Goal: Task Accomplishment & Management: Use online tool/utility

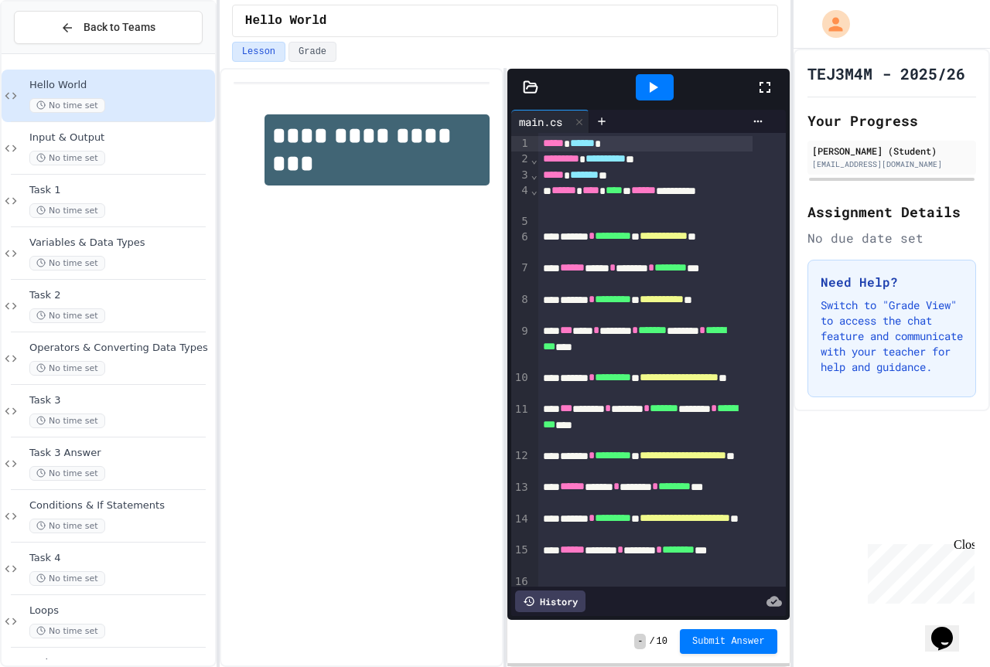
drag, startPoint x: 209, startPoint y: 99, endPoint x: 479, endPoint y: 284, distance: 327.1
click at [479, 284] on div "**********" at bounding box center [362, 367] width 284 height 599
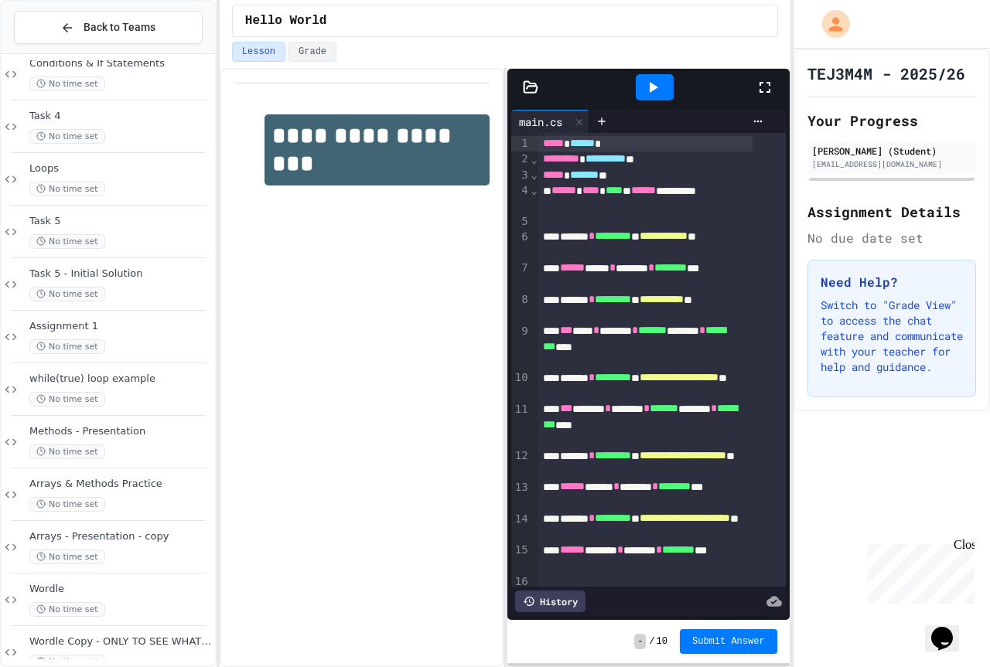
scroll to position [471, 0]
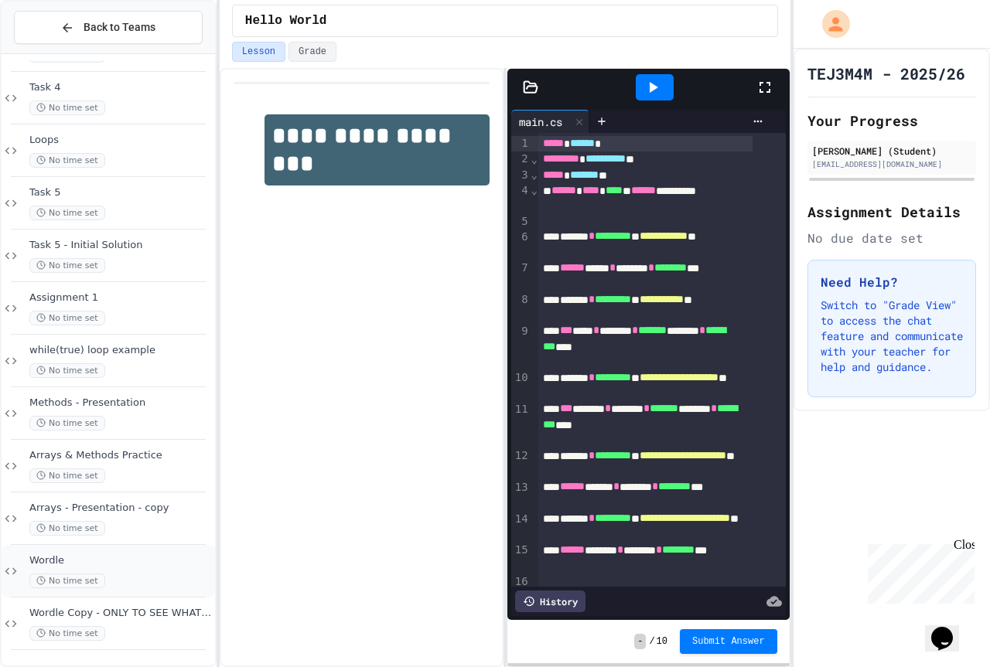
click at [113, 589] on div "No time set" at bounding box center [120, 581] width 183 height 15
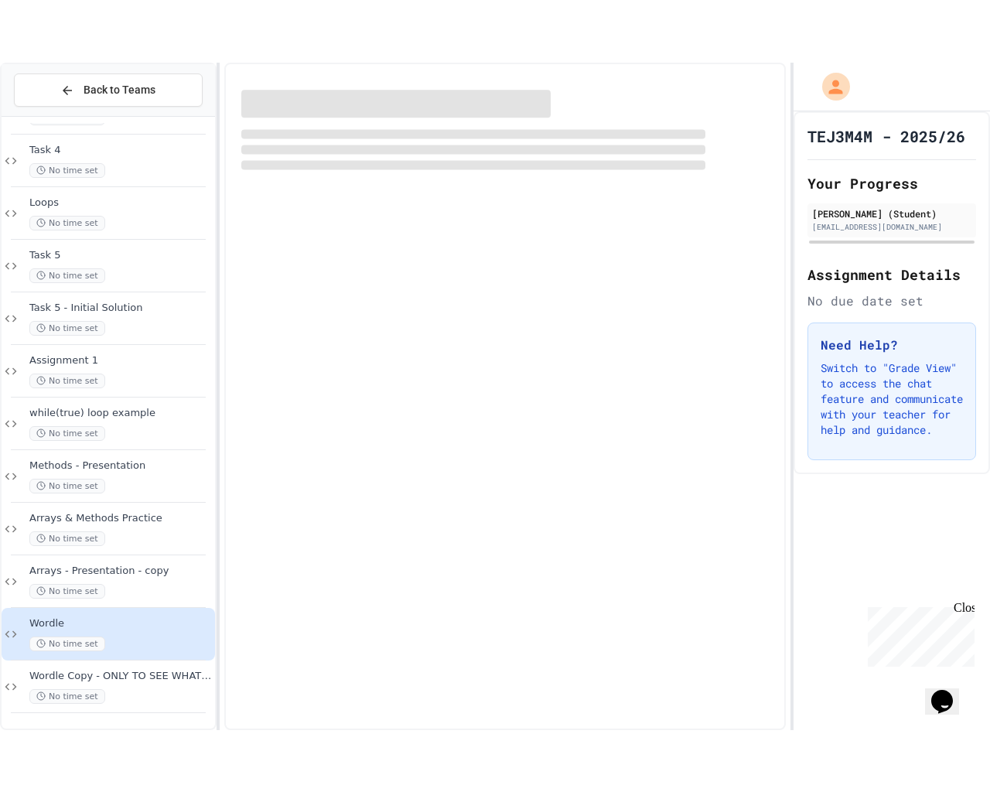
scroll to position [452, 0]
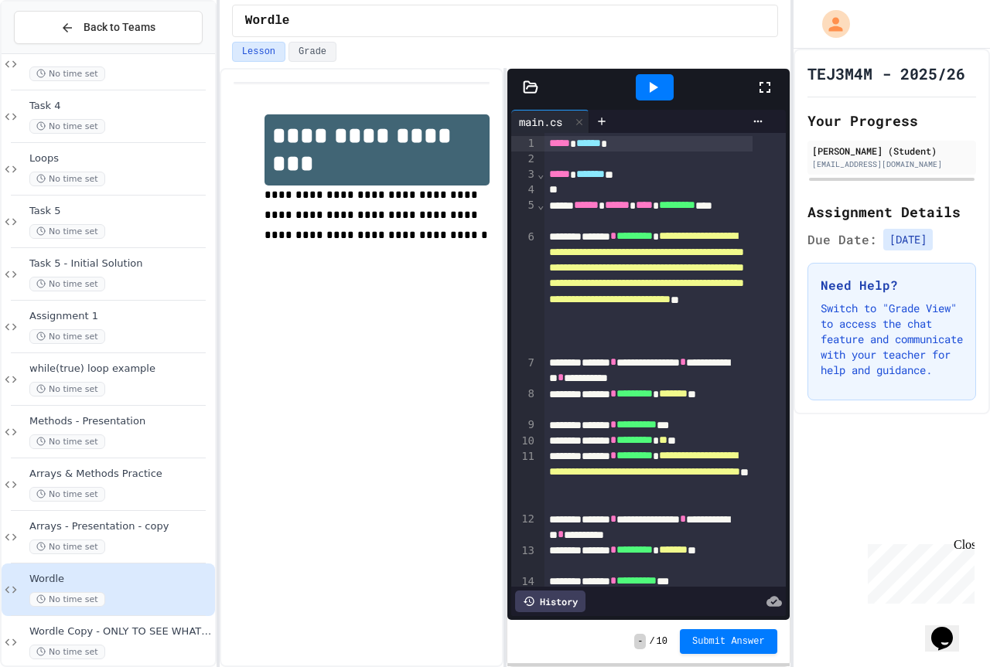
drag, startPoint x: 768, startPoint y: 83, endPoint x: 770, endPoint y: 177, distance: 94.4
click at [770, 83] on icon at bounding box center [765, 87] width 19 height 19
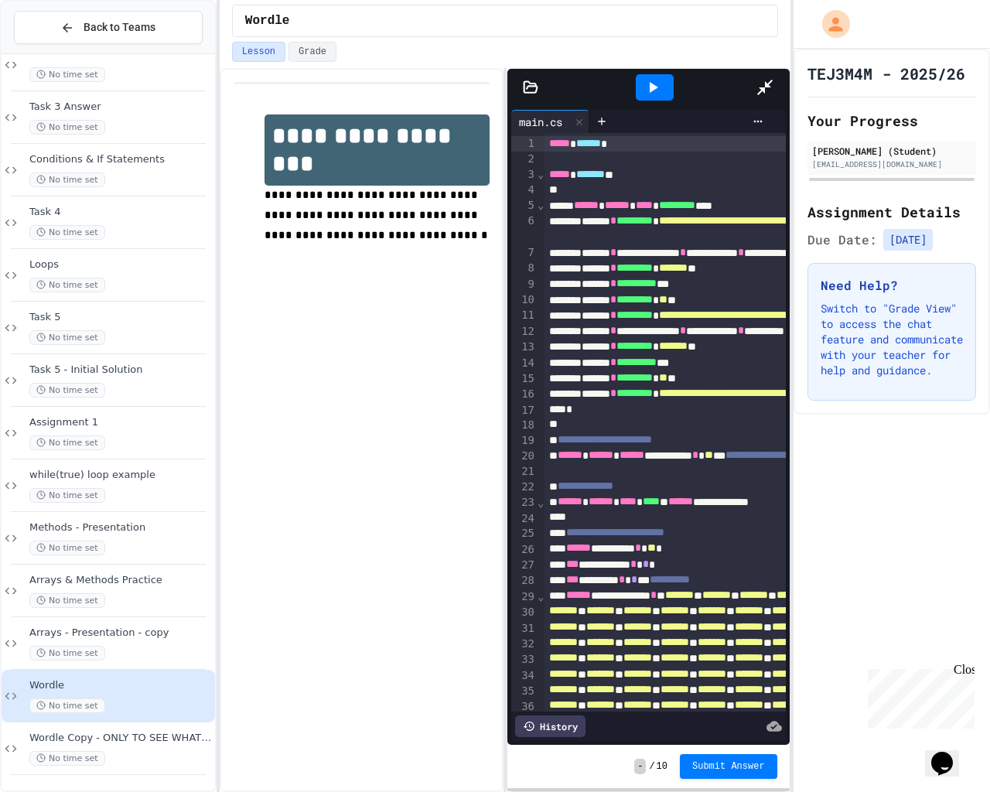
scroll to position [346, 0]
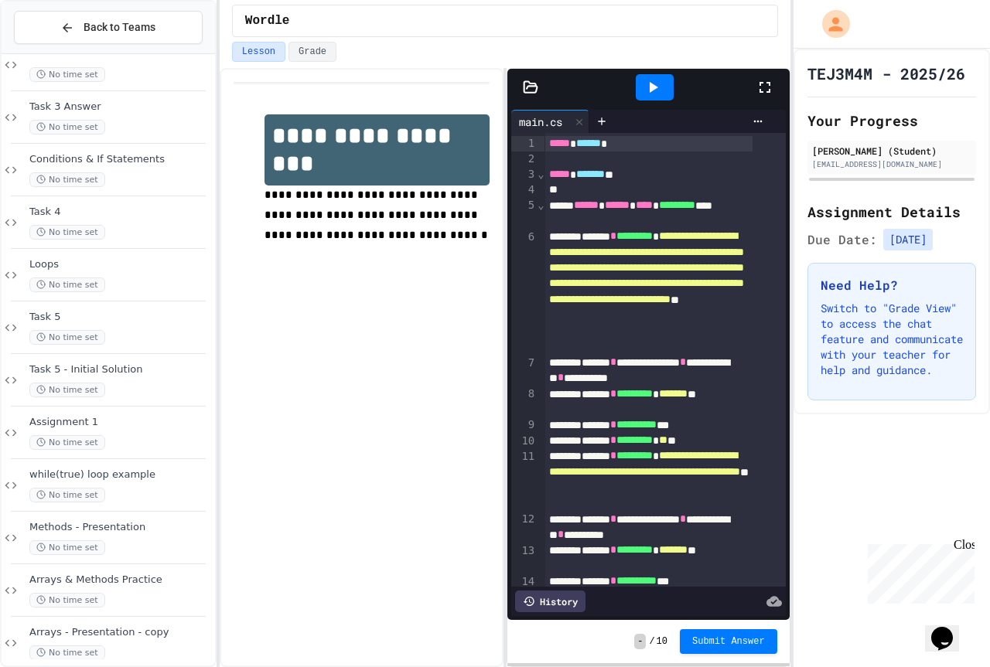
drag, startPoint x: 755, startPoint y: 87, endPoint x: 758, endPoint y: 181, distance: 93.6
click at [758, 87] on icon at bounding box center [765, 87] width 19 height 19
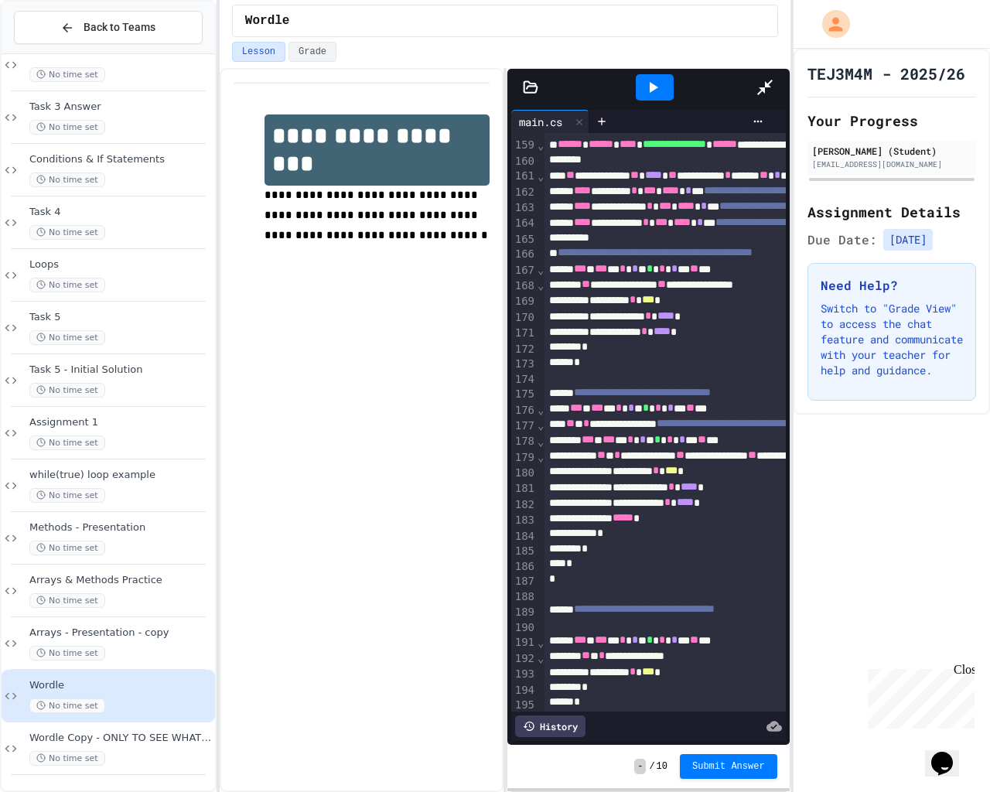
scroll to position [2442, 0]
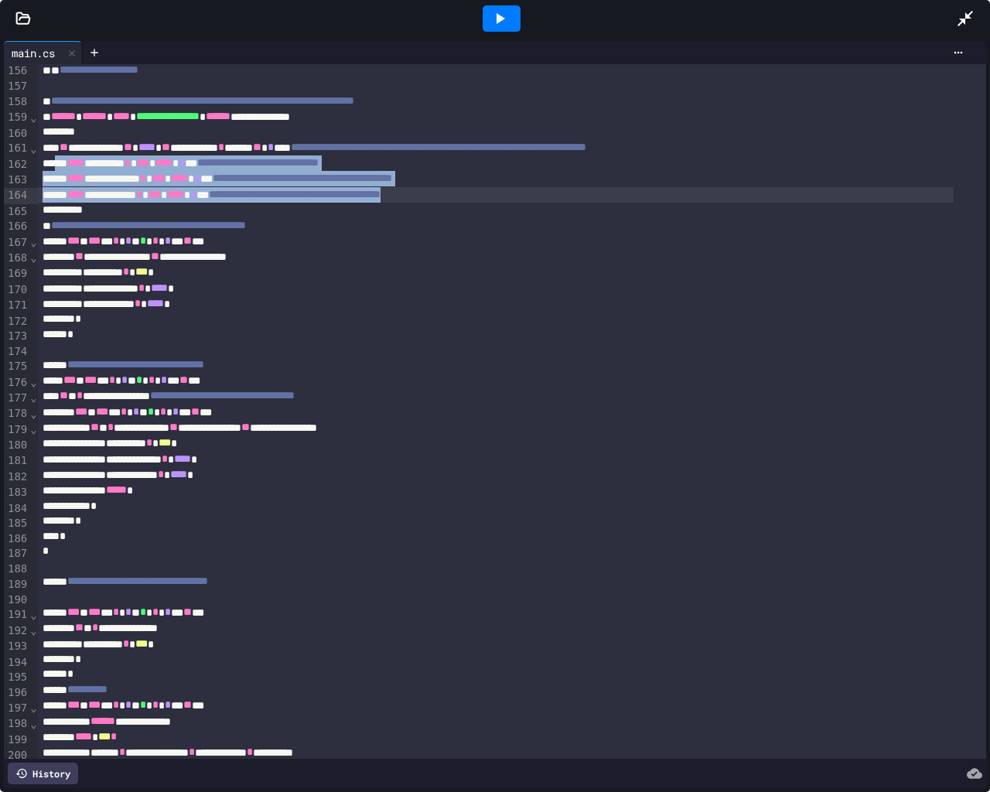
drag, startPoint x: 88, startPoint y: 169, endPoint x: 552, endPoint y: 199, distance: 464.9
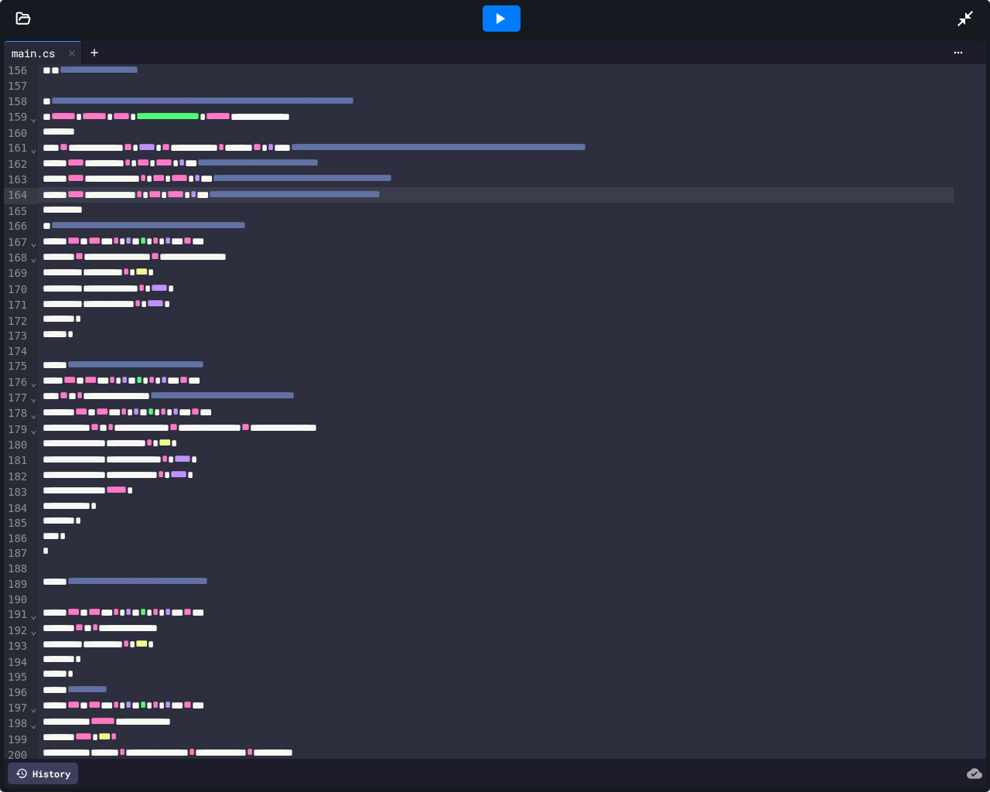
click at [552, 199] on div "**********" at bounding box center [496, 194] width 916 height 15
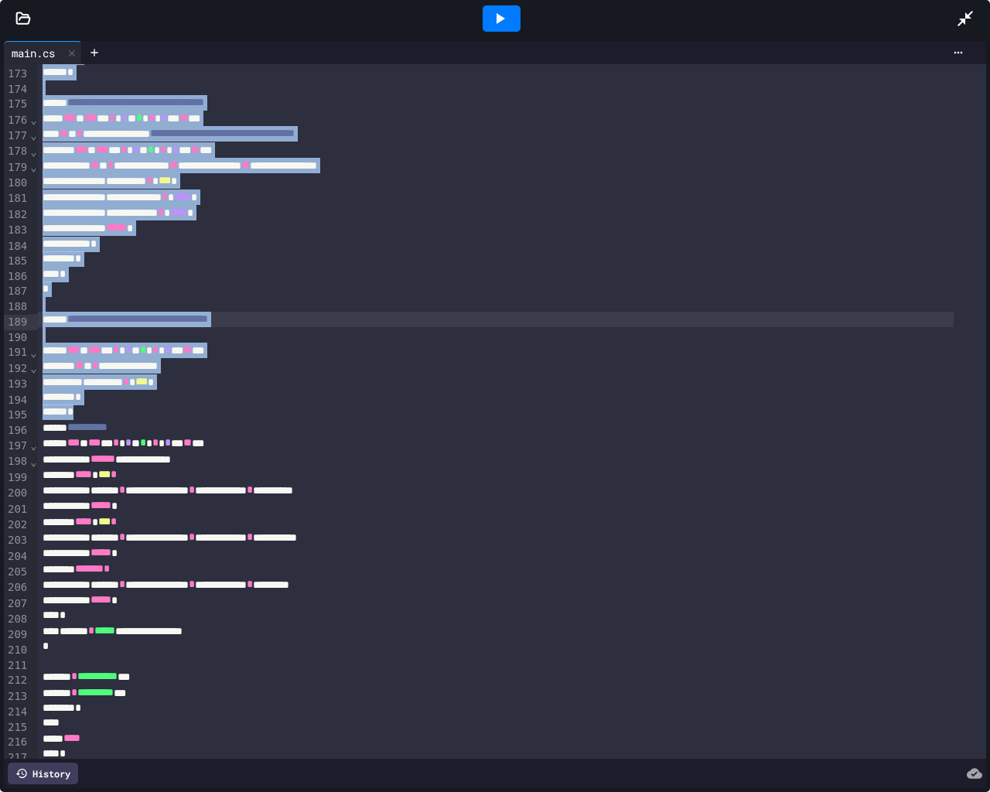
scroll to position [2752, 0]
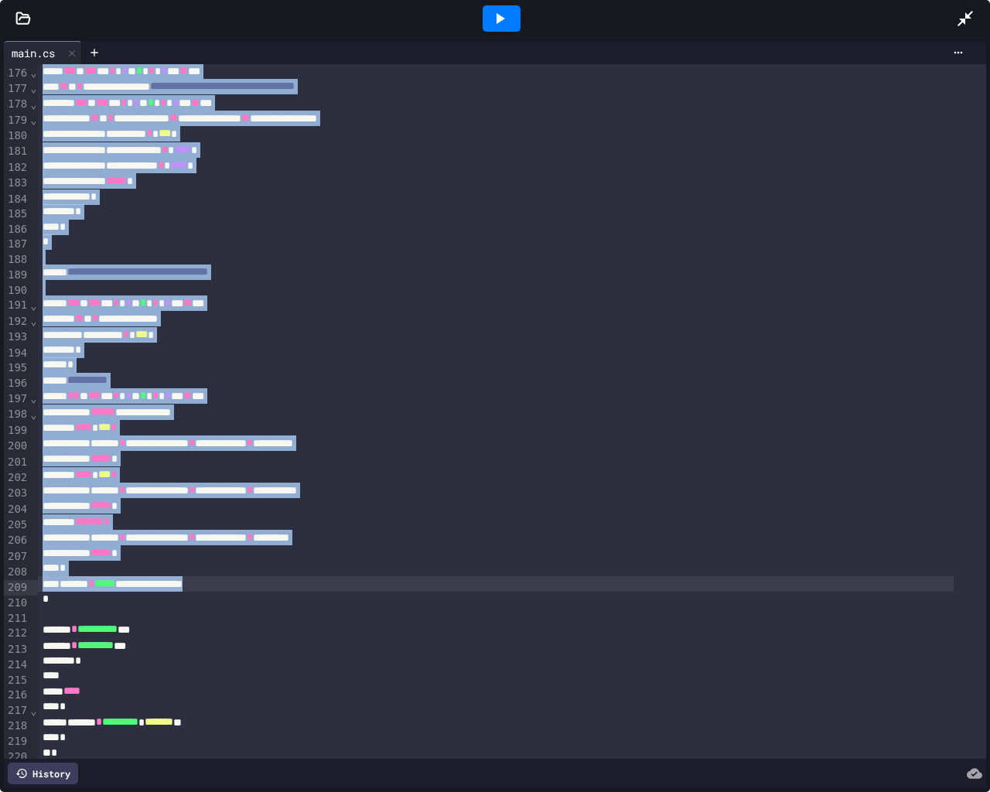
drag, startPoint x: 44, startPoint y: 143, endPoint x: 267, endPoint y: 576, distance: 487.0
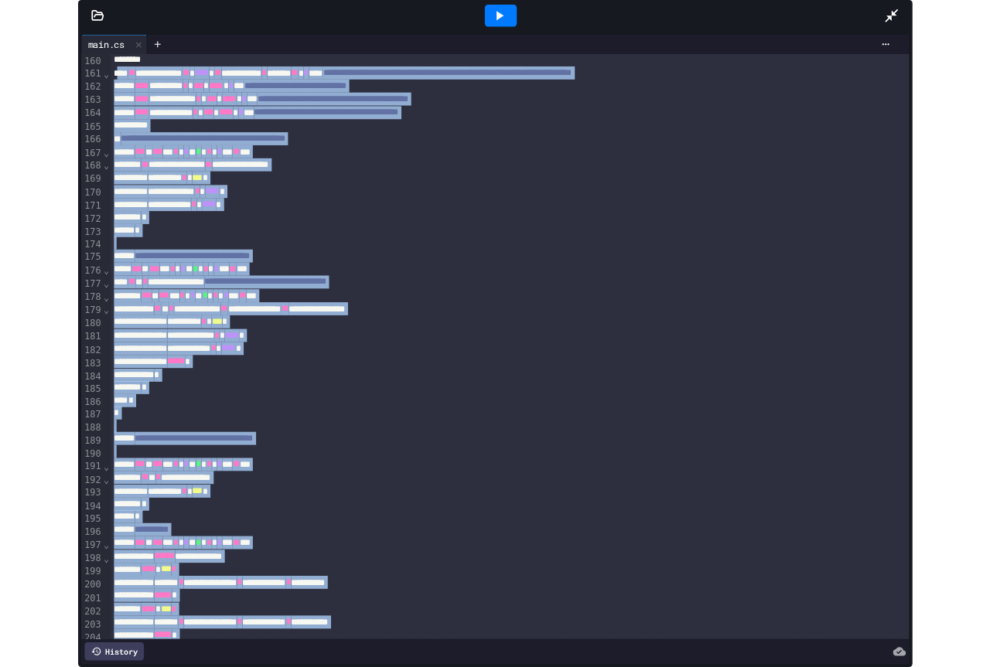
scroll to position [2520, 0]
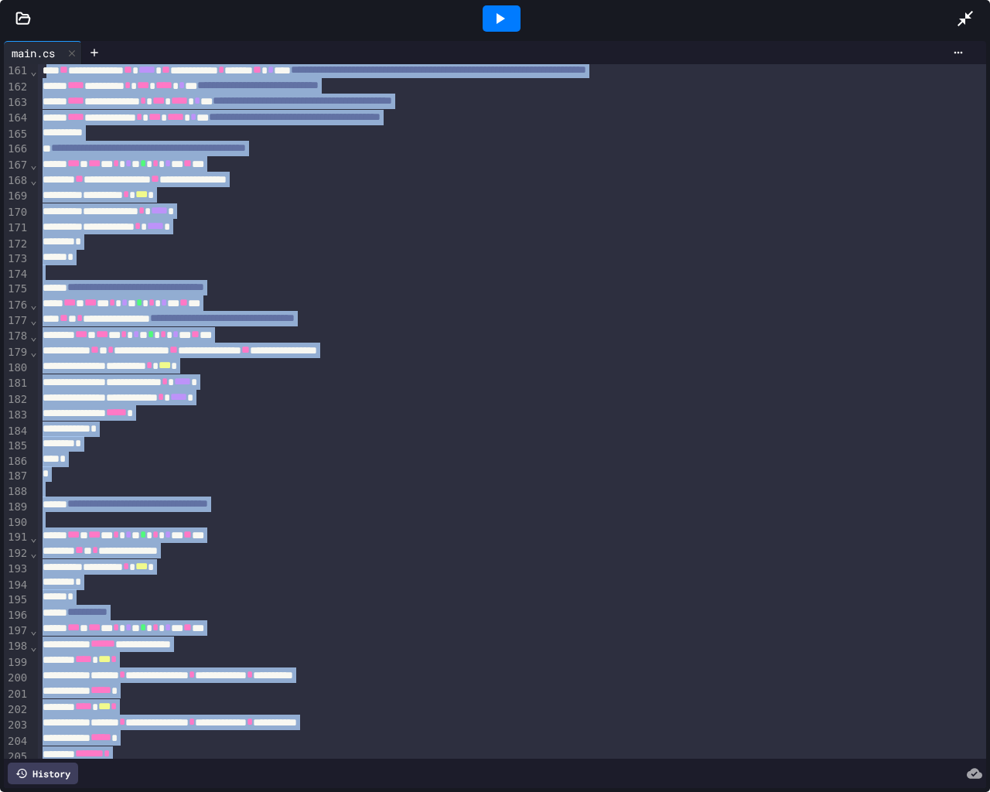
click at [967, 15] on icon at bounding box center [964, 18] width 15 height 15
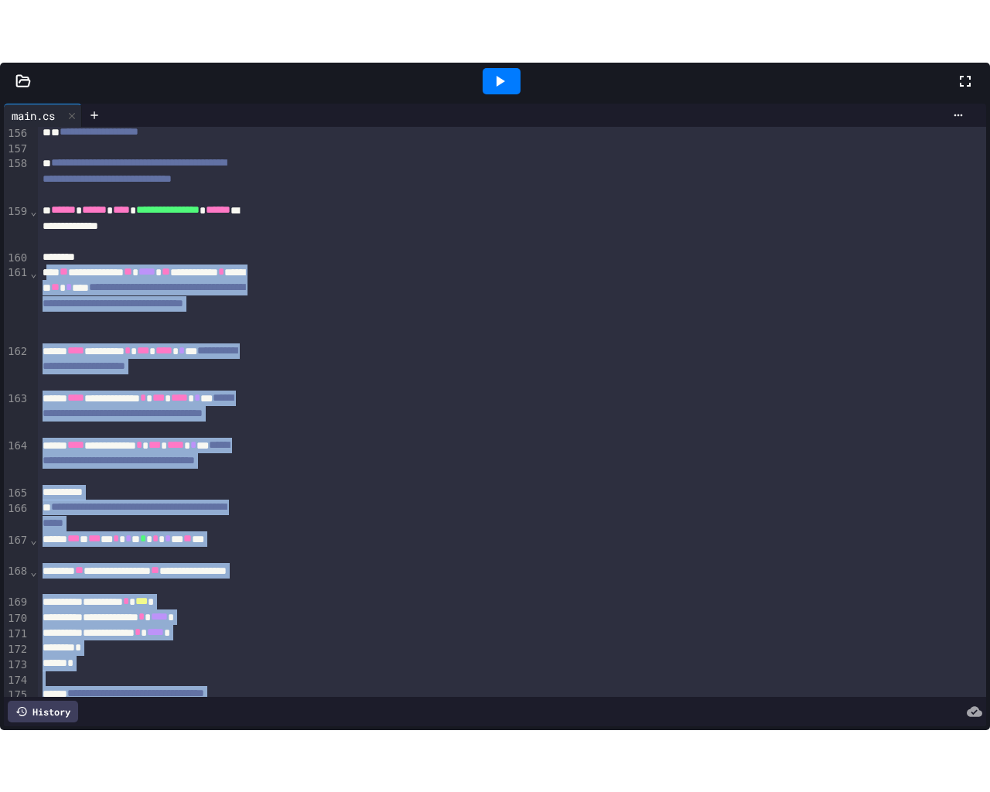
scroll to position [2659, 0]
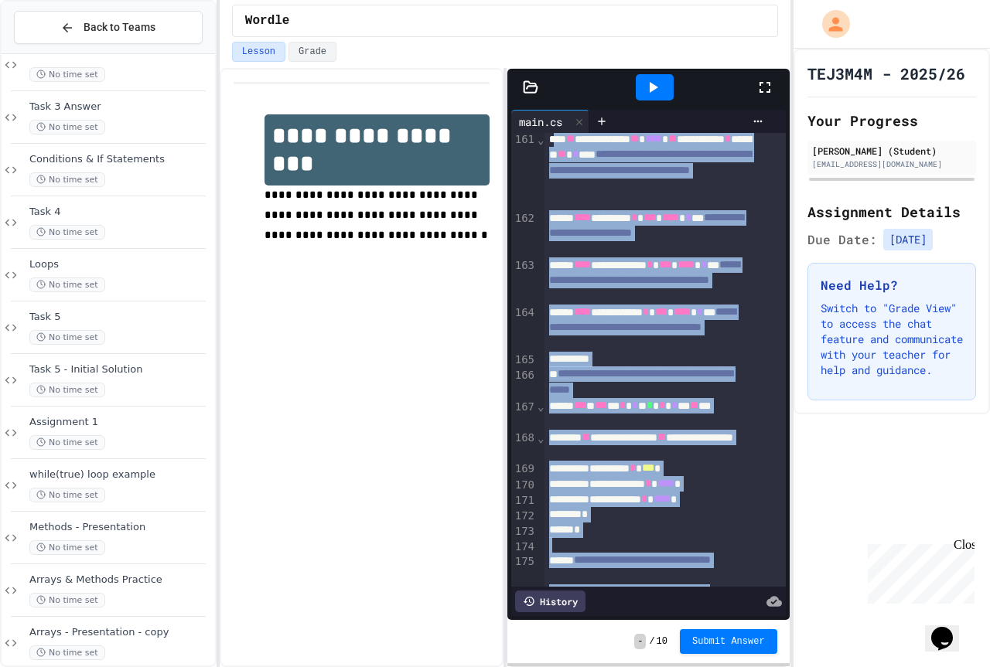
click at [766, 89] on icon at bounding box center [765, 87] width 19 height 19
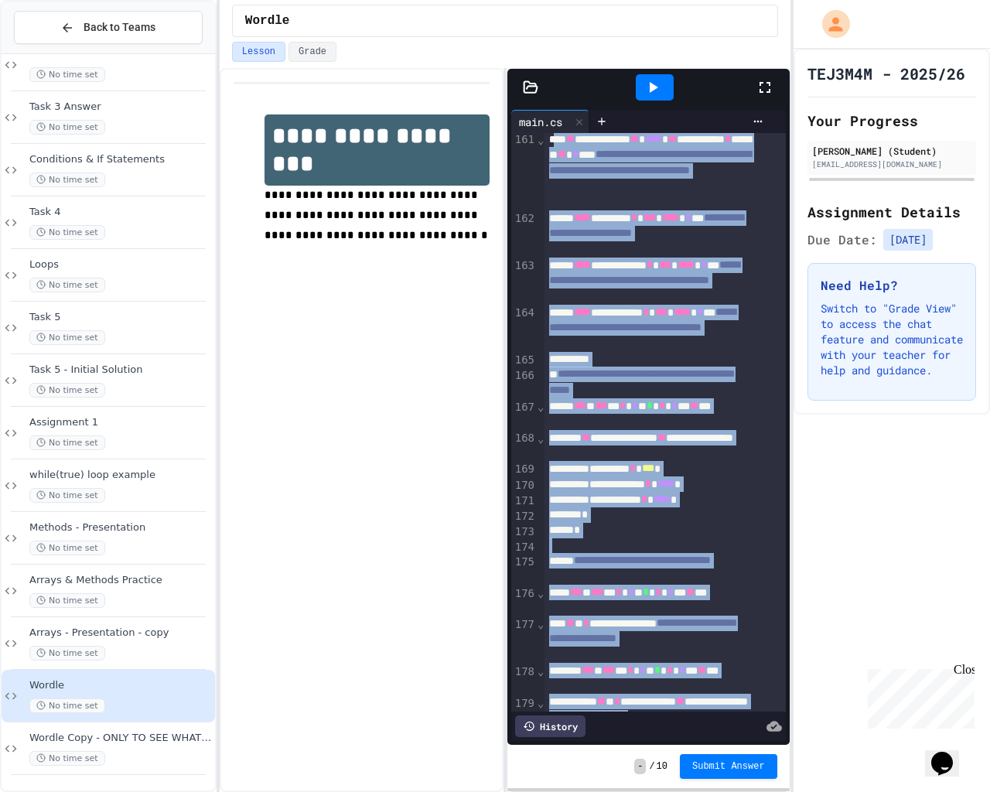
scroll to position [2520, 0]
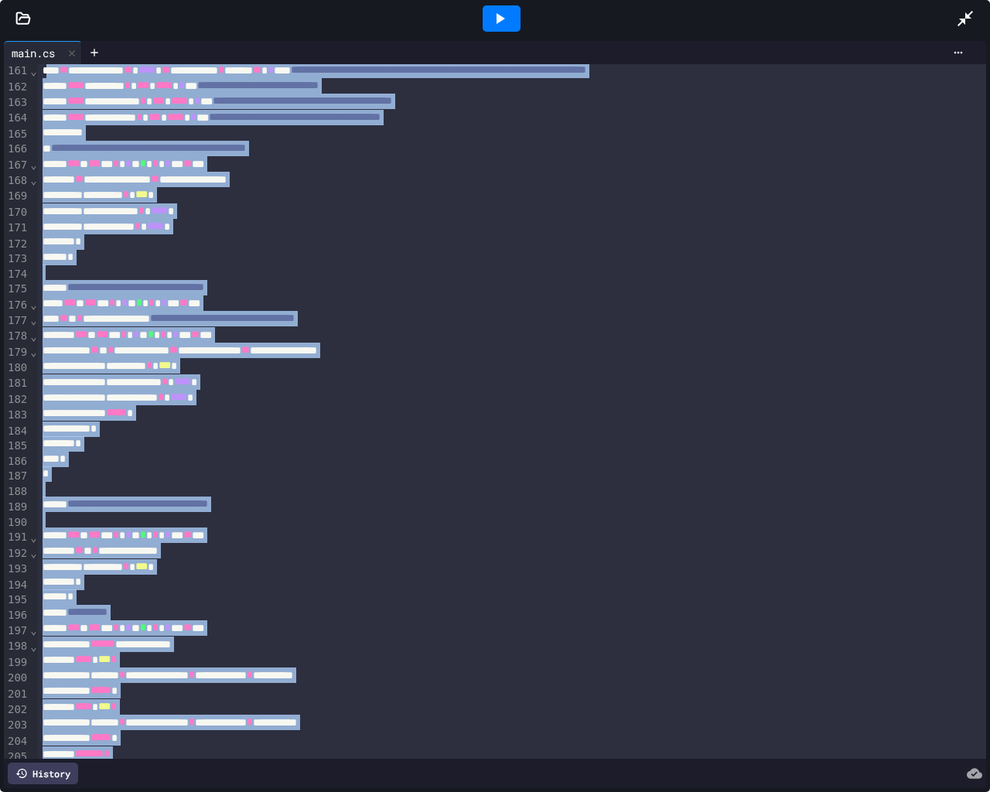
click at [503, 11] on icon at bounding box center [499, 18] width 19 height 19
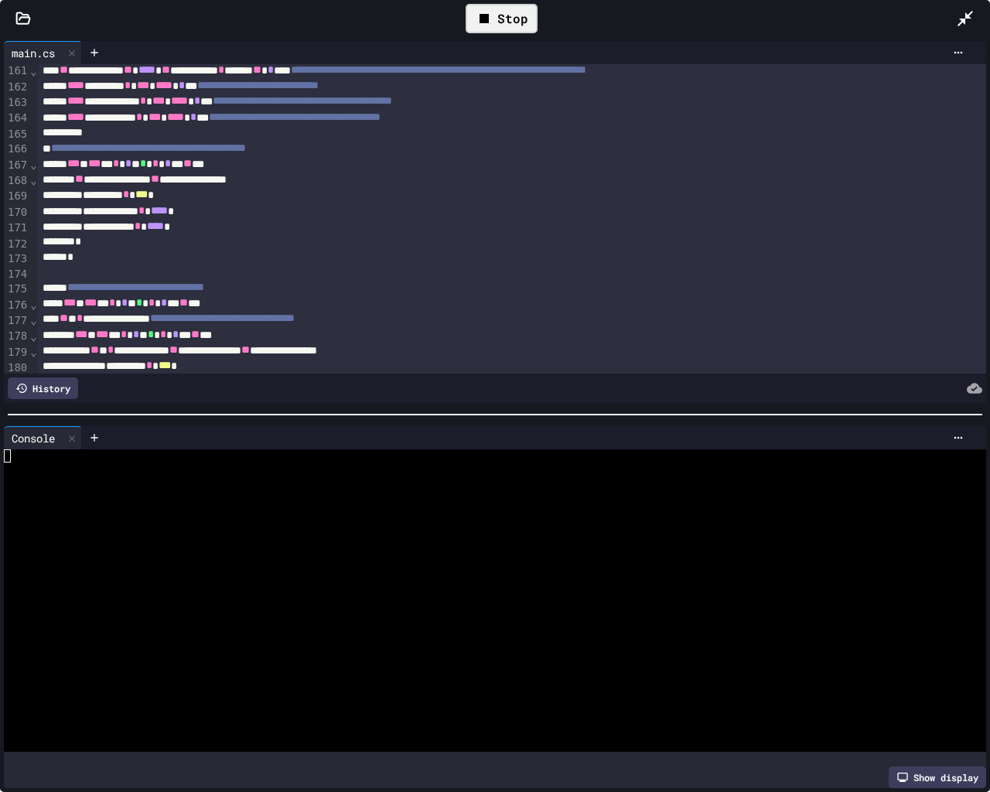
drag, startPoint x: 2, startPoint y: 510, endPoint x: 32, endPoint y: 505, distance: 30.5
click at [12, 509] on div "Console WWWWWWWWWWWWWWWWWWWWWWWWWWWWWWWW Show display" at bounding box center [495, 607] width 990 height 370
click at [63, 452] on div at bounding box center [481, 455] width 954 height 13
drag, startPoint x: 38, startPoint y: 469, endPoint x: 19, endPoint y: 465, distance: 19.7
click at [128, 479] on div "#####" at bounding box center [481, 482] width 954 height 13
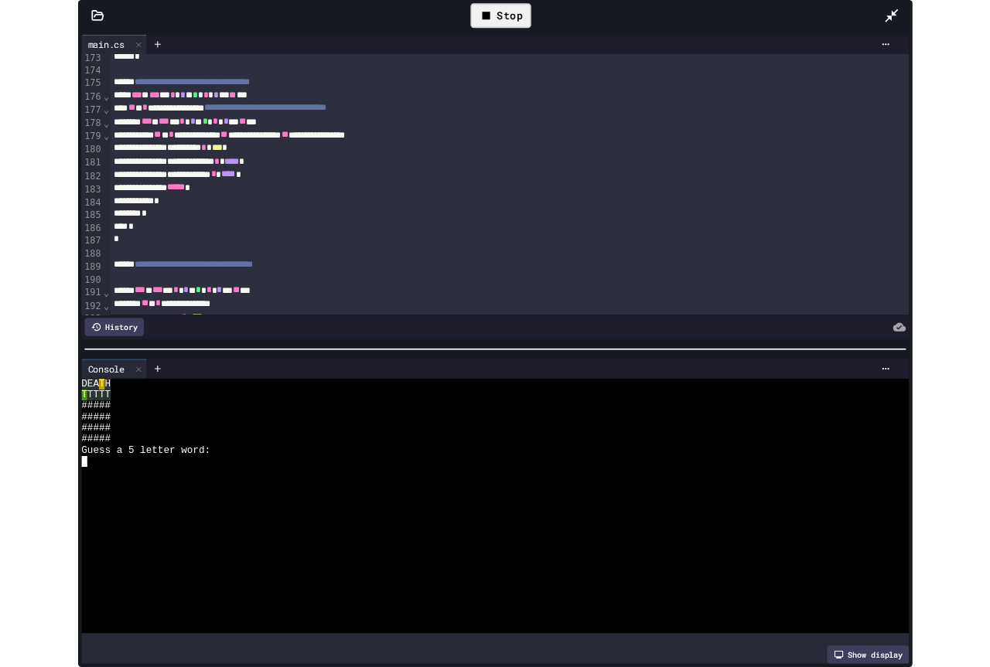
scroll to position [2752, 0]
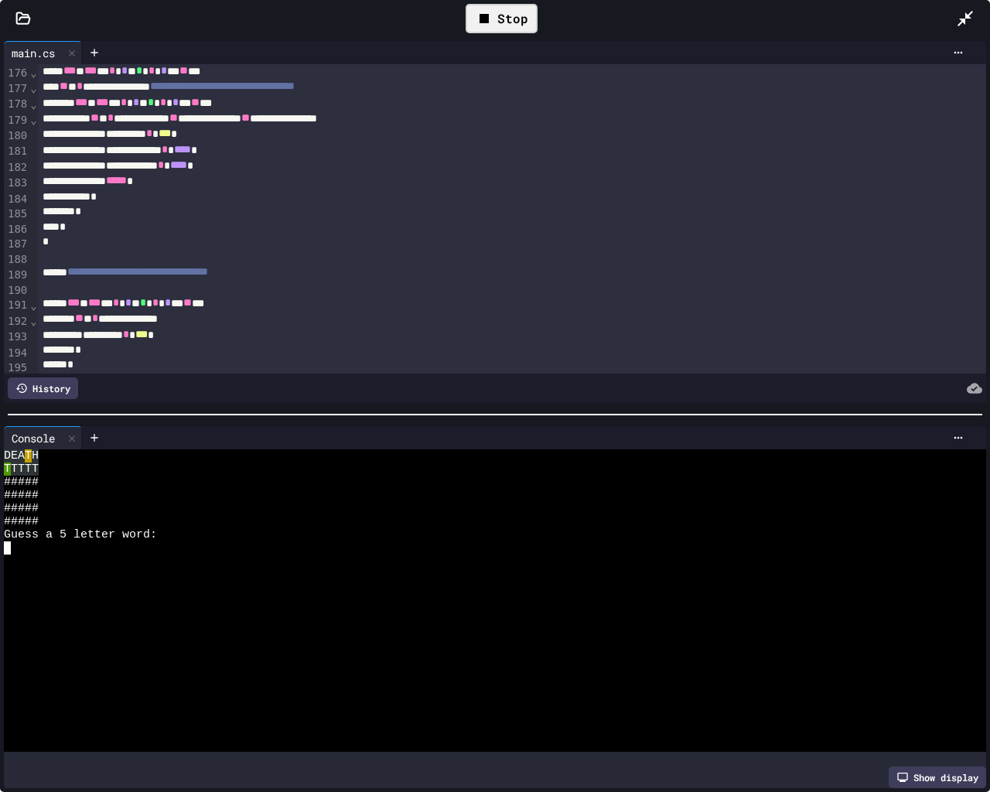
click at [962, 16] on icon at bounding box center [965, 18] width 19 height 19
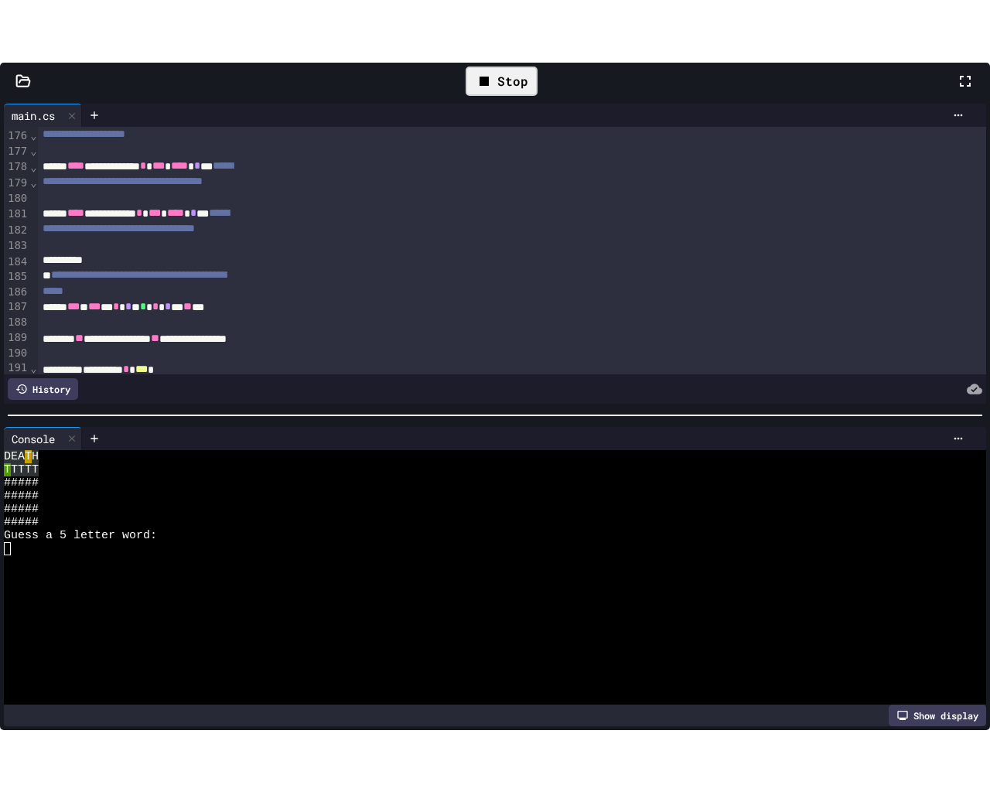
scroll to position [3110, 0]
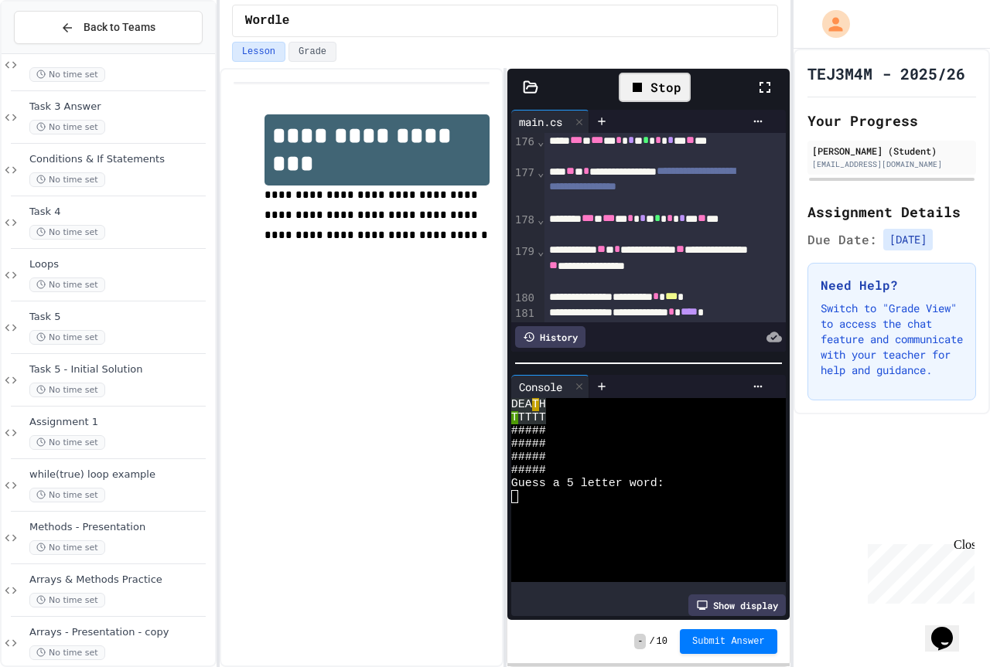
click at [762, 79] on icon at bounding box center [765, 87] width 19 height 19
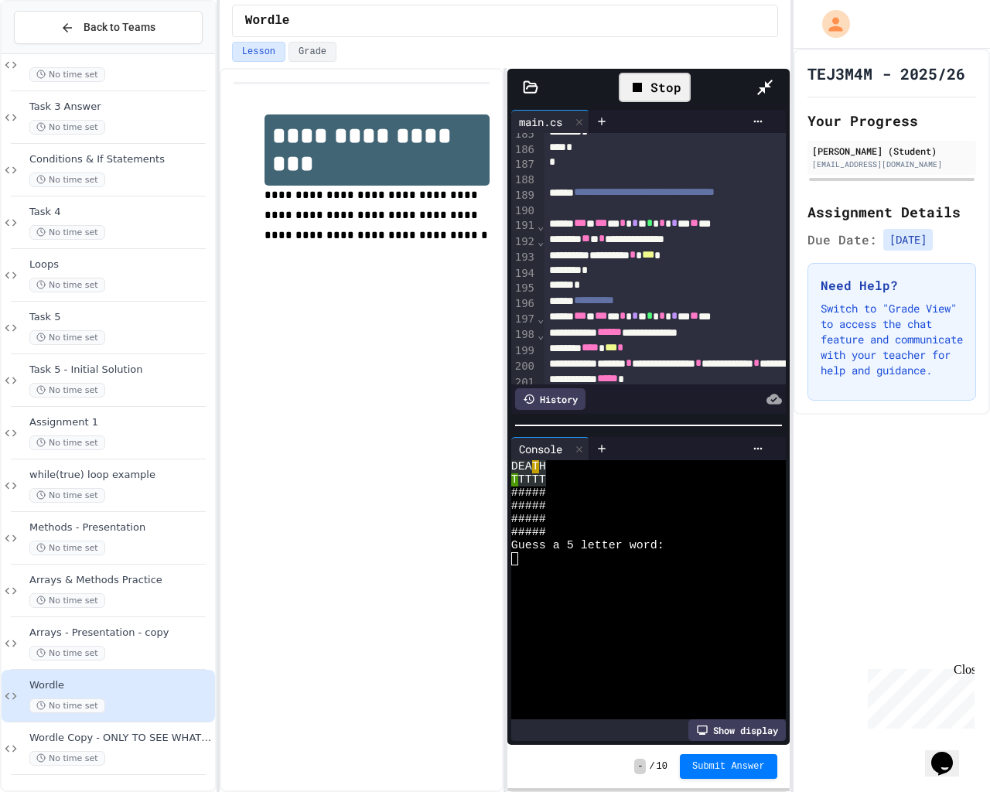
scroll to position [2906, 0]
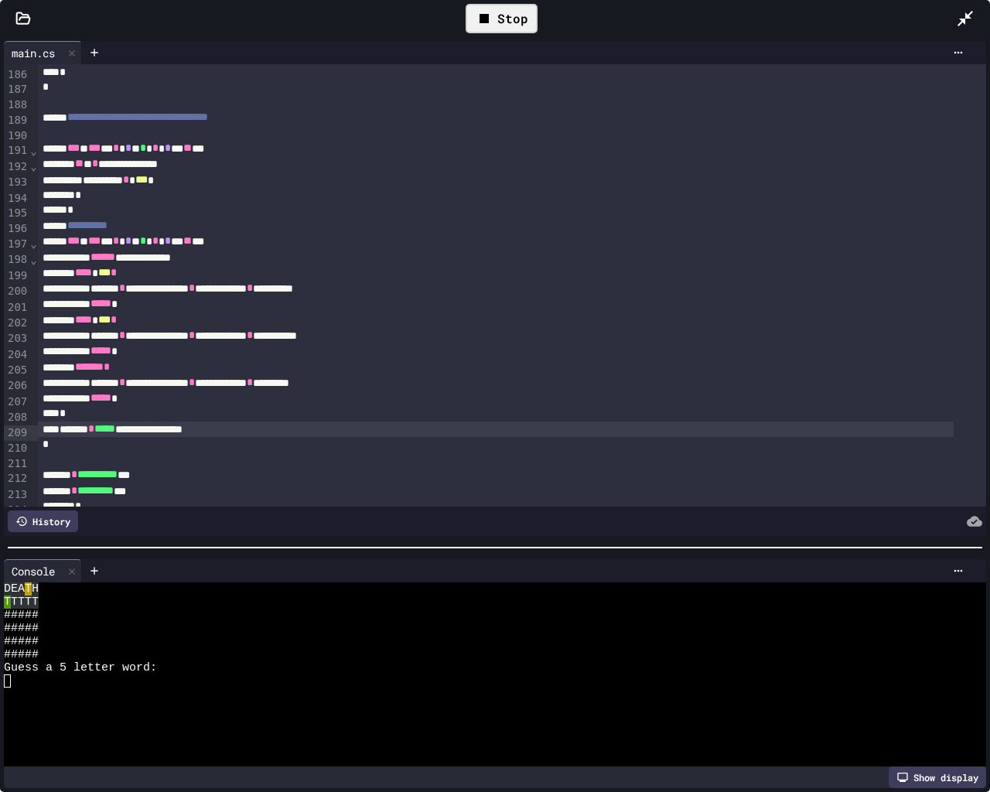
click at [173, 543] on div at bounding box center [495, 547] width 990 height 15
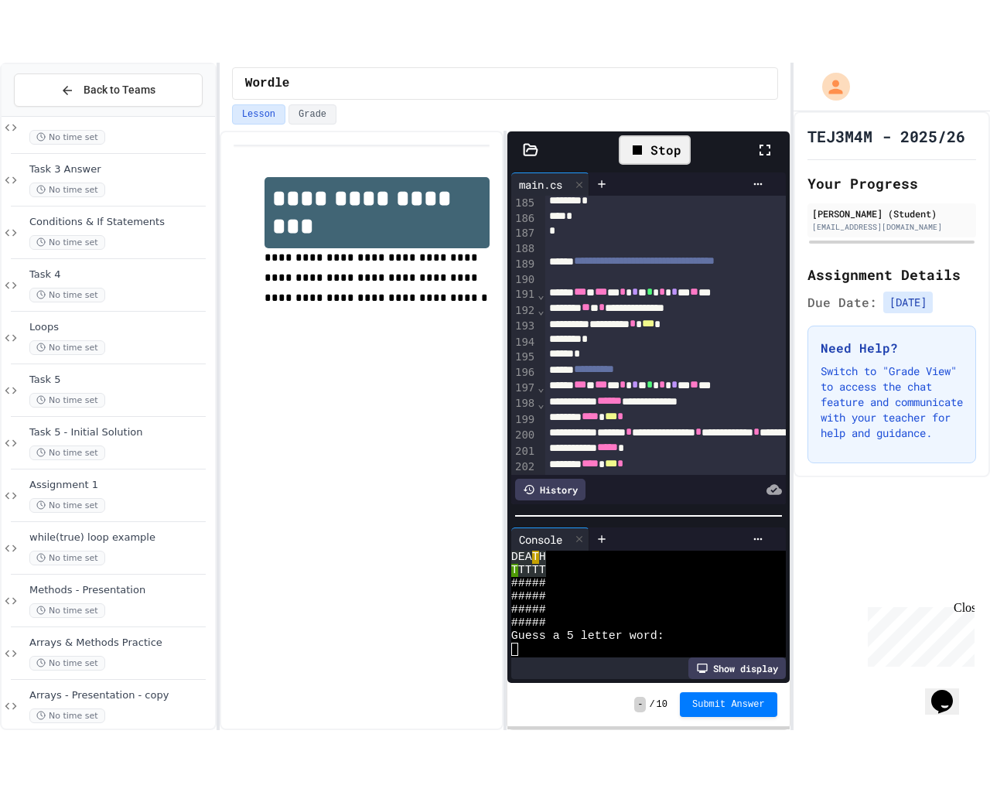
scroll to position [13, 0]
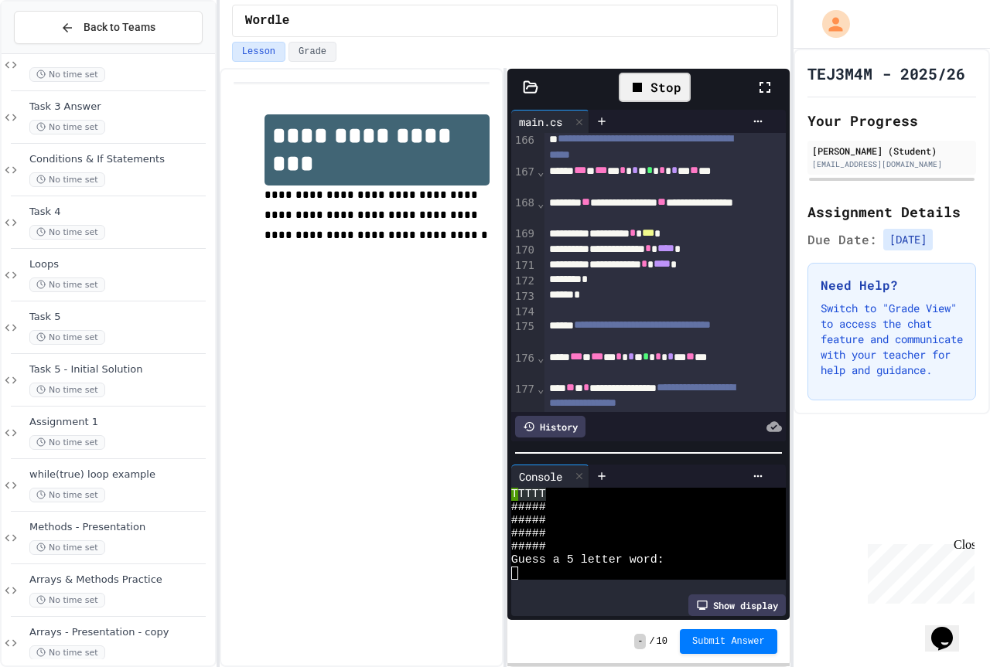
click at [769, 90] on icon at bounding box center [764, 87] width 11 height 11
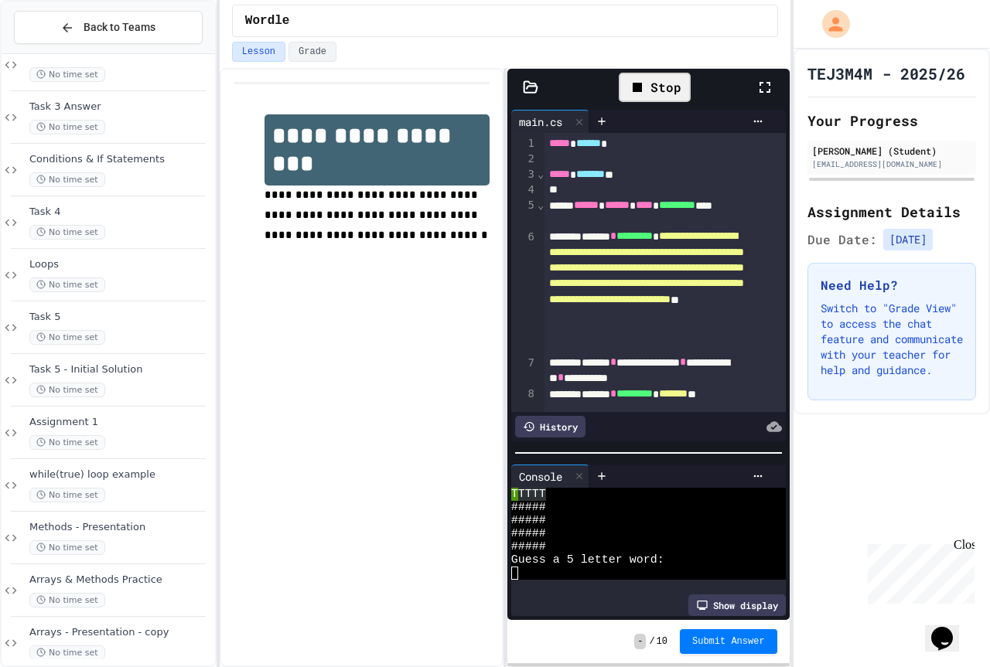
click at [758, 82] on icon at bounding box center [765, 87] width 19 height 19
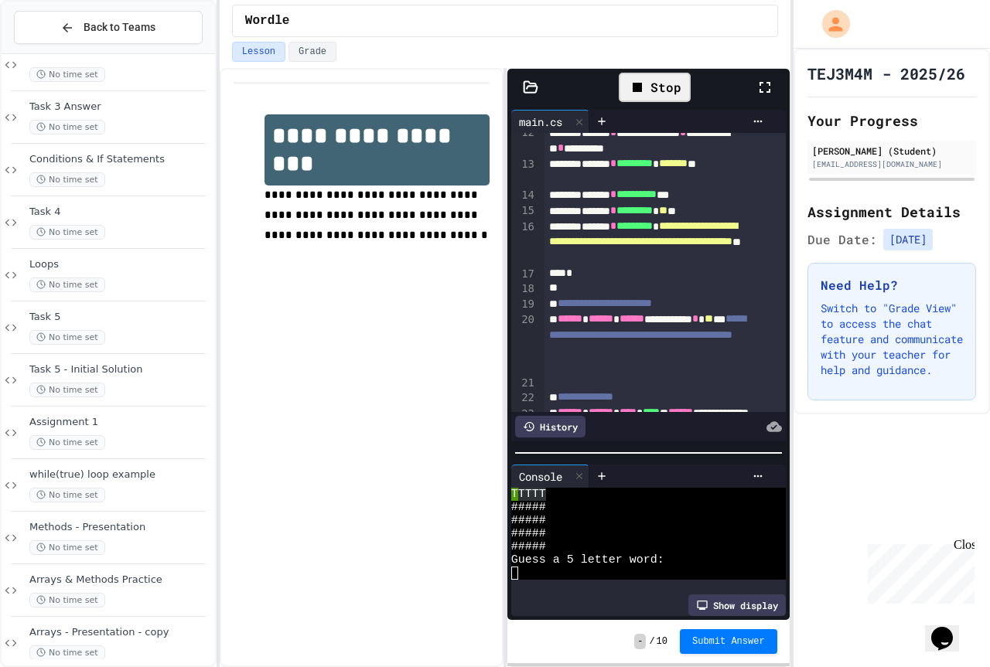
click at [759, 81] on icon at bounding box center [765, 87] width 19 height 19
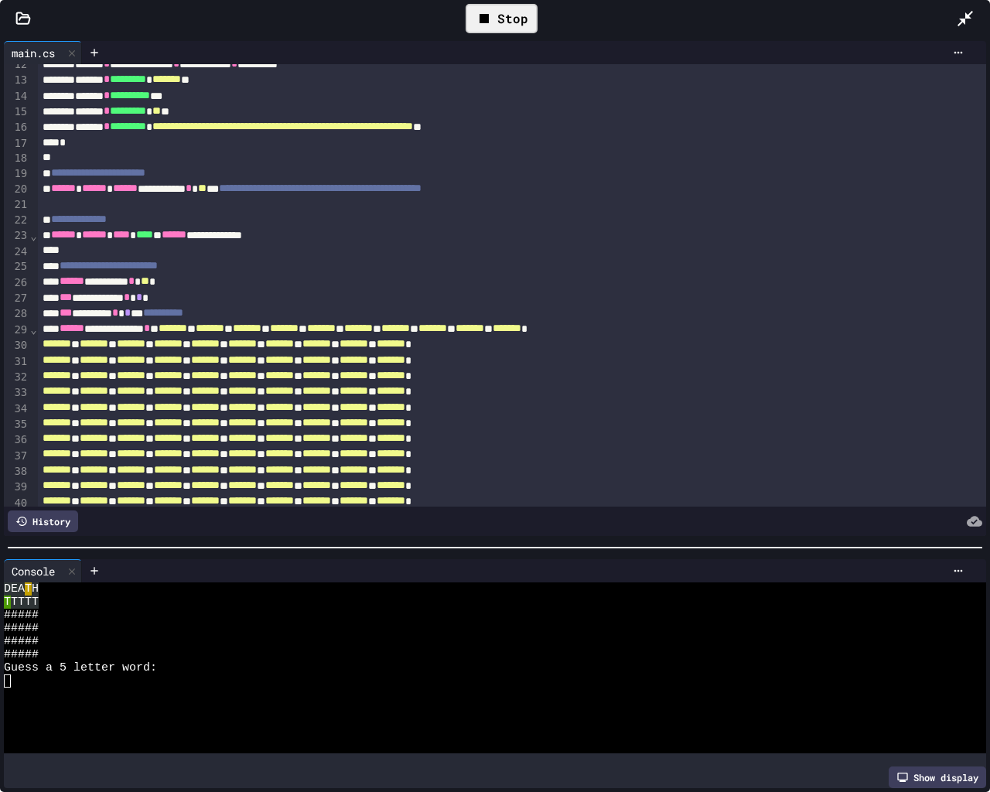
scroll to position [0, 0]
click at [38, 667] on div at bounding box center [481, 707] width 954 height 13
click at [500, 27] on div "Stop" at bounding box center [502, 18] width 72 height 29
click at [500, 27] on icon at bounding box center [499, 18] width 19 height 19
click at [41, 622] on div at bounding box center [481, 628] width 954 height 13
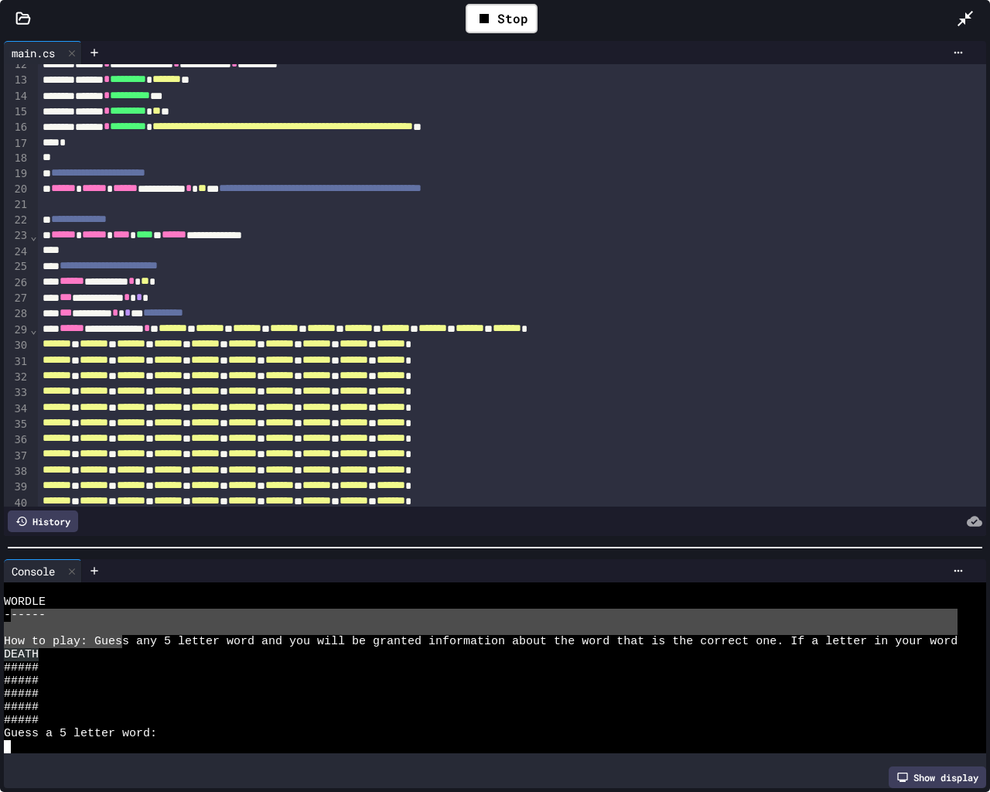
drag, startPoint x: 122, startPoint y: 632, endPoint x: 42, endPoint y: 615, distance: 82.2
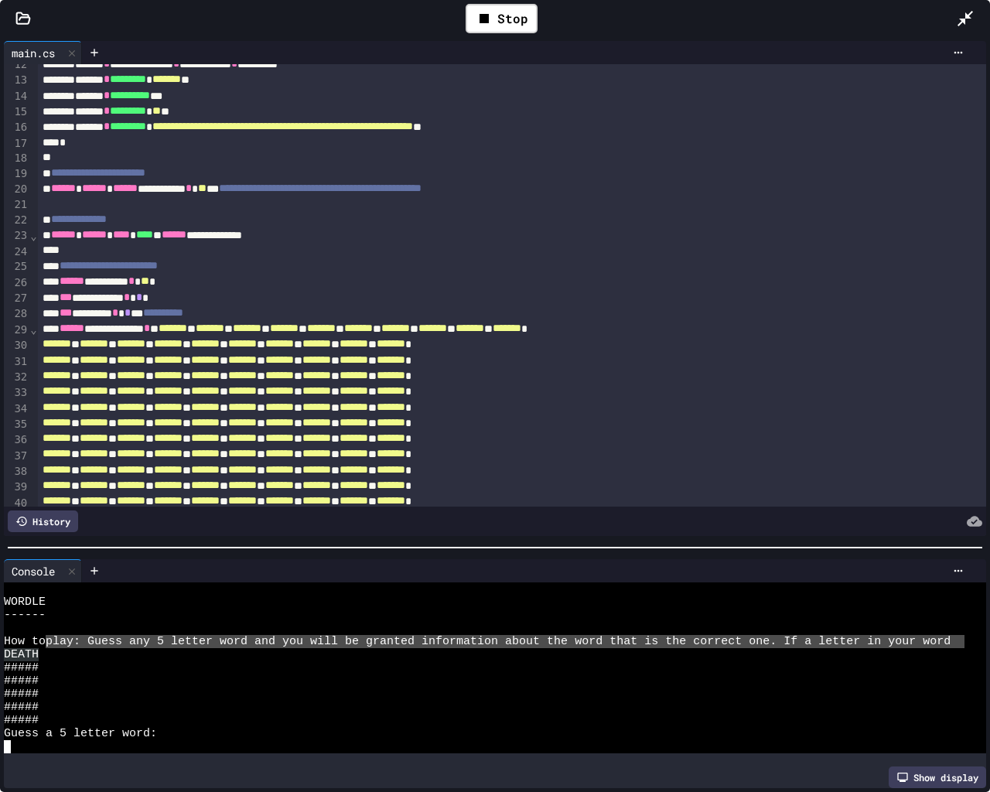
drag, startPoint x: 56, startPoint y: 637, endPoint x: 842, endPoint y: 608, distance: 787.1
click at [788, 617] on html "**********" at bounding box center [495, 396] width 990 height 792
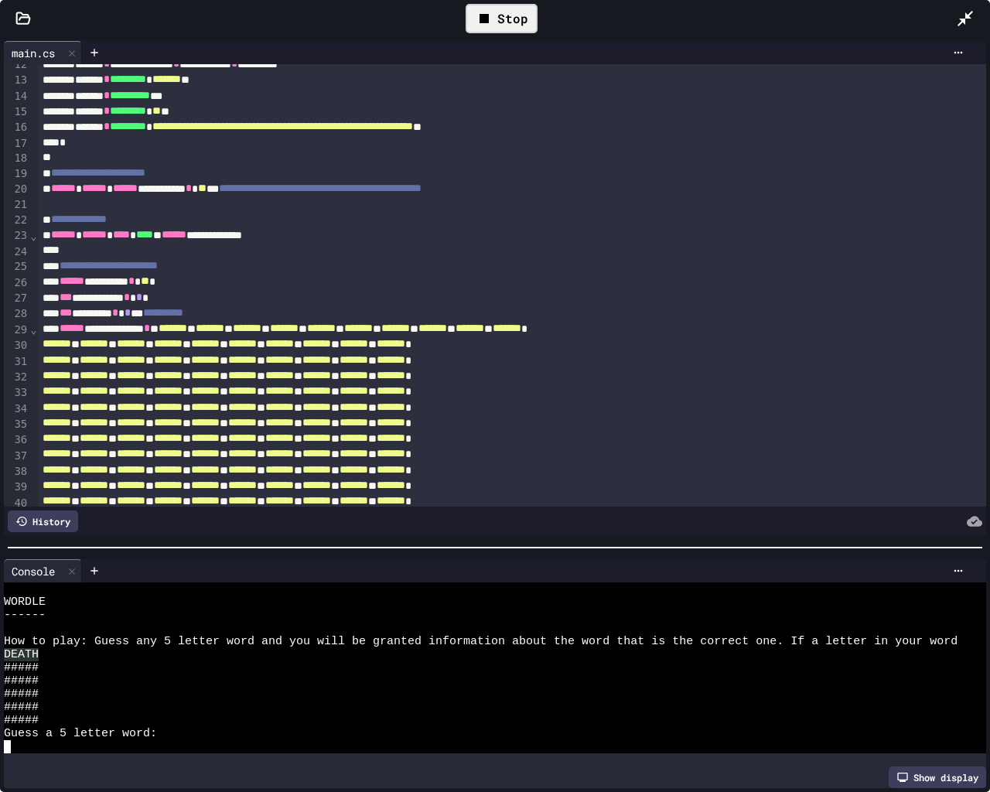
click at [503, 18] on div "Stop" at bounding box center [502, 18] width 72 height 29
click at [504, 22] on icon at bounding box center [499, 18] width 19 height 19
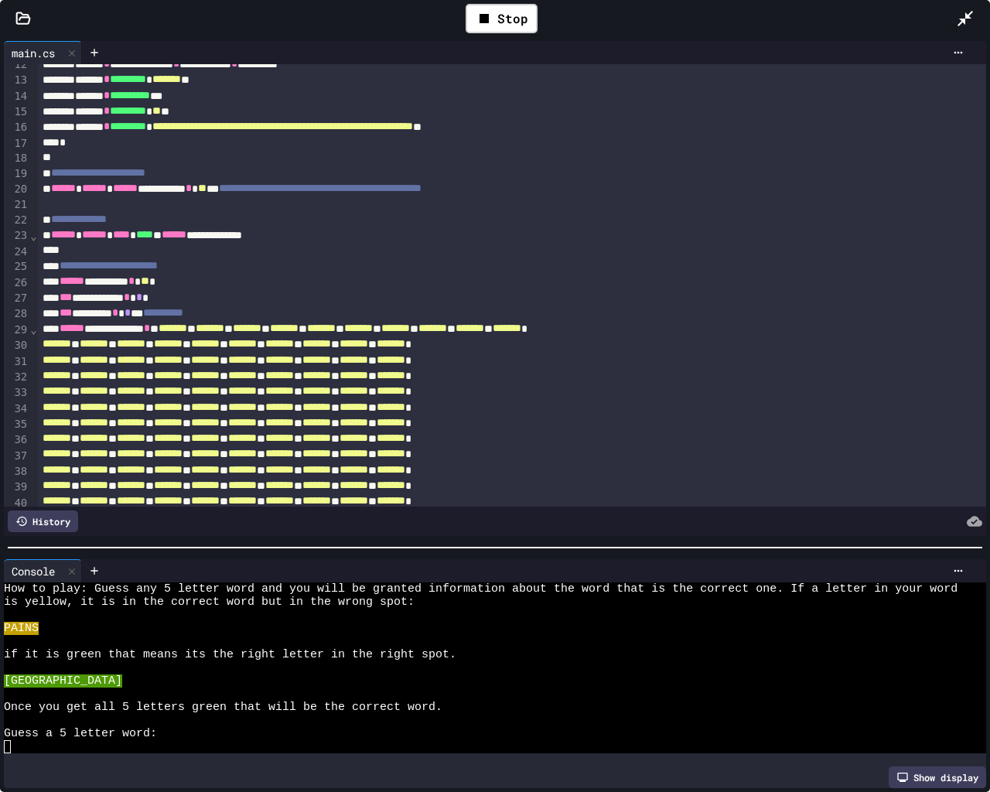
scroll to position [53, 0]
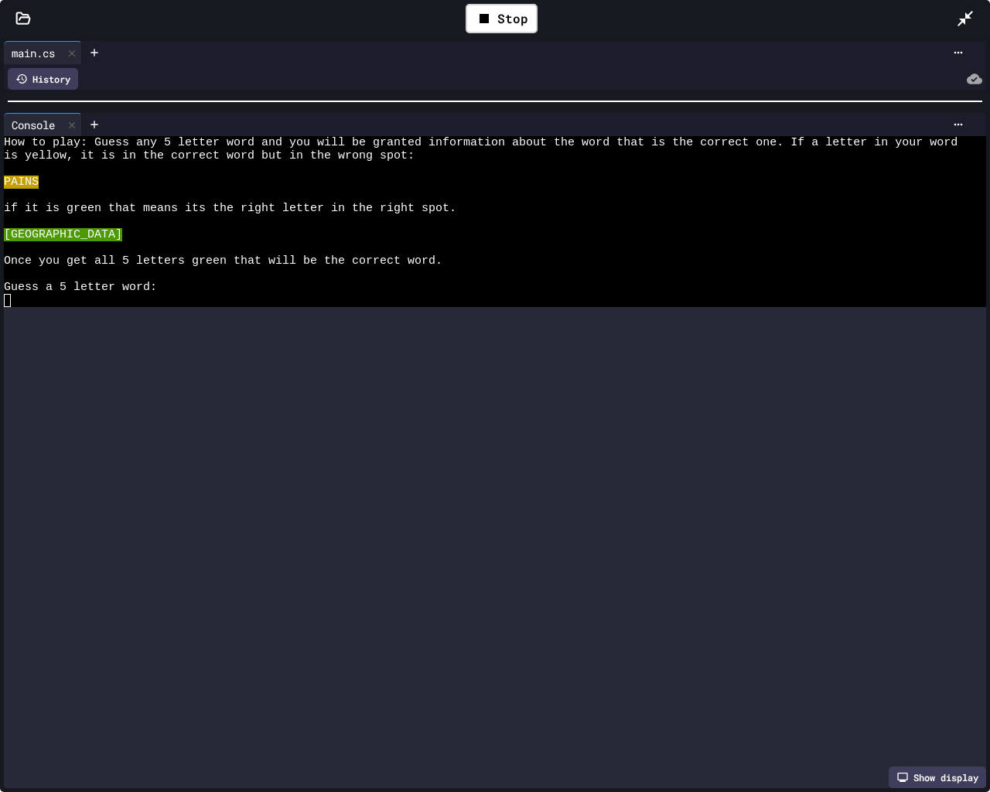
click at [341, 90] on div "**********" at bounding box center [495, 414] width 990 height 755
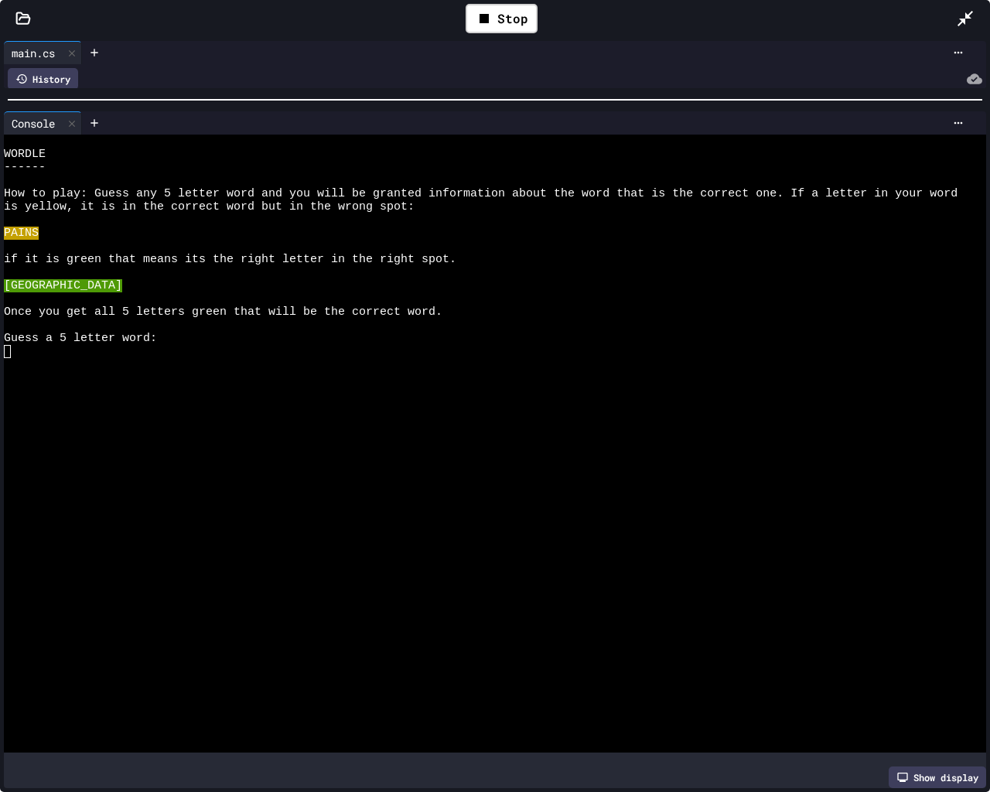
scroll to position [0, 0]
click at [211, 404] on div at bounding box center [481, 404] width 954 height 13
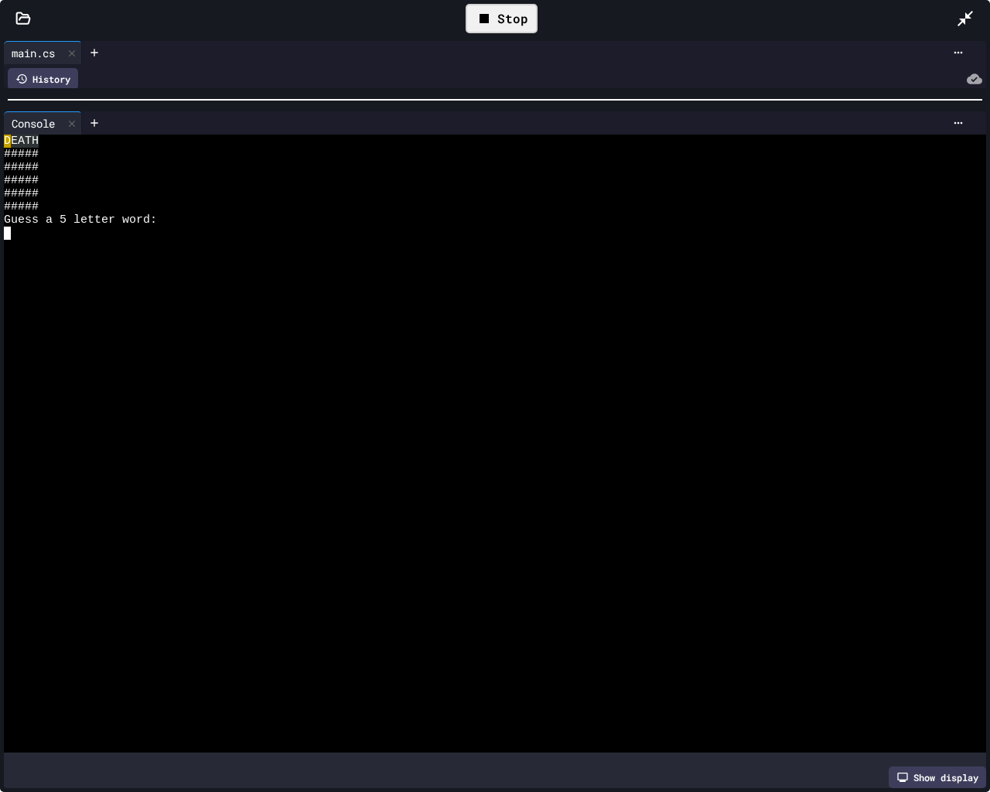
click at [510, 9] on div "Stop" at bounding box center [502, 18] width 72 height 29
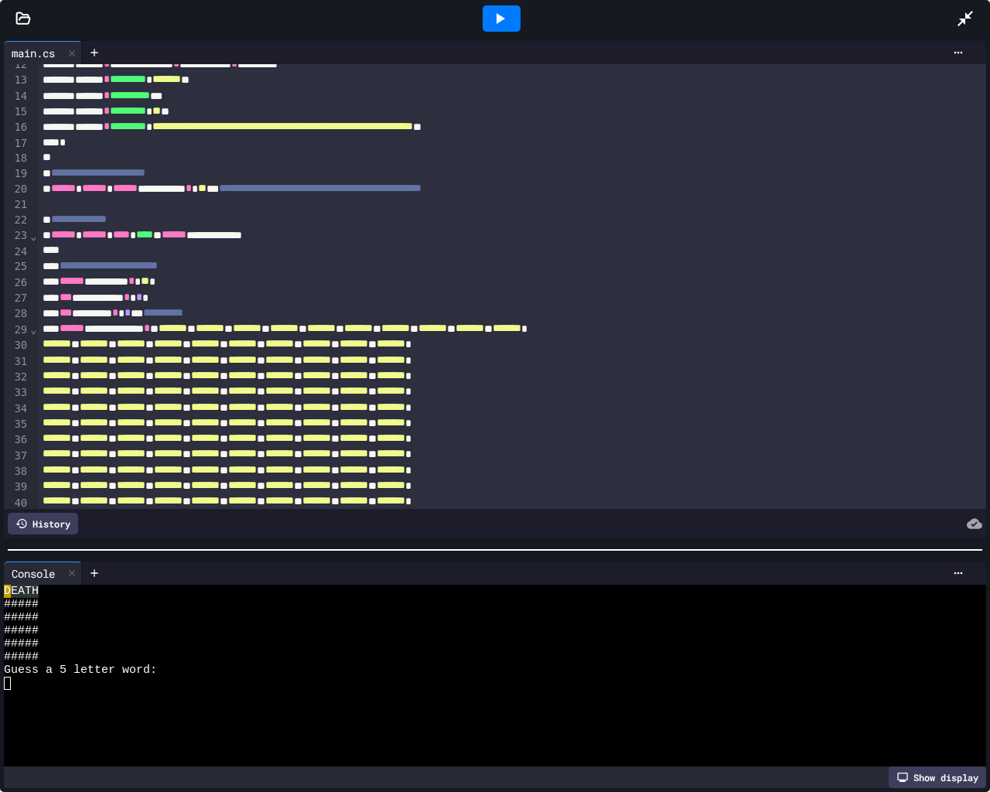
click at [566, 554] on div "**********" at bounding box center [495, 414] width 990 height 755
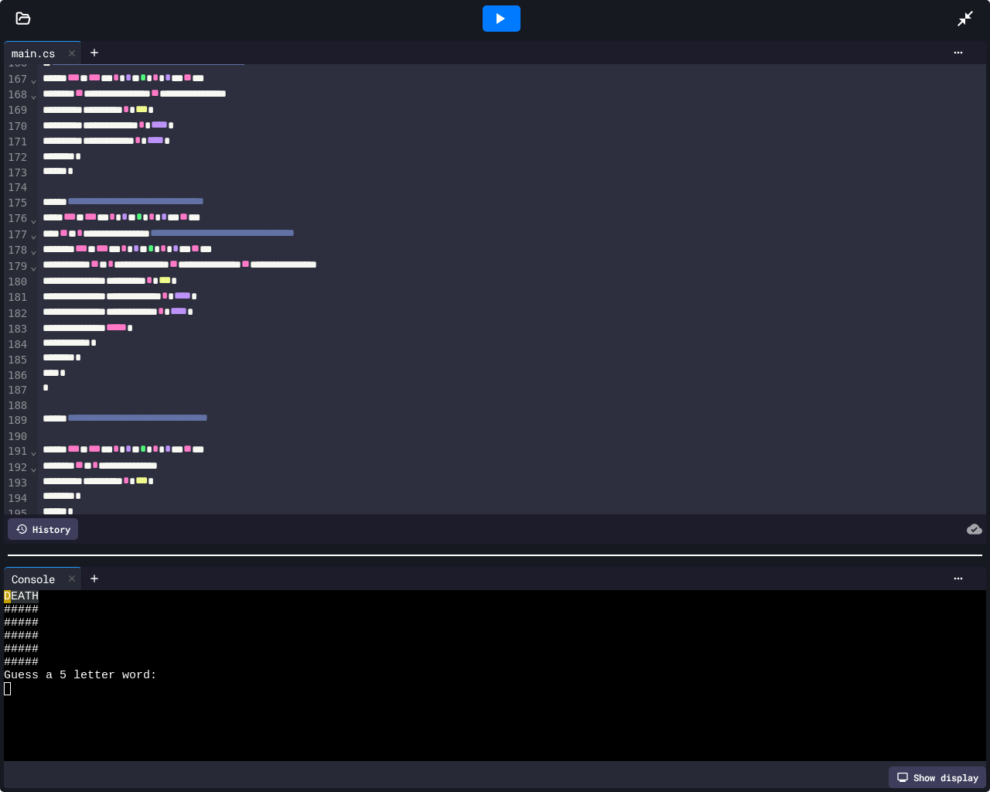
scroll to position [2916, 0]
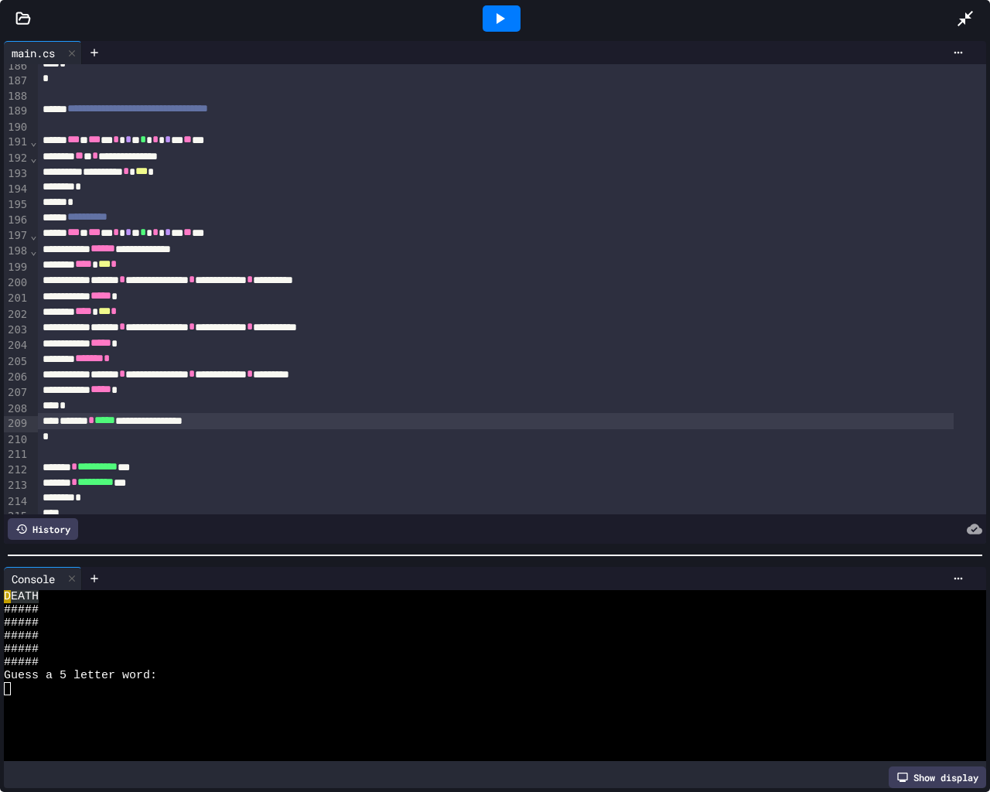
click at [65, 144] on div "*** * *** * * * * * * * *** ** ***" at bounding box center [496, 139] width 916 height 15
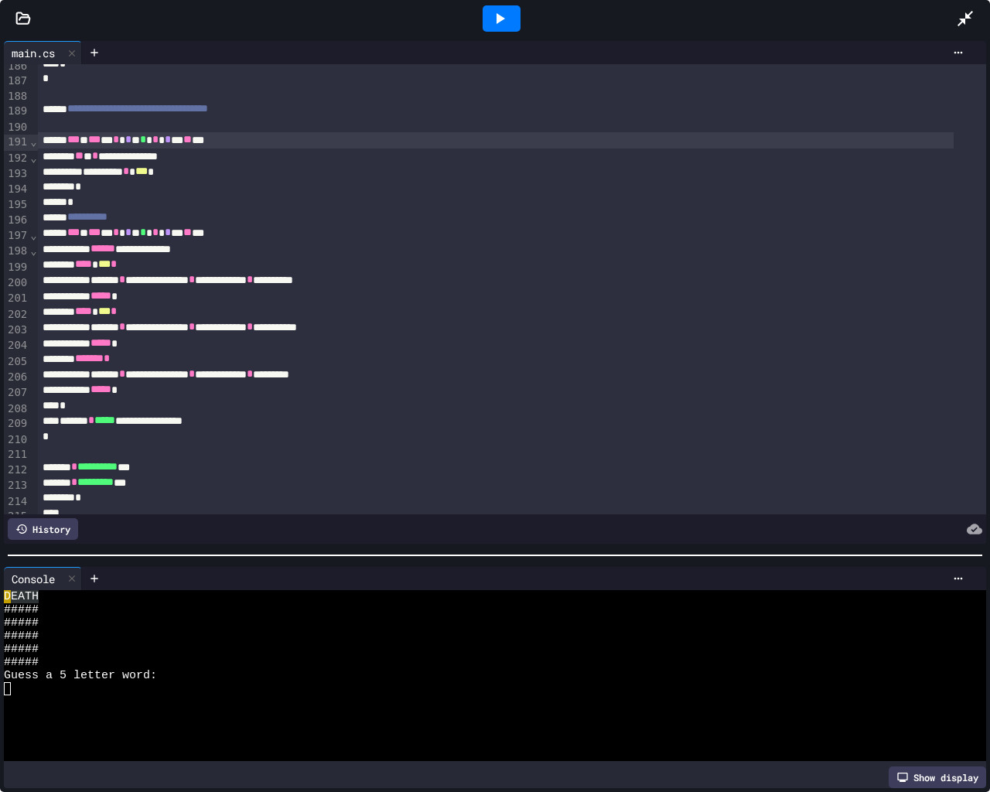
click at [56, 405] on div "*" at bounding box center [496, 405] width 916 height 15
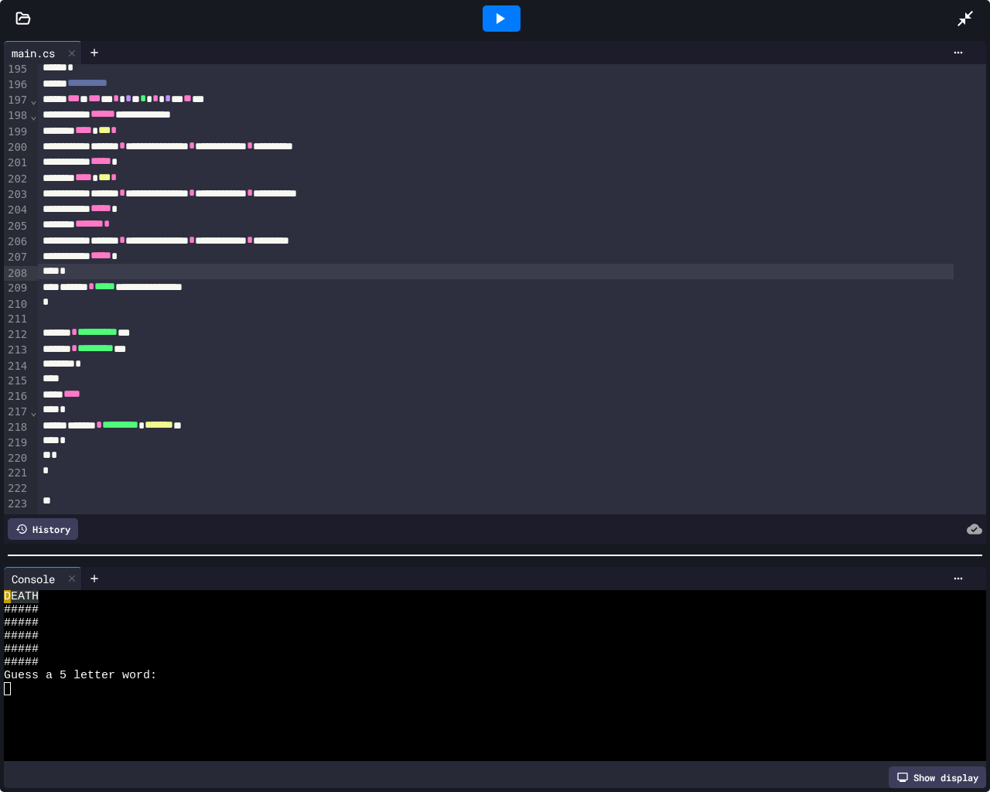
scroll to position [3071, 0]
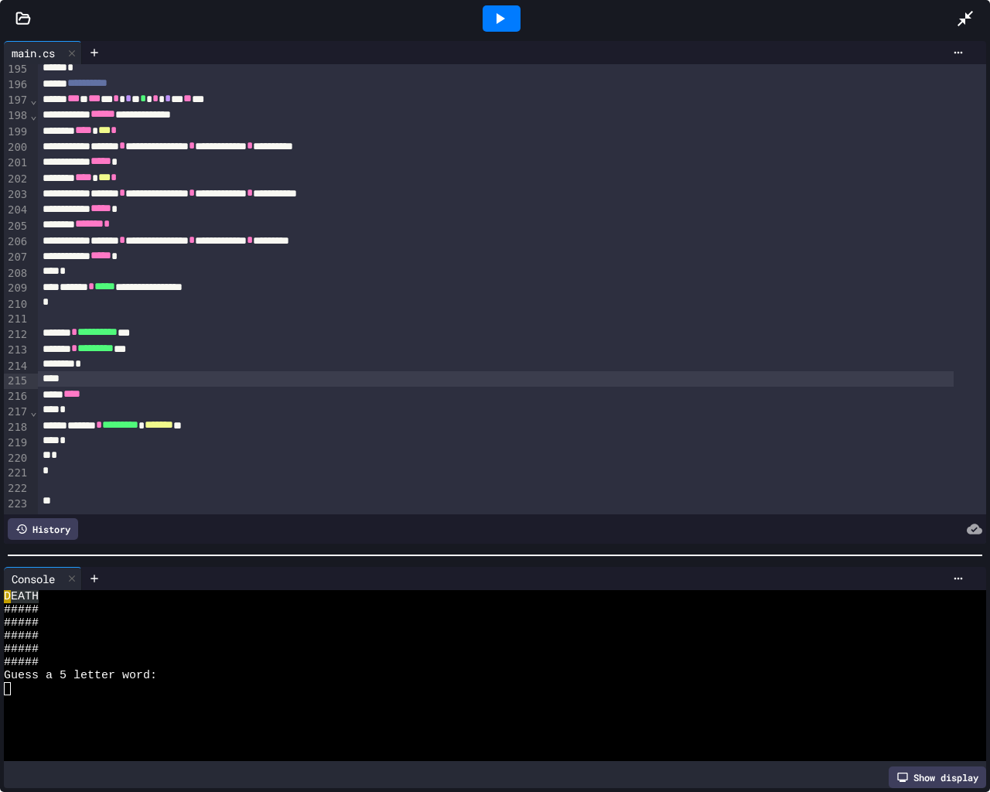
click at [81, 371] on div at bounding box center [496, 378] width 916 height 15
click at [100, 371] on div at bounding box center [496, 378] width 916 height 15
click at [80, 371] on div at bounding box center [496, 378] width 916 height 15
click at [83, 357] on div "*" at bounding box center [496, 364] width 916 height 15
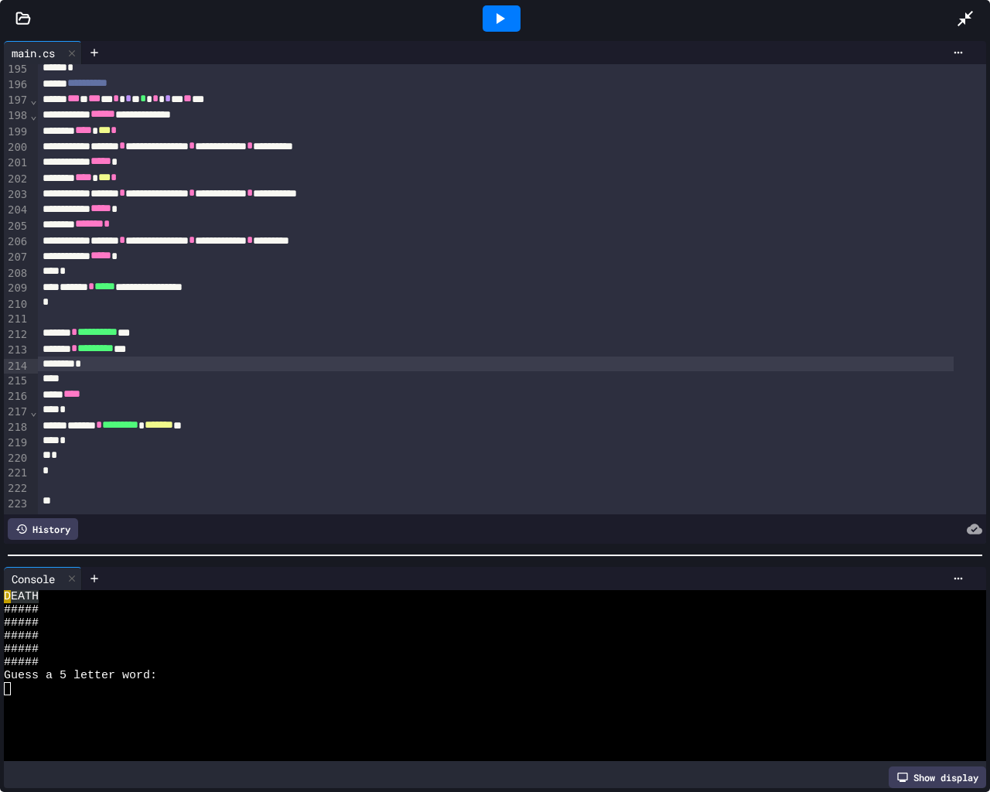
click at [39, 341] on div "******* * ********* ***" at bounding box center [496, 348] width 916 height 15
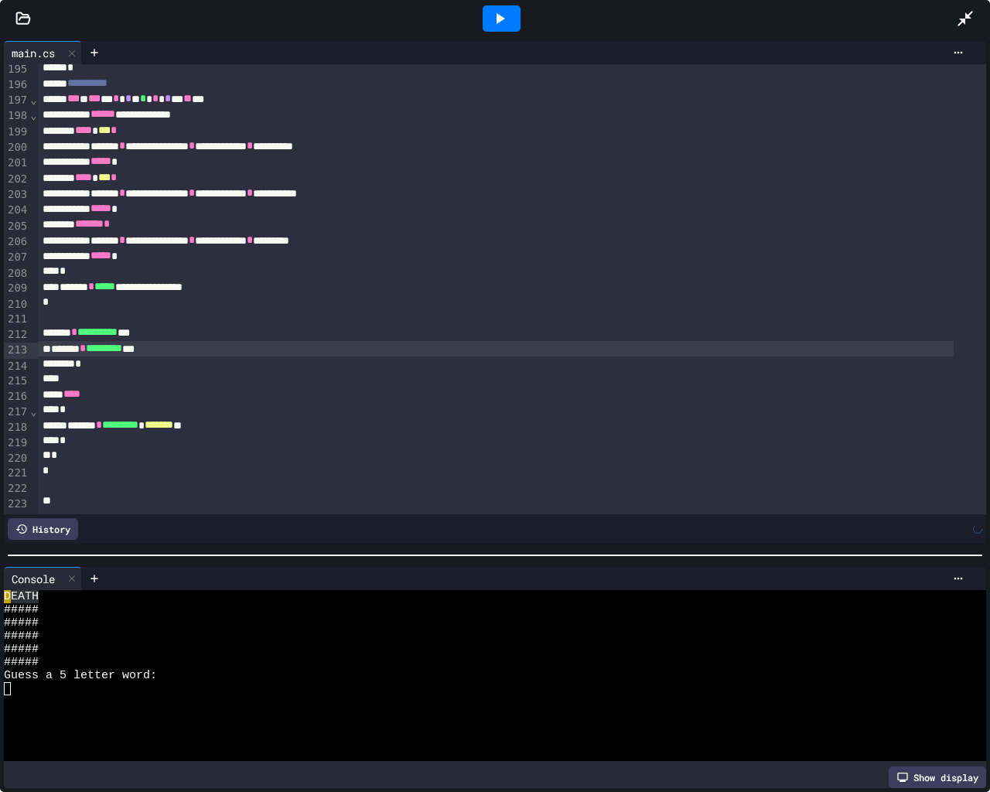
click at [38, 325] on div "**********" at bounding box center [496, 332] width 916 height 15
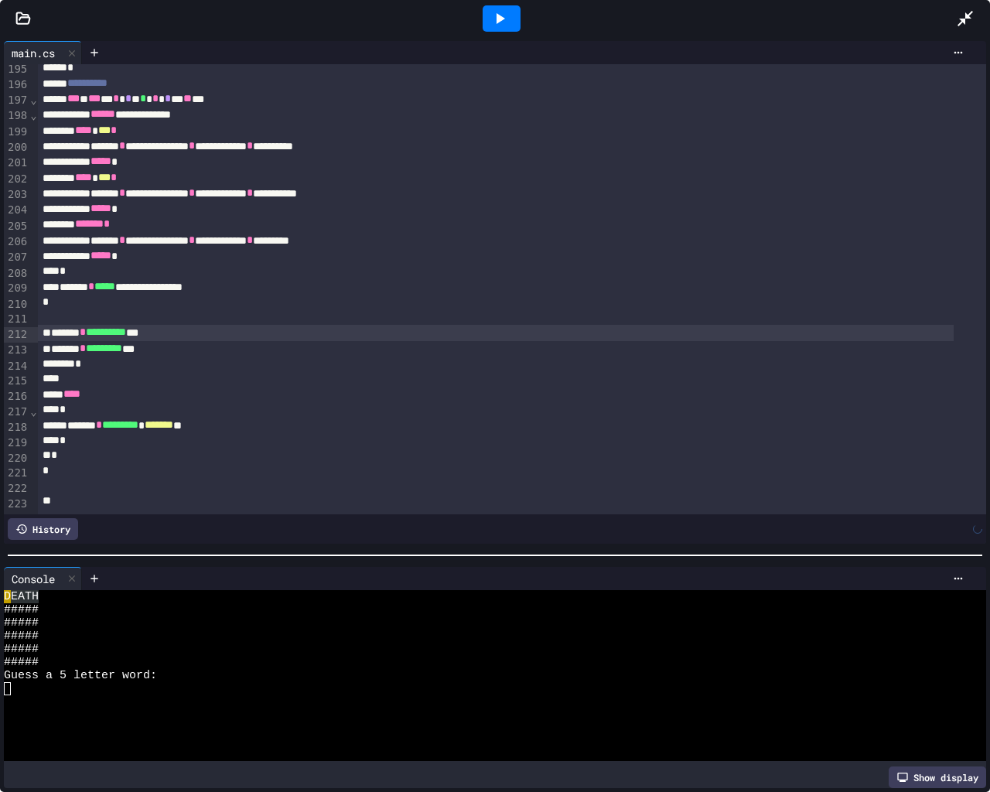
click at [86, 357] on div "*" at bounding box center [496, 364] width 916 height 15
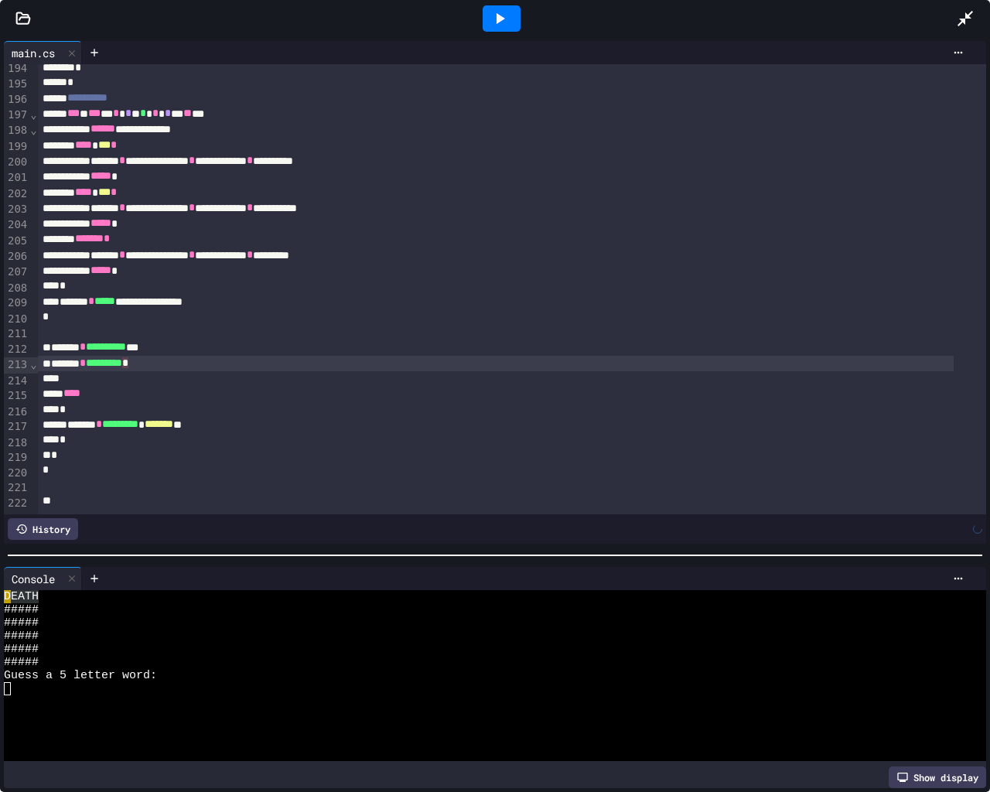
scroll to position [3056, 0]
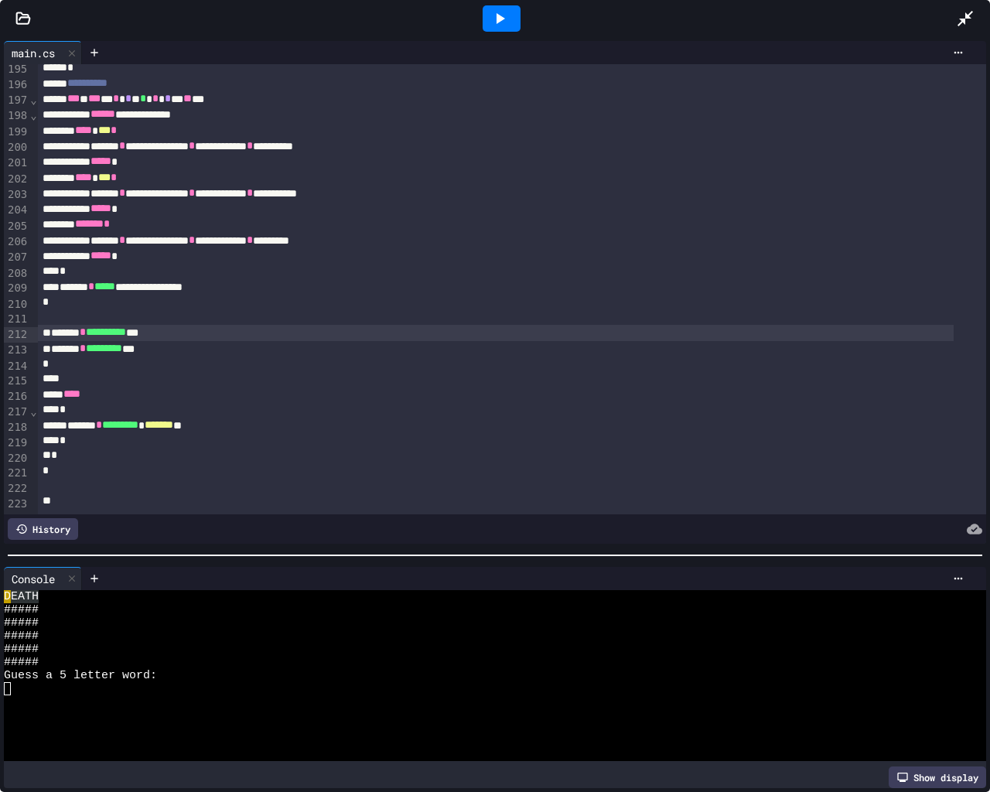
click at [41, 325] on div "**********" at bounding box center [496, 332] width 916 height 15
click at [45, 316] on div at bounding box center [512, 317] width 948 height 15
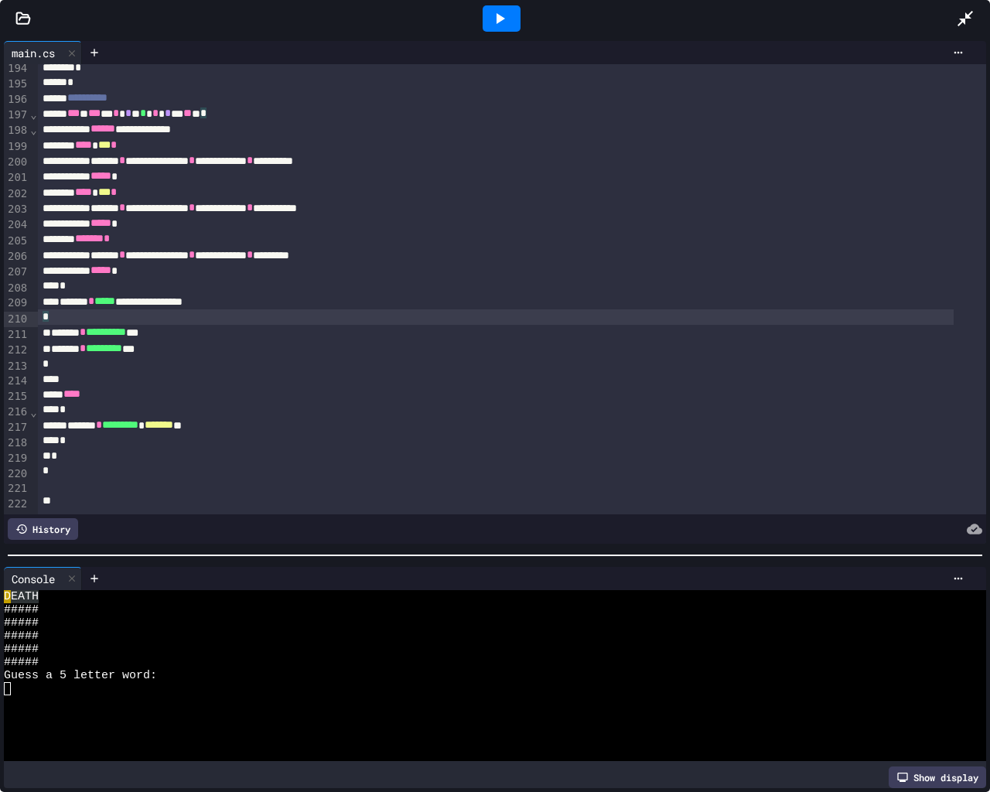
click at [38, 309] on div "*" at bounding box center [496, 316] width 916 height 15
click at [67, 278] on div "*" at bounding box center [496, 285] width 916 height 15
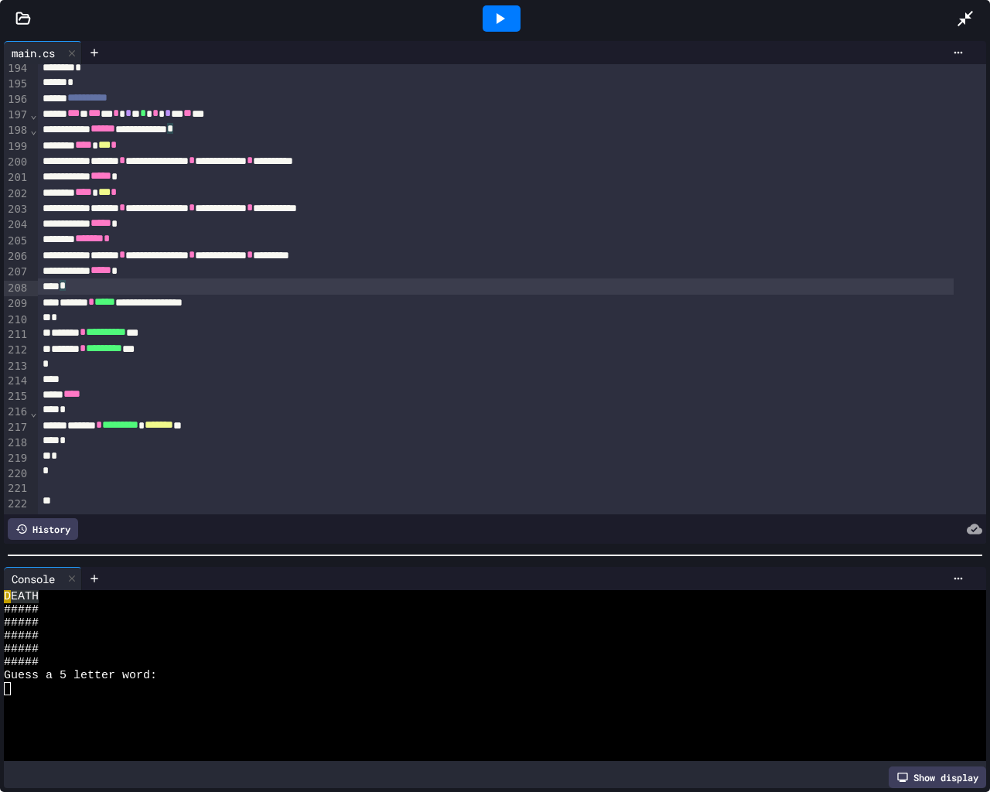
click at [62, 295] on div "**********" at bounding box center [496, 302] width 916 height 15
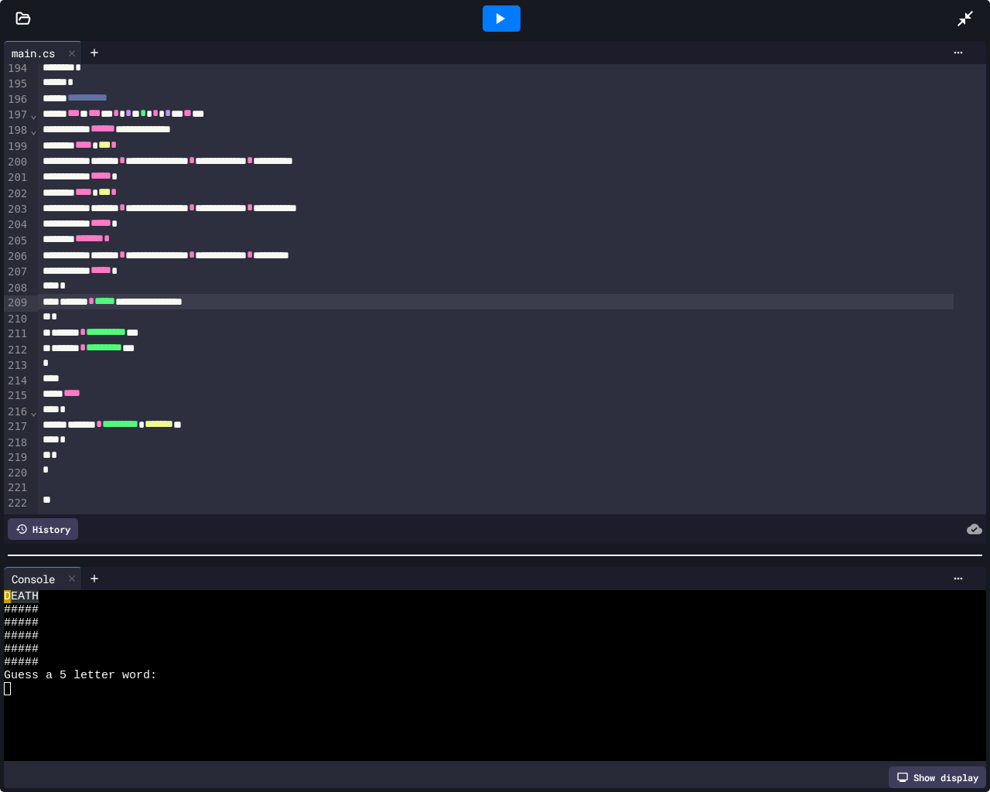
click at [49, 371] on div at bounding box center [496, 378] width 916 height 15
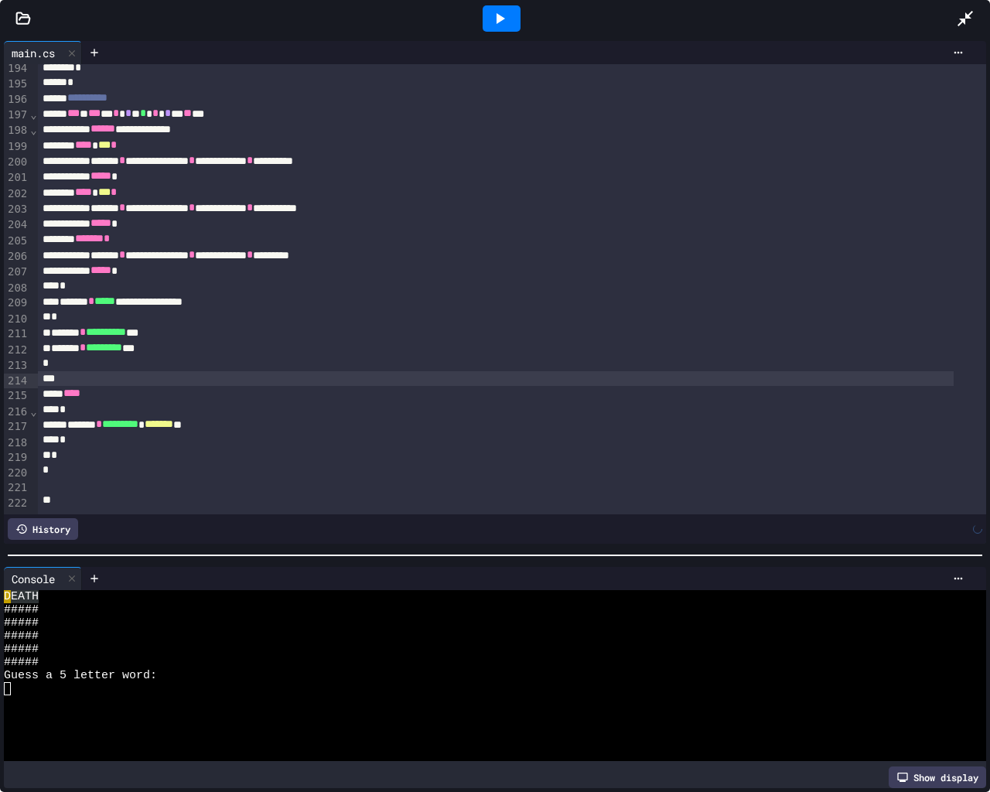
scroll to position [3042, 0]
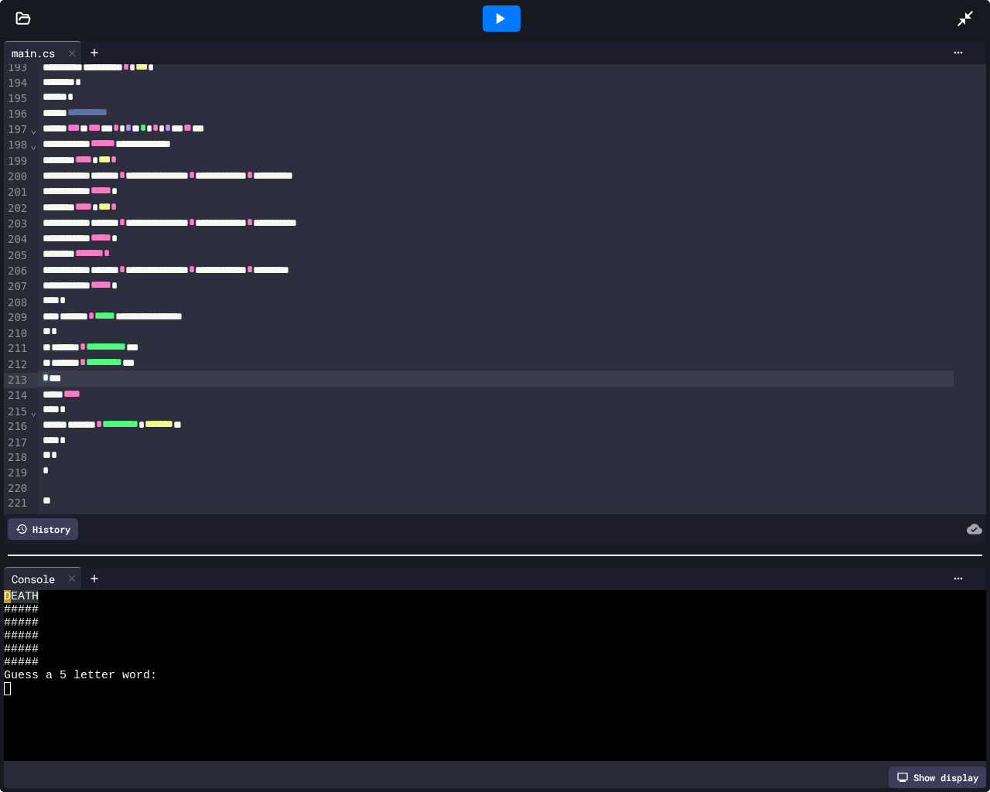
click at [69, 387] on div "****" at bounding box center [496, 394] width 916 height 15
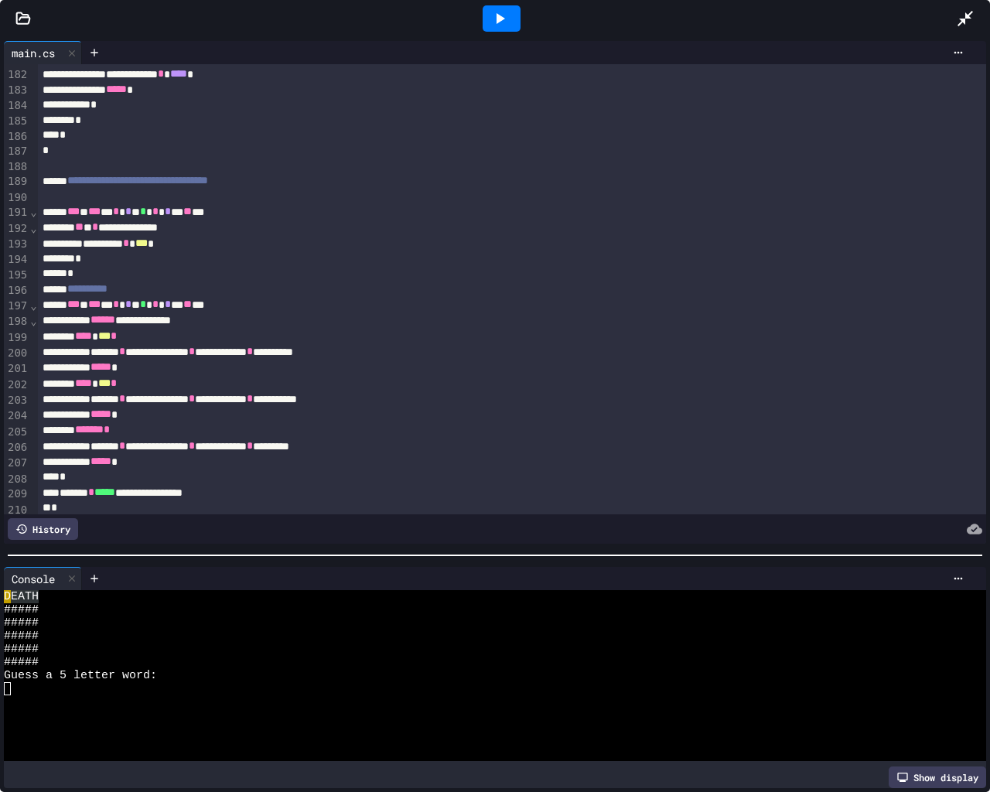
scroll to position [2886, 0]
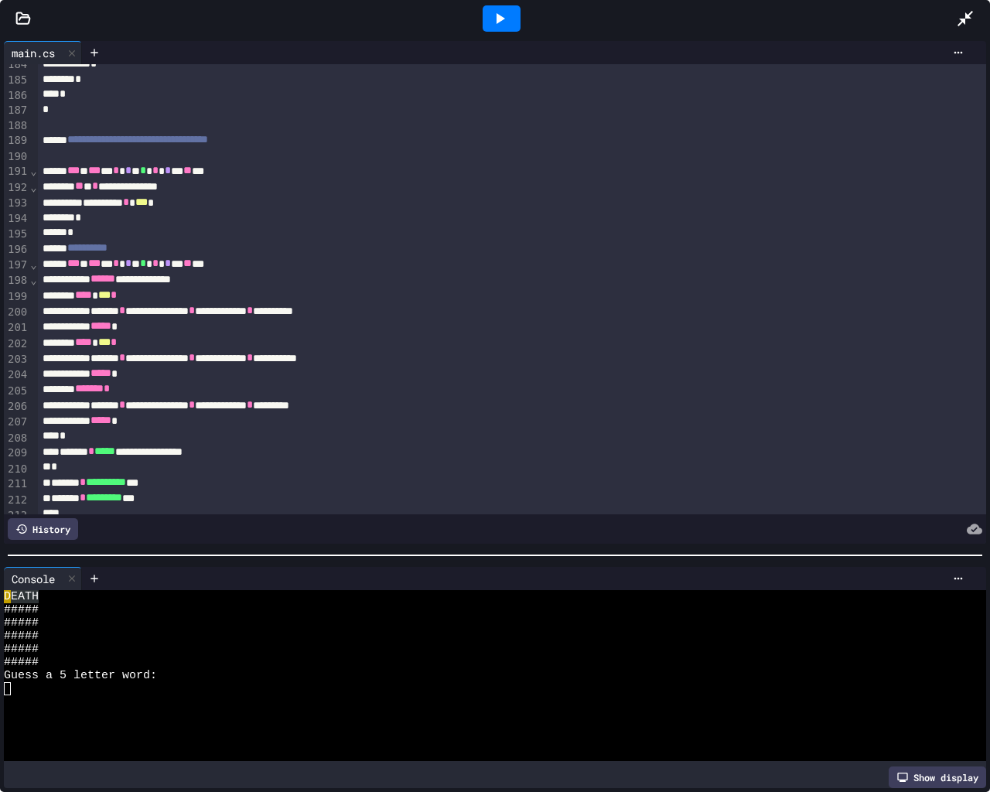
click at [146, 251] on div "**********" at bounding box center [496, 248] width 916 height 15
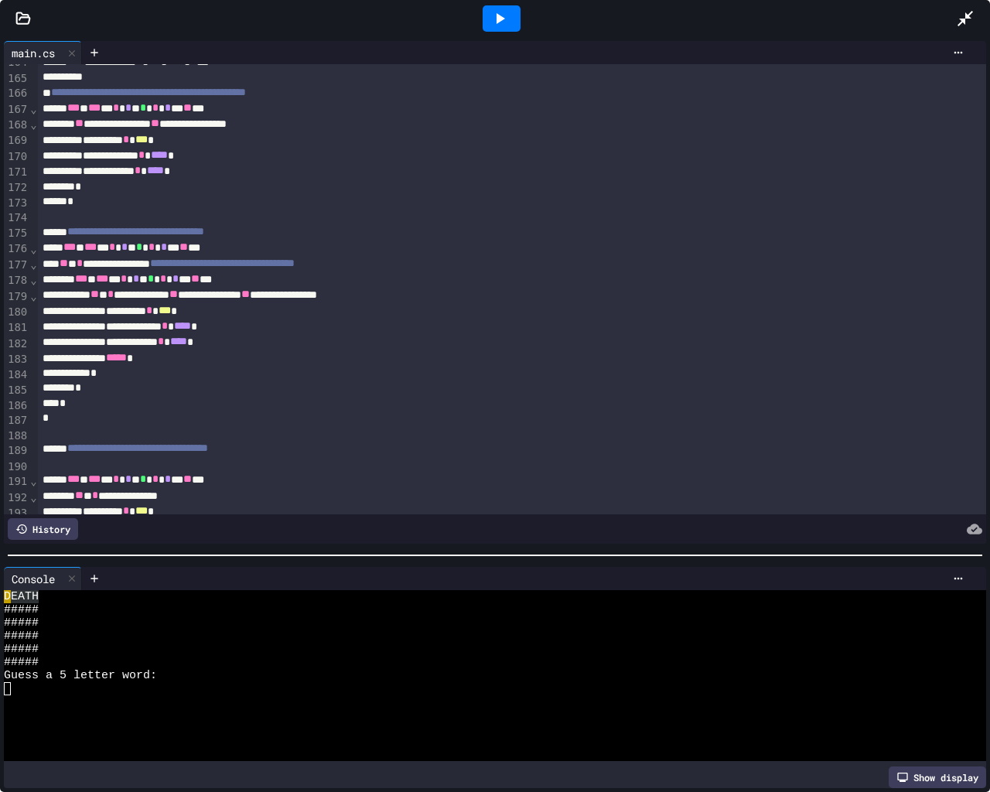
scroll to position [2577, 0]
click at [39, 421] on div "*" at bounding box center [496, 417] width 916 height 15
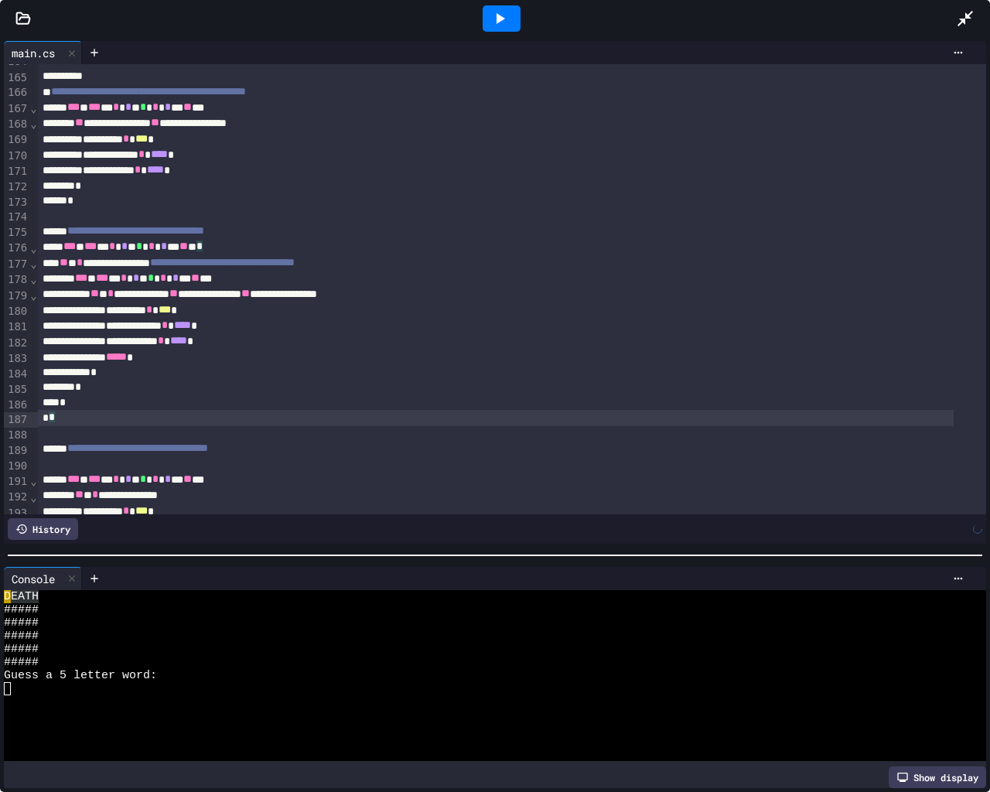
click at [60, 406] on div "*" at bounding box center [496, 402] width 916 height 15
click at [80, 199] on div "*" at bounding box center [496, 200] width 916 height 15
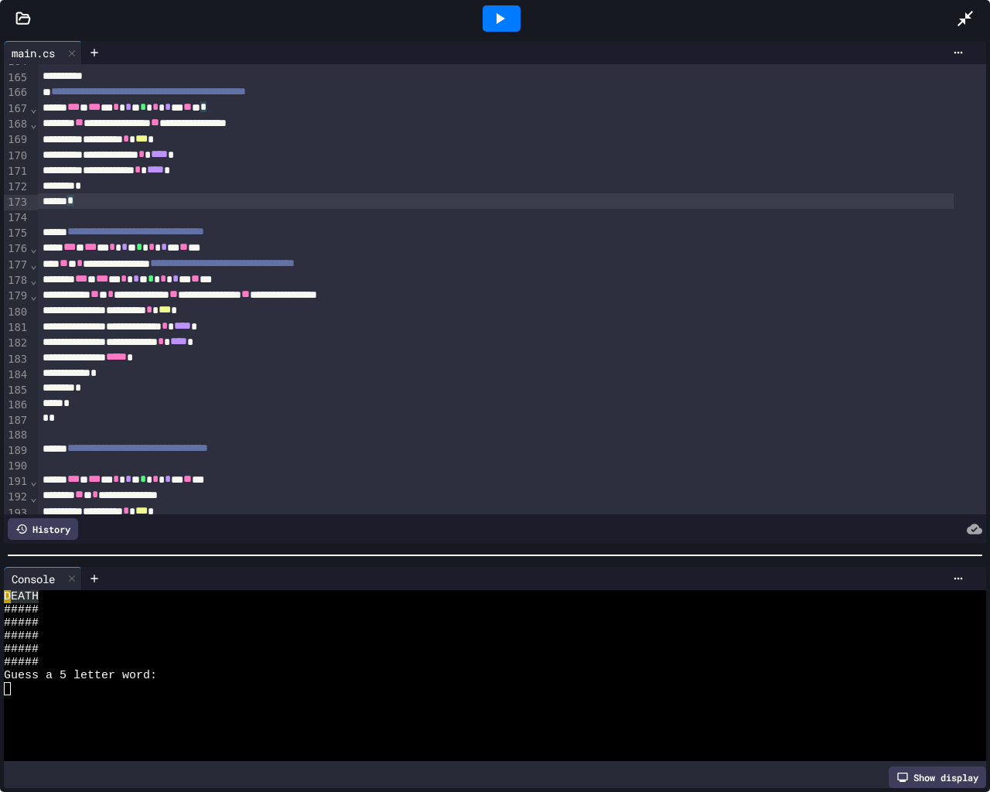
click at [66, 404] on div "*" at bounding box center [496, 403] width 916 height 15
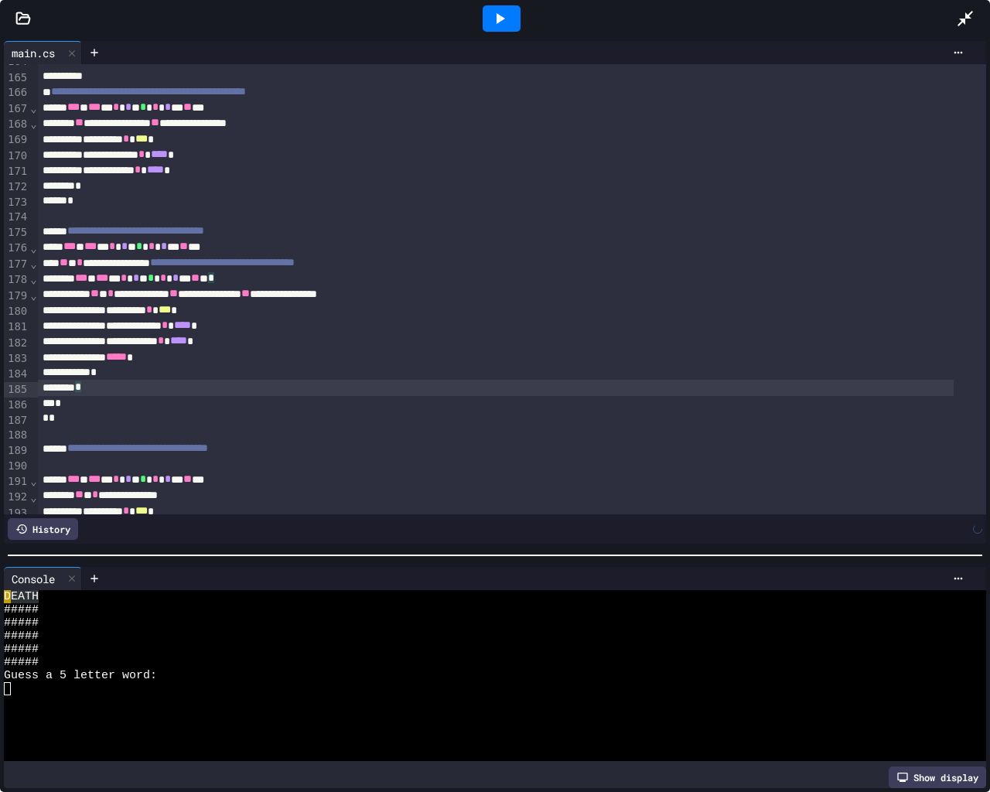
click at [88, 388] on div "*" at bounding box center [496, 387] width 916 height 15
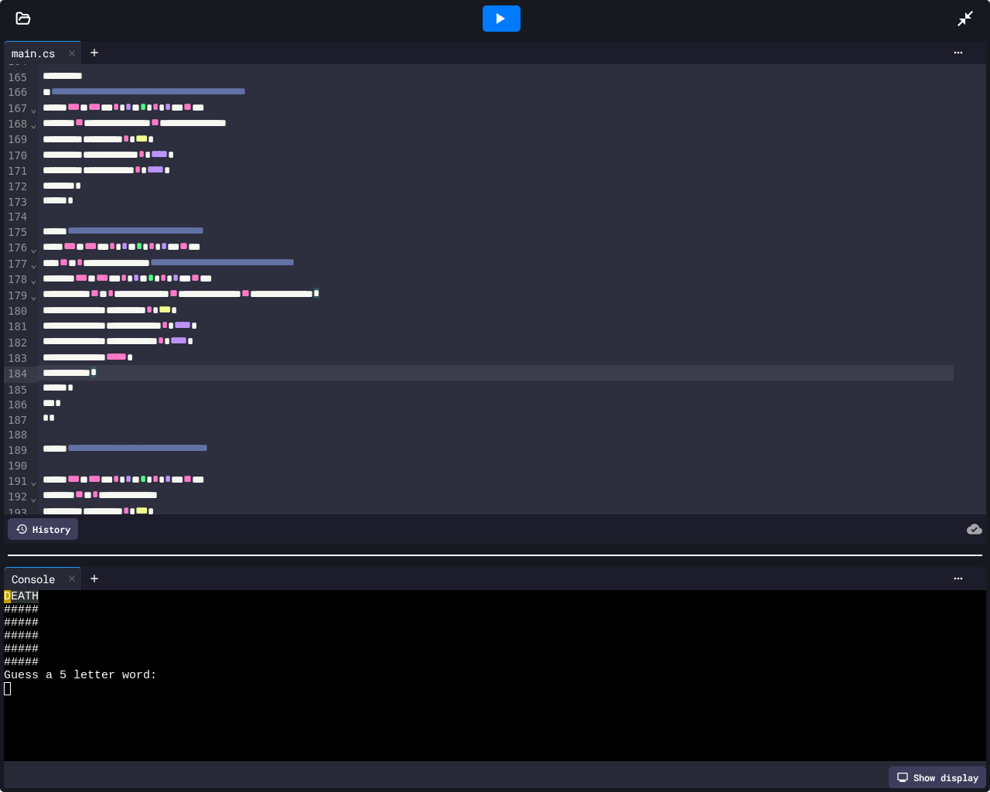
click at [109, 375] on div "*" at bounding box center [496, 372] width 916 height 15
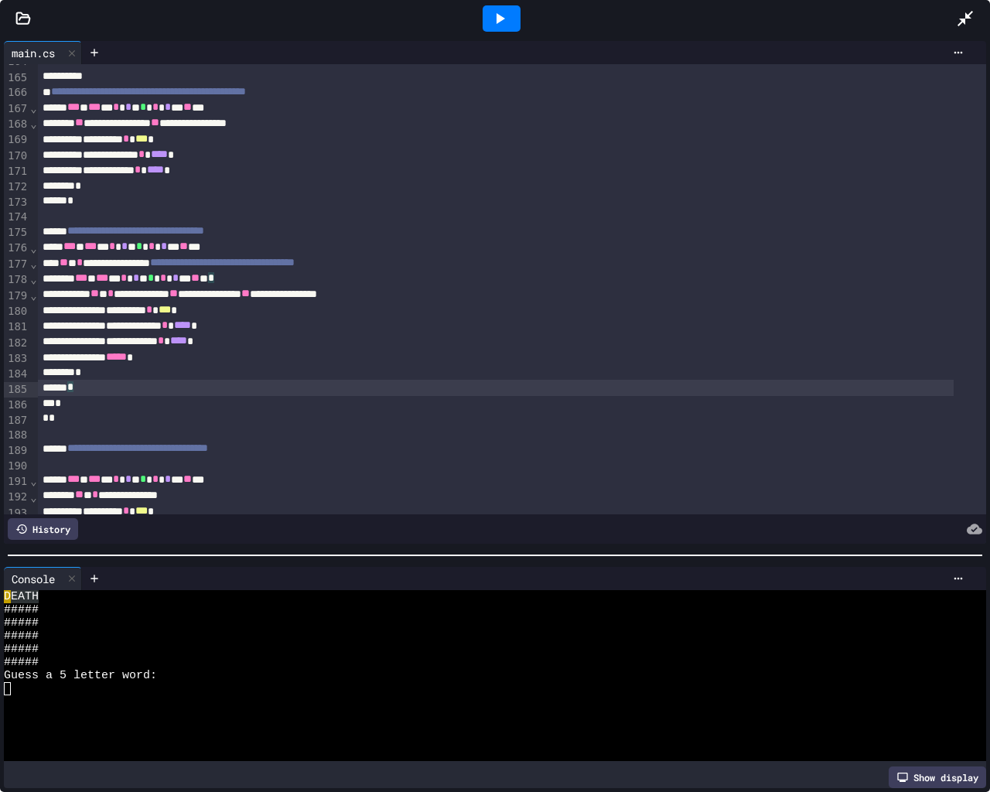
click at [77, 390] on div "*" at bounding box center [496, 387] width 916 height 15
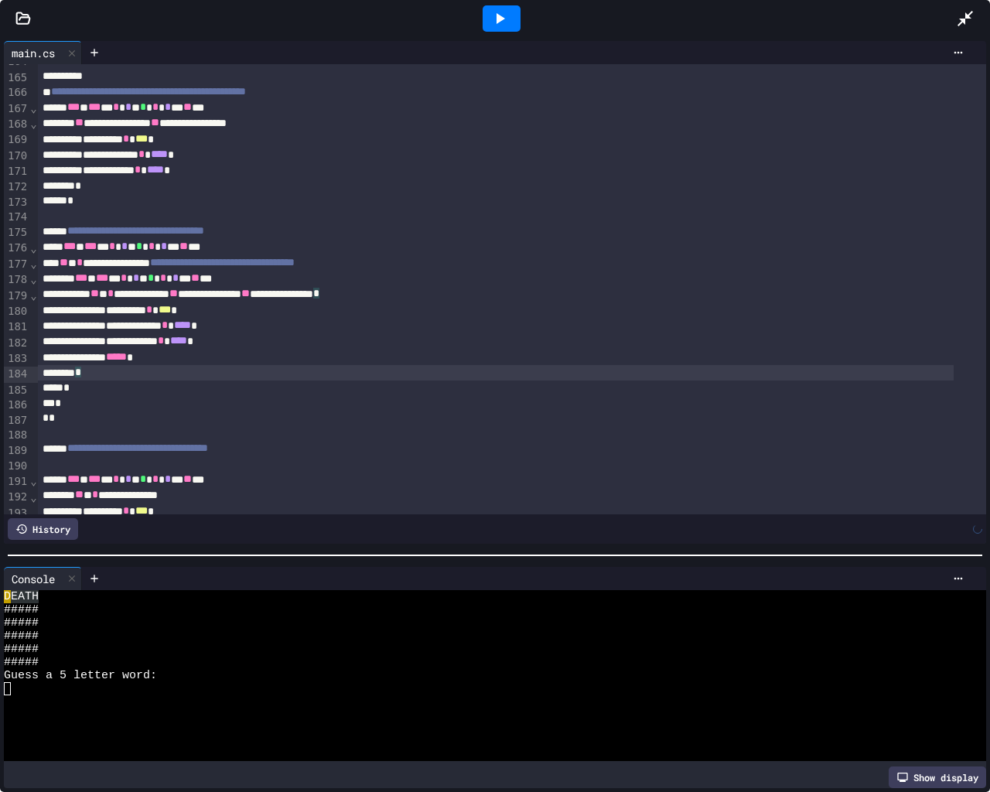
click at [86, 377] on div "*" at bounding box center [496, 372] width 916 height 15
drag, startPoint x: 60, startPoint y: 427, endPoint x: 6, endPoint y: 371, distance: 77.7
click at [6, 371] on div "**********" at bounding box center [495, 289] width 982 height 450
click at [64, 374] on div "*" at bounding box center [496, 372] width 916 height 15
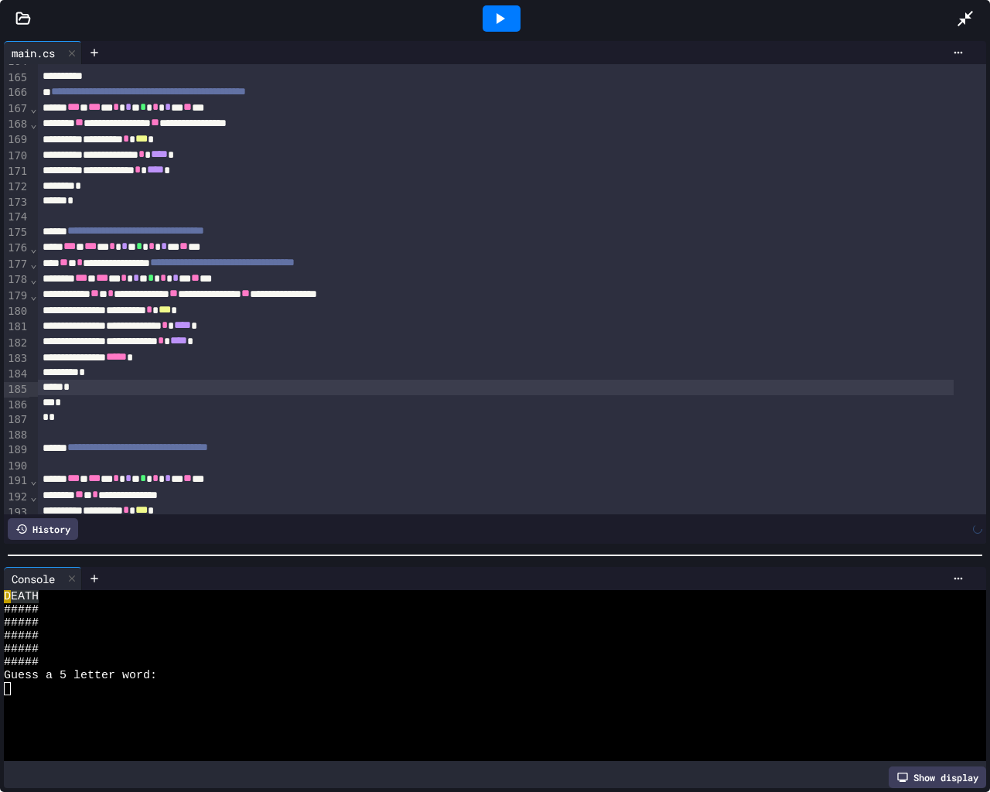
click at [59, 390] on div "*" at bounding box center [496, 387] width 916 height 15
click at [51, 408] on div "*" at bounding box center [496, 402] width 916 height 15
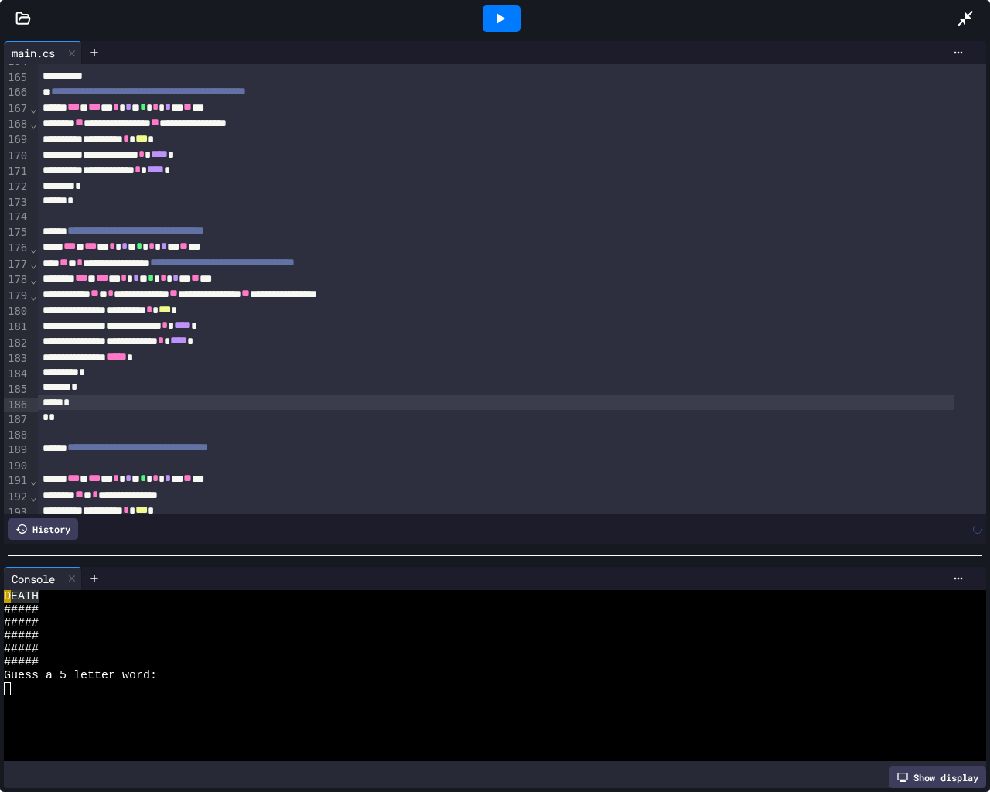
click at [42, 423] on div "*" at bounding box center [496, 417] width 916 height 15
click at [80, 375] on div "*" at bounding box center [496, 372] width 916 height 15
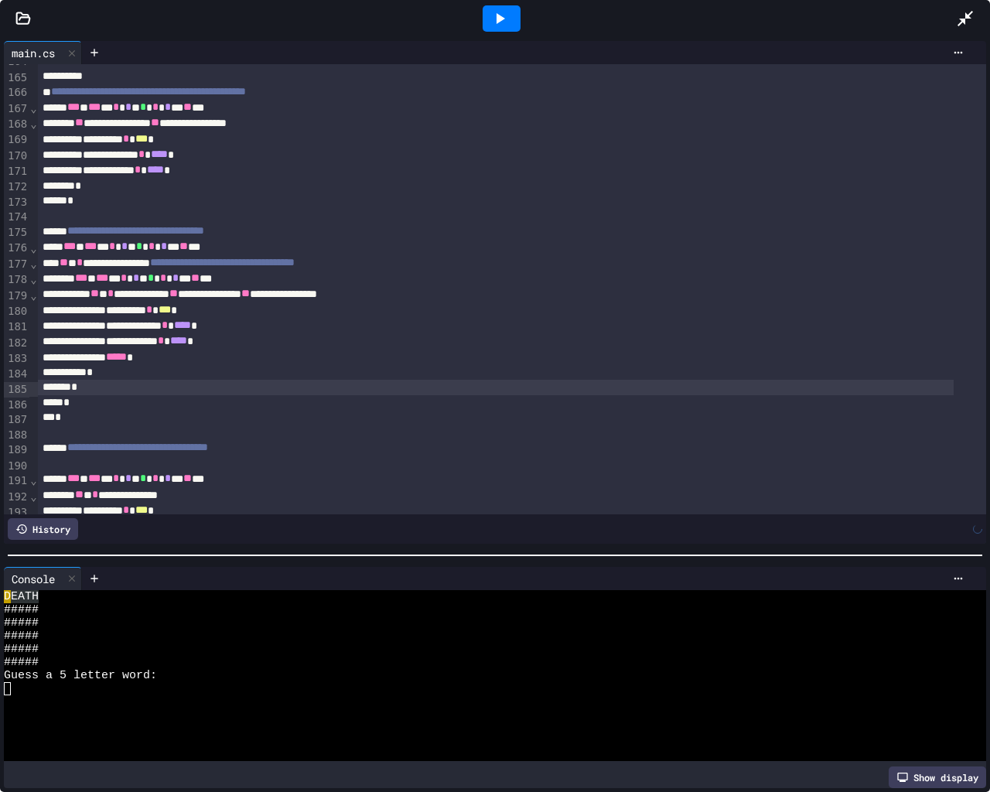
click at [73, 385] on div "*" at bounding box center [496, 387] width 916 height 15
click at [63, 405] on div "*" at bounding box center [496, 402] width 916 height 15
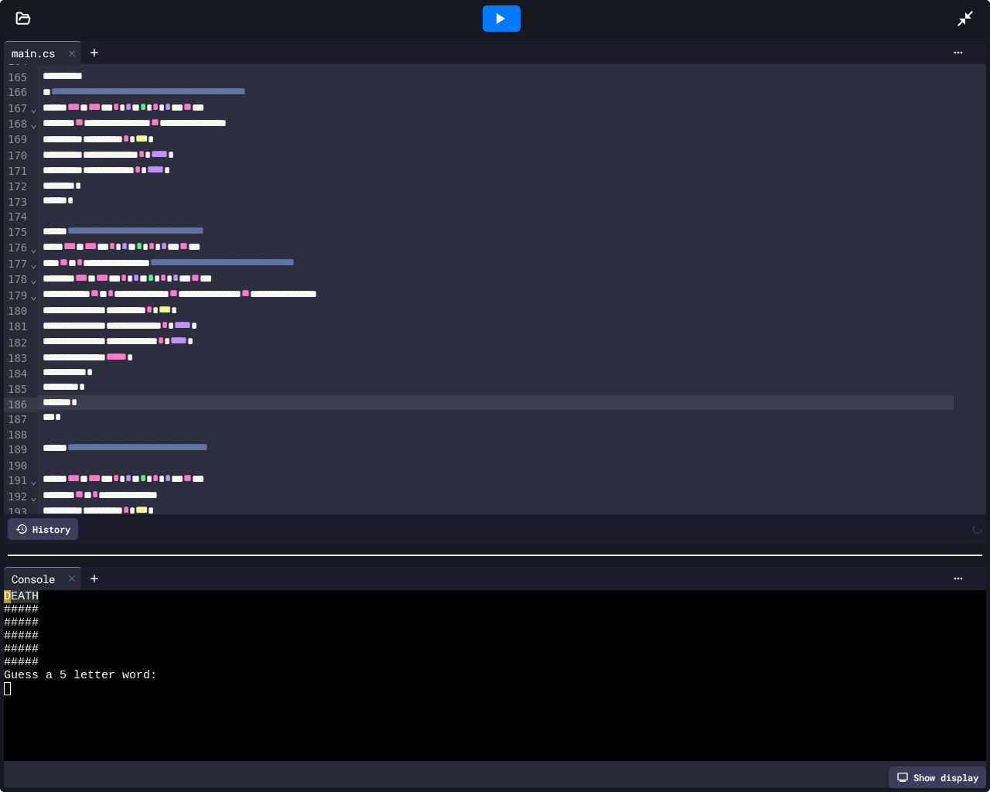
click at [57, 417] on div "*" at bounding box center [496, 417] width 916 height 15
drag, startPoint x: 95, startPoint y: 375, endPoint x: 90, endPoint y: 383, distance: 9.0
click at [94, 375] on div "*" at bounding box center [496, 372] width 916 height 15
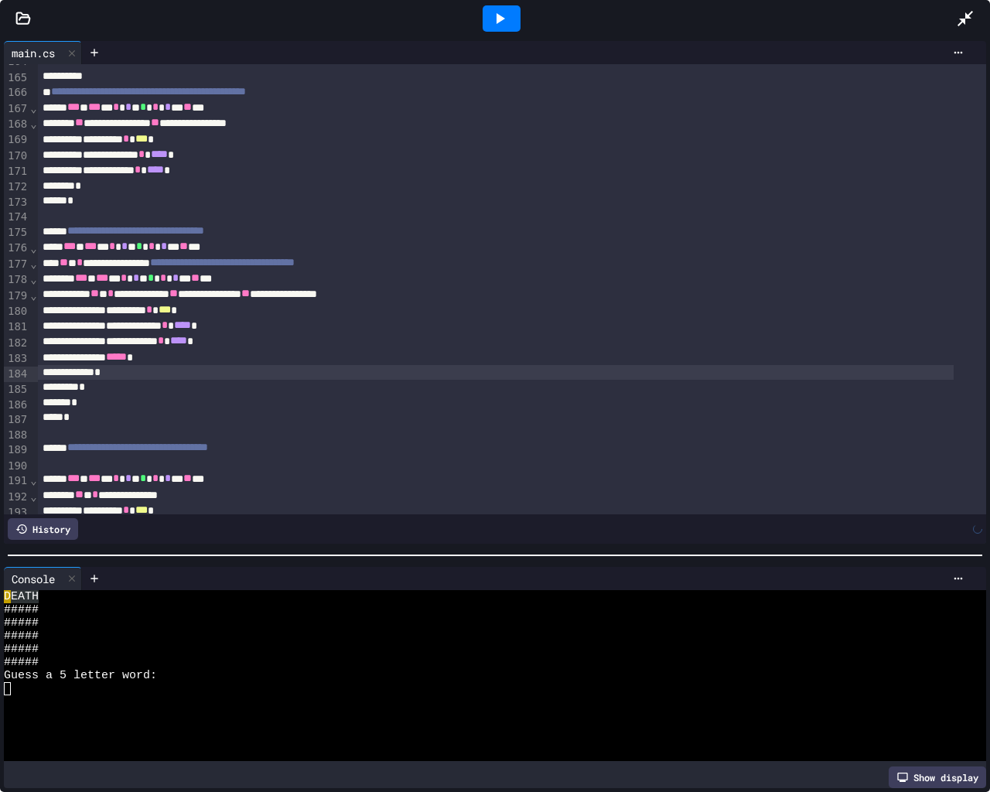
click at [87, 388] on div "*" at bounding box center [496, 387] width 916 height 15
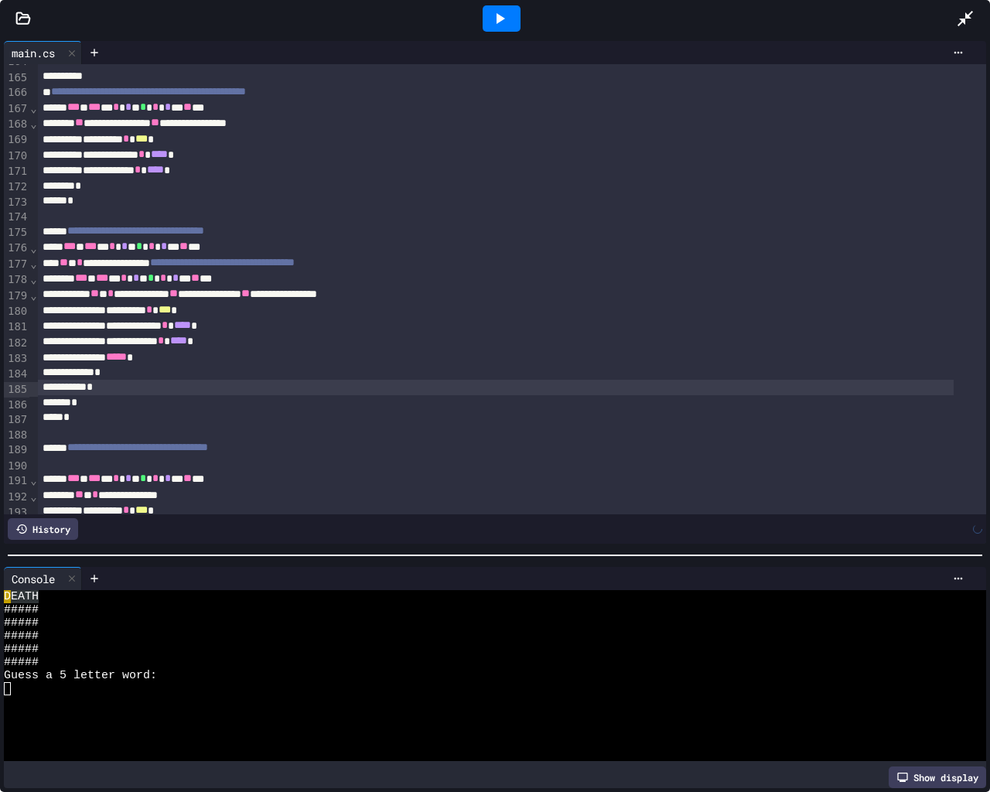
click at [78, 401] on div "*" at bounding box center [496, 402] width 916 height 15
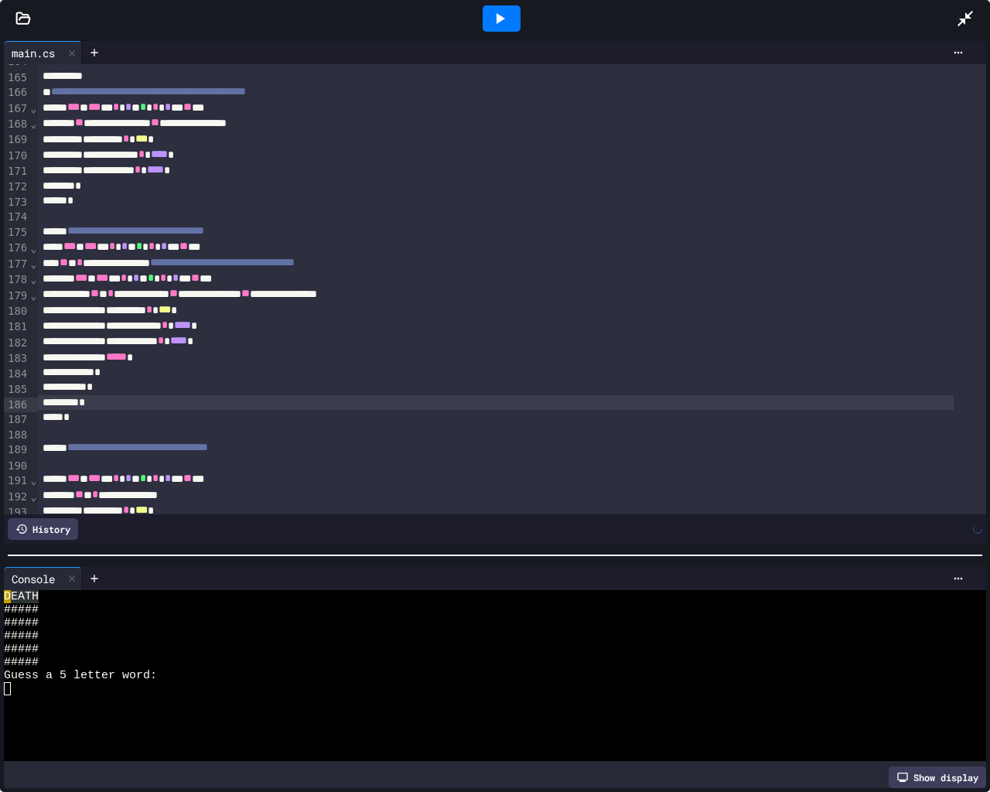
click at [60, 421] on div "*" at bounding box center [496, 417] width 916 height 15
click at [140, 408] on div "*" at bounding box center [496, 402] width 916 height 15
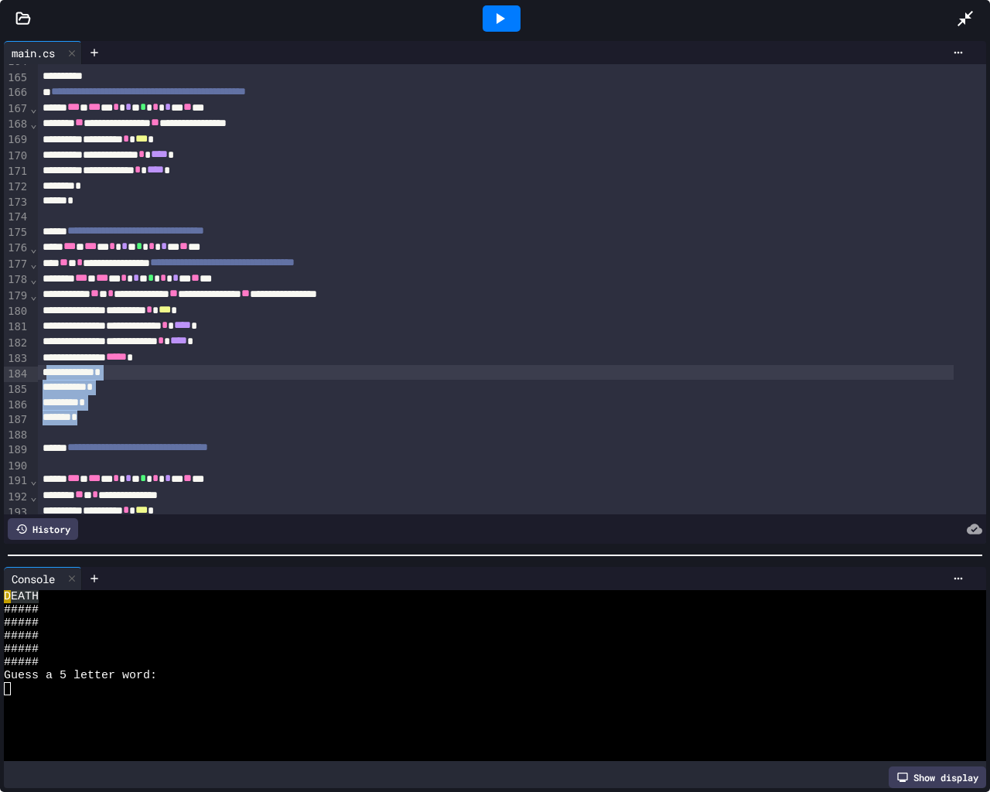
drag, startPoint x: 112, startPoint y: 425, endPoint x: 49, endPoint y: 377, distance: 80.0
click at [114, 408] on div "*" at bounding box center [496, 402] width 916 height 15
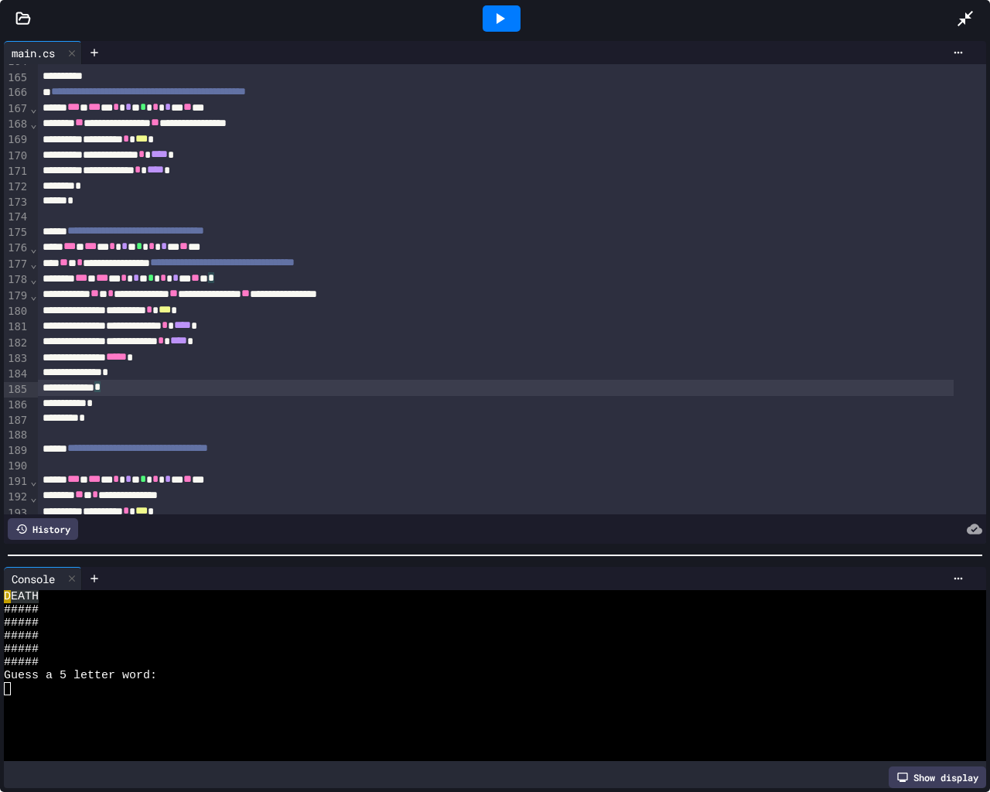
click at [208, 382] on div "*" at bounding box center [496, 387] width 916 height 15
click at [130, 377] on div "*" at bounding box center [496, 372] width 916 height 15
click at [117, 393] on div "*" at bounding box center [496, 387] width 916 height 15
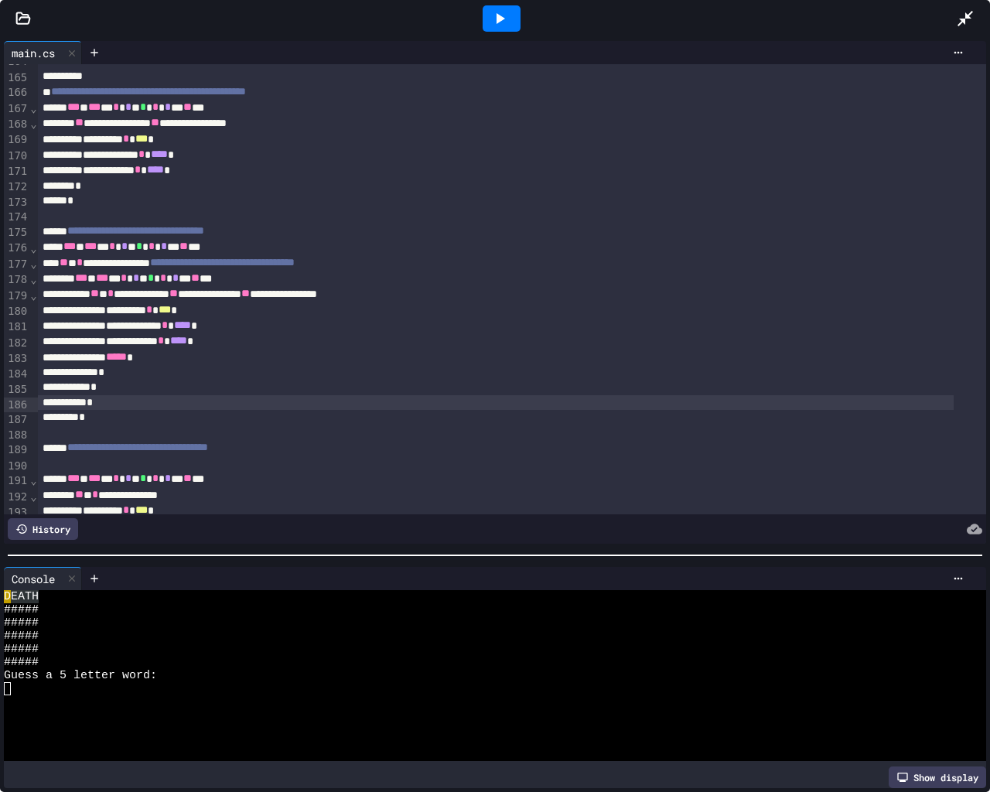
click at [102, 404] on div "*" at bounding box center [496, 402] width 916 height 15
click at [106, 408] on div "*" at bounding box center [496, 402] width 916 height 15
click at [94, 419] on div "*" at bounding box center [496, 418] width 916 height 15
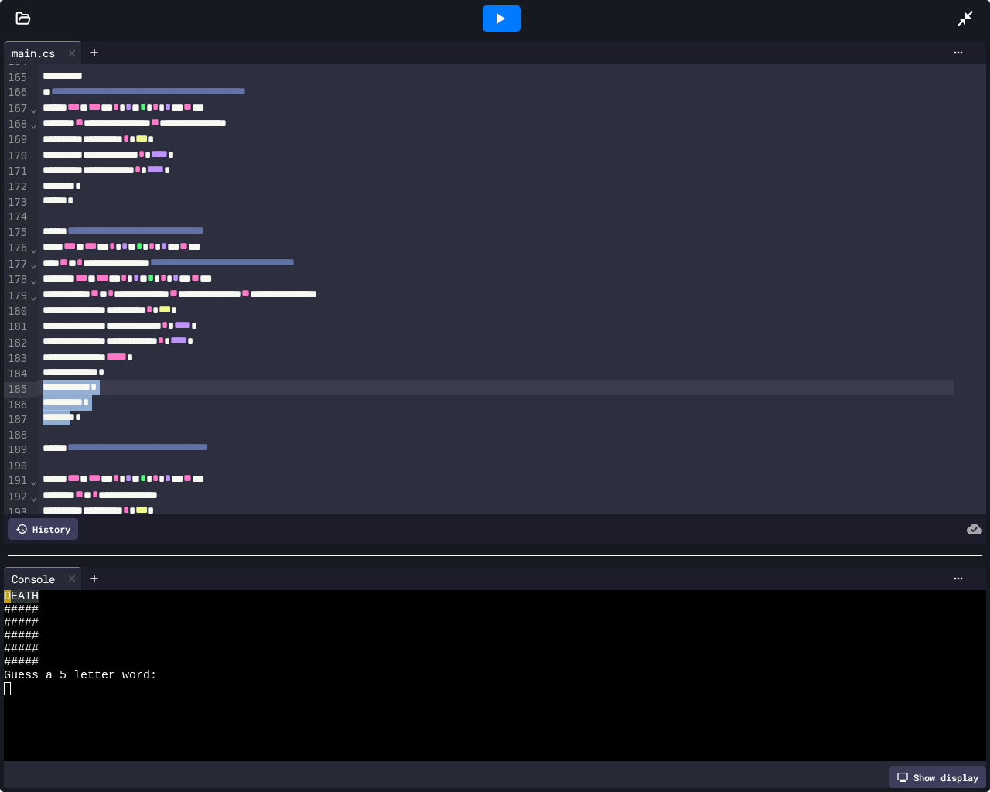
drag, startPoint x: 81, startPoint y: 425, endPoint x: 132, endPoint y: 380, distance: 68.5
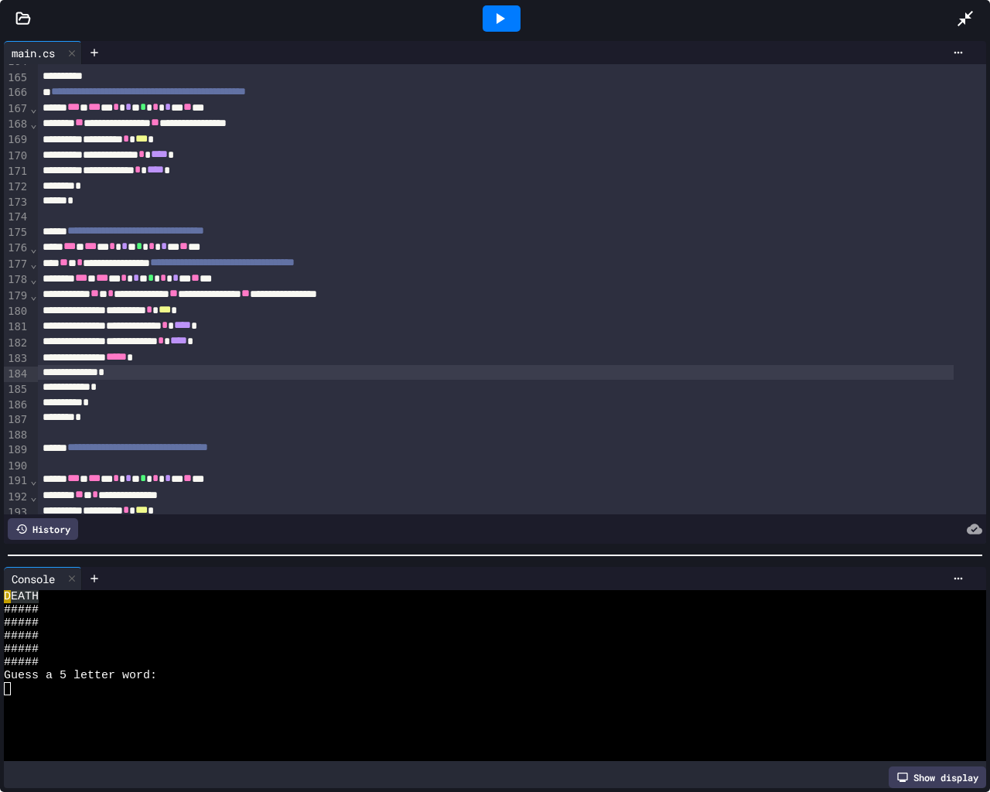
click at [132, 380] on div "*" at bounding box center [496, 372] width 916 height 15
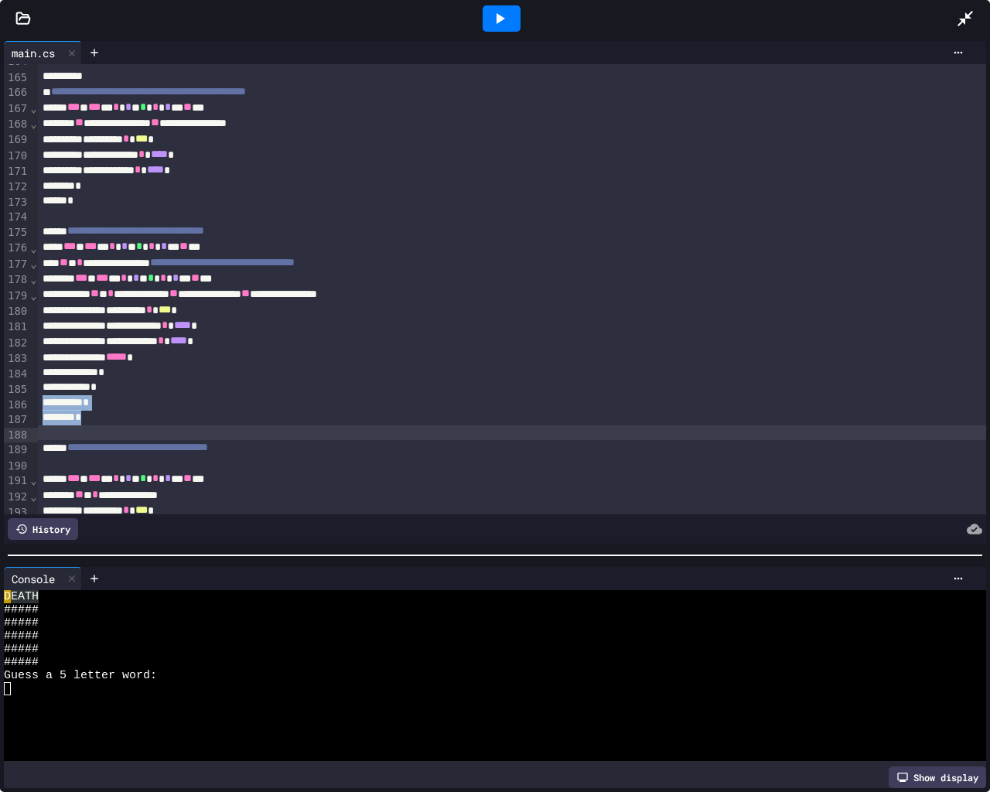
drag, startPoint x: 129, startPoint y: 392, endPoint x: 105, endPoint y: 425, distance: 40.4
click at [107, 424] on div "*" at bounding box center [496, 417] width 916 height 15
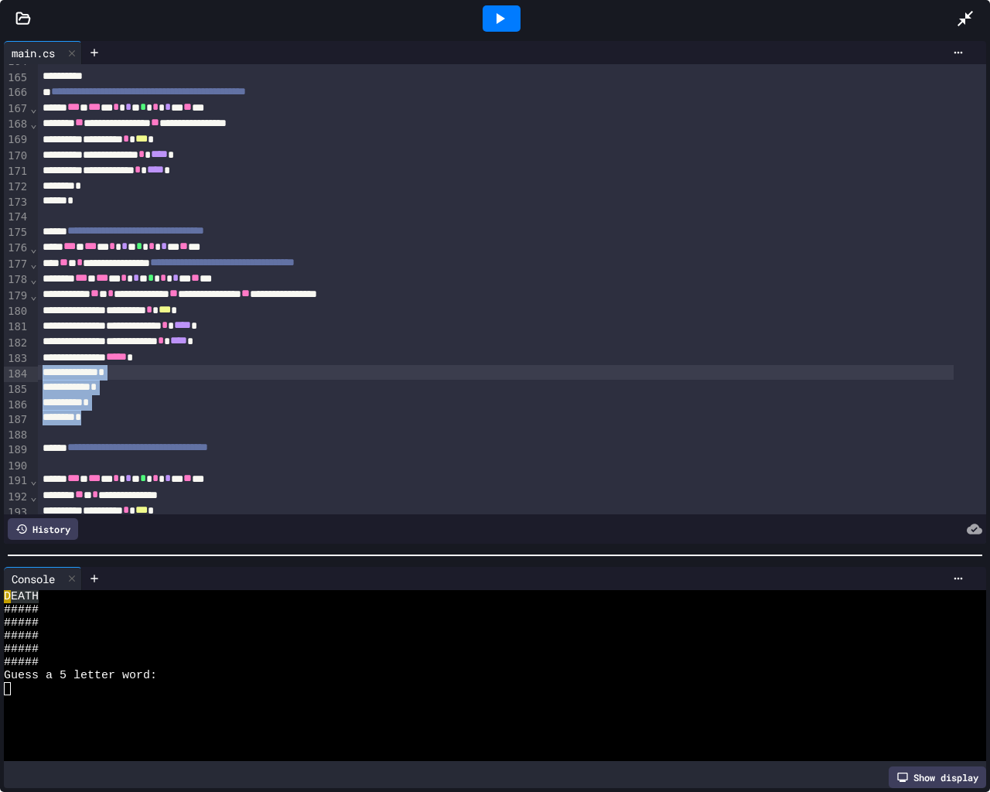
drag, startPoint x: 108, startPoint y: 420, endPoint x: 32, endPoint y: 368, distance: 91.8
click at [32, 368] on div "**********" at bounding box center [495, 289] width 982 height 450
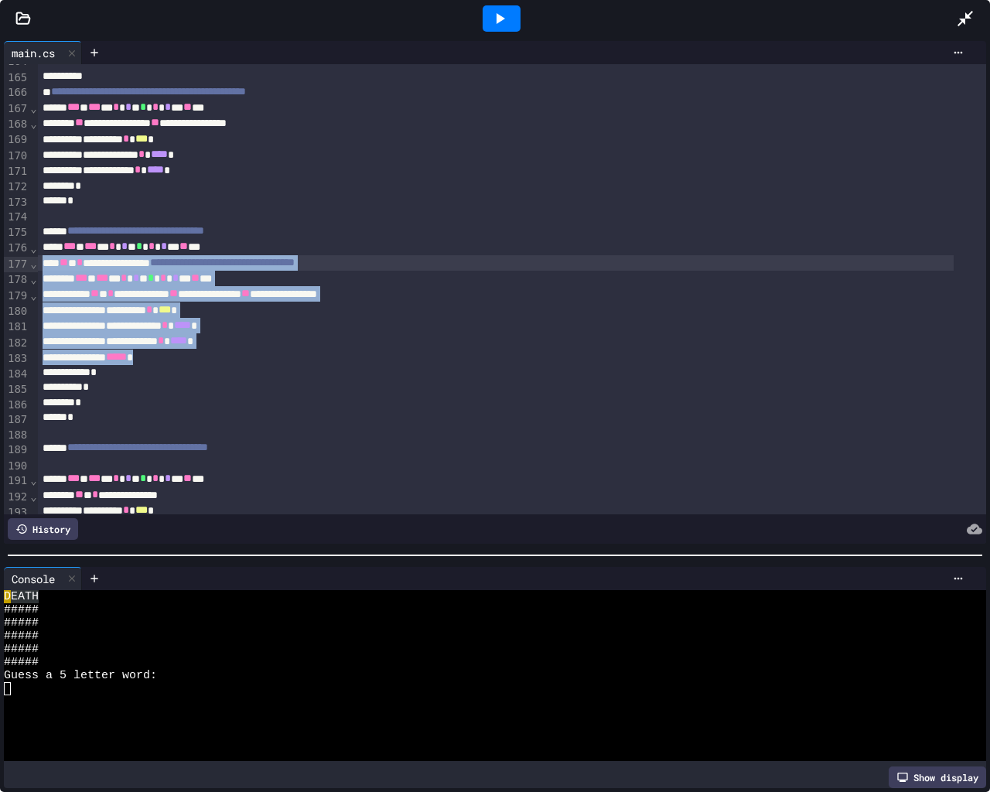
drag, startPoint x: 180, startPoint y: 361, endPoint x: 0, endPoint y: 262, distance: 205.6
click at [0, 262] on div "**********" at bounding box center [495, 292] width 990 height 510
click at [114, 314] on div "********* * *** *" at bounding box center [496, 309] width 916 height 15
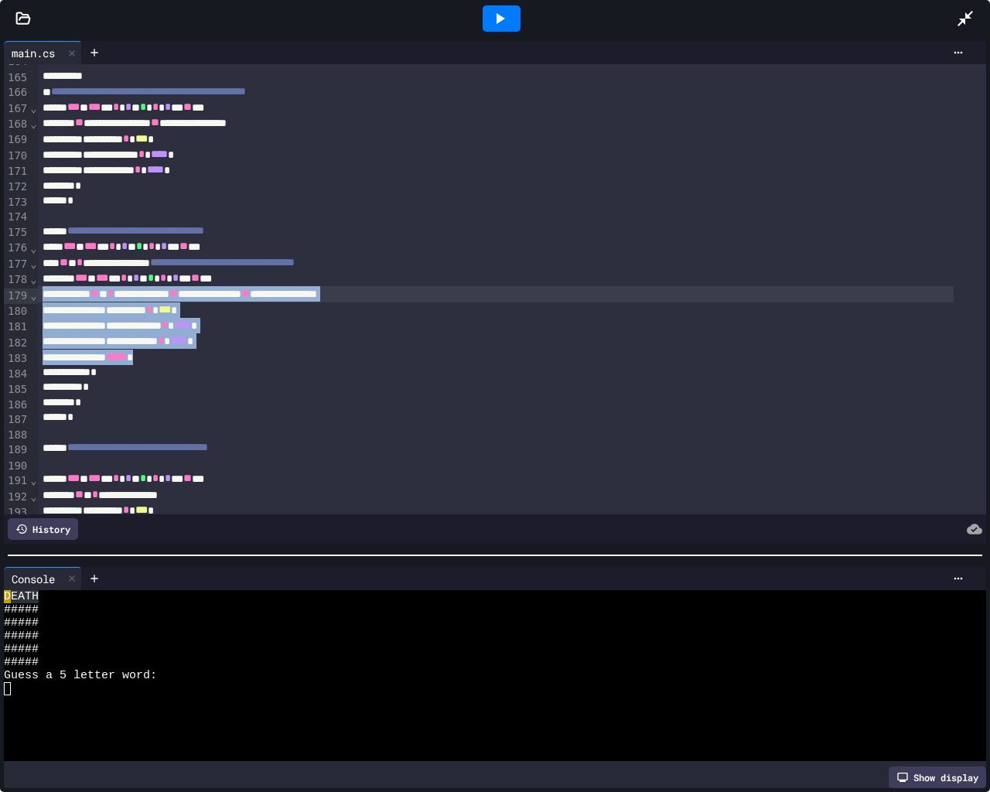
drag, startPoint x: 175, startPoint y: 357, endPoint x: 22, endPoint y: 292, distance: 166.3
click at [22, 292] on div "**********" at bounding box center [495, 289] width 982 height 450
click at [53, 312] on div "********* * *** *" at bounding box center [496, 309] width 916 height 15
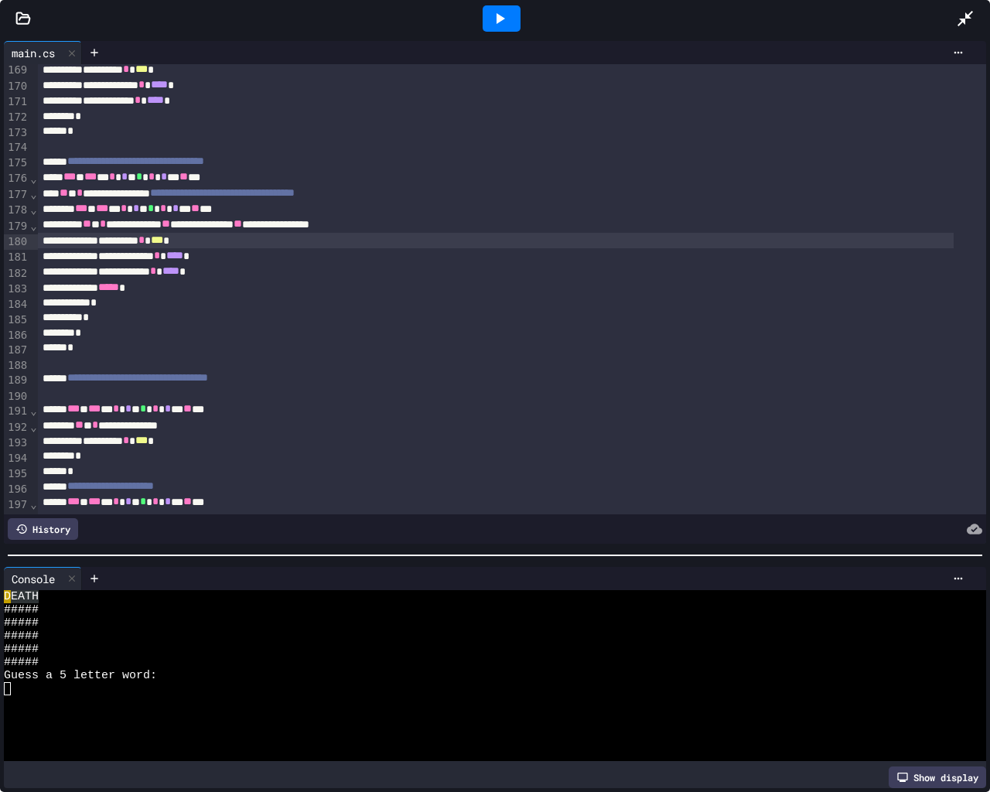
scroll to position [2654, 0]
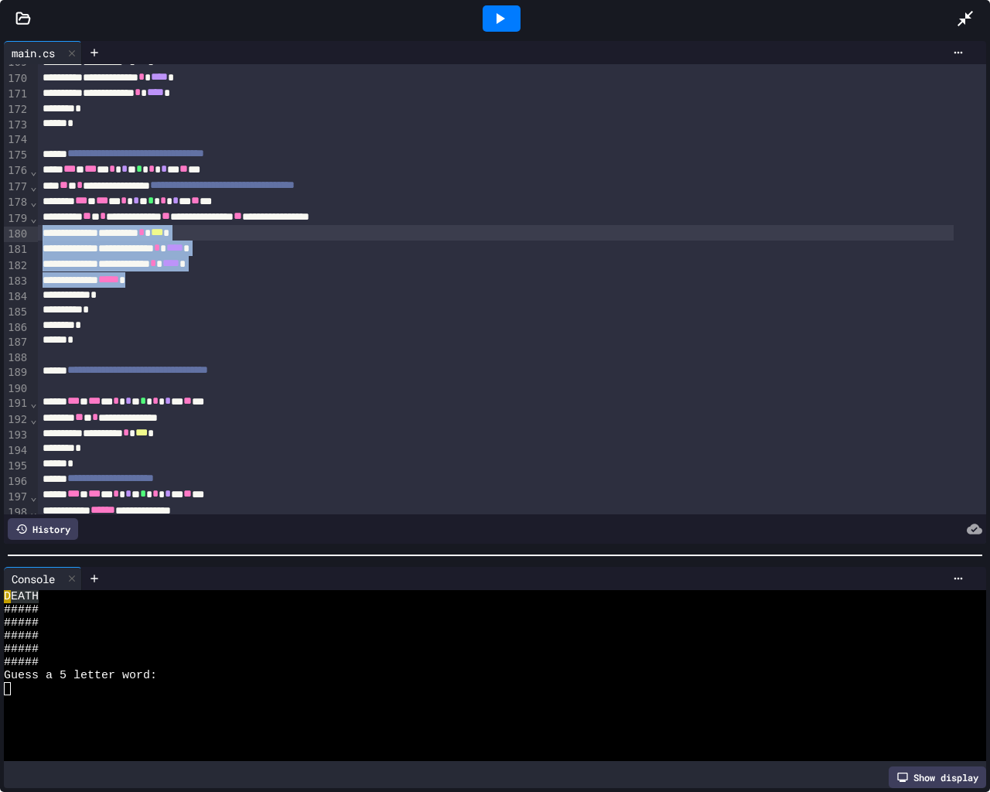
drag, startPoint x: 168, startPoint y: 283, endPoint x: 27, endPoint y: 228, distance: 151.1
click at [27, 228] on div "**********" at bounding box center [495, 289] width 982 height 450
click at [60, 248] on div "**********" at bounding box center [496, 248] width 916 height 15
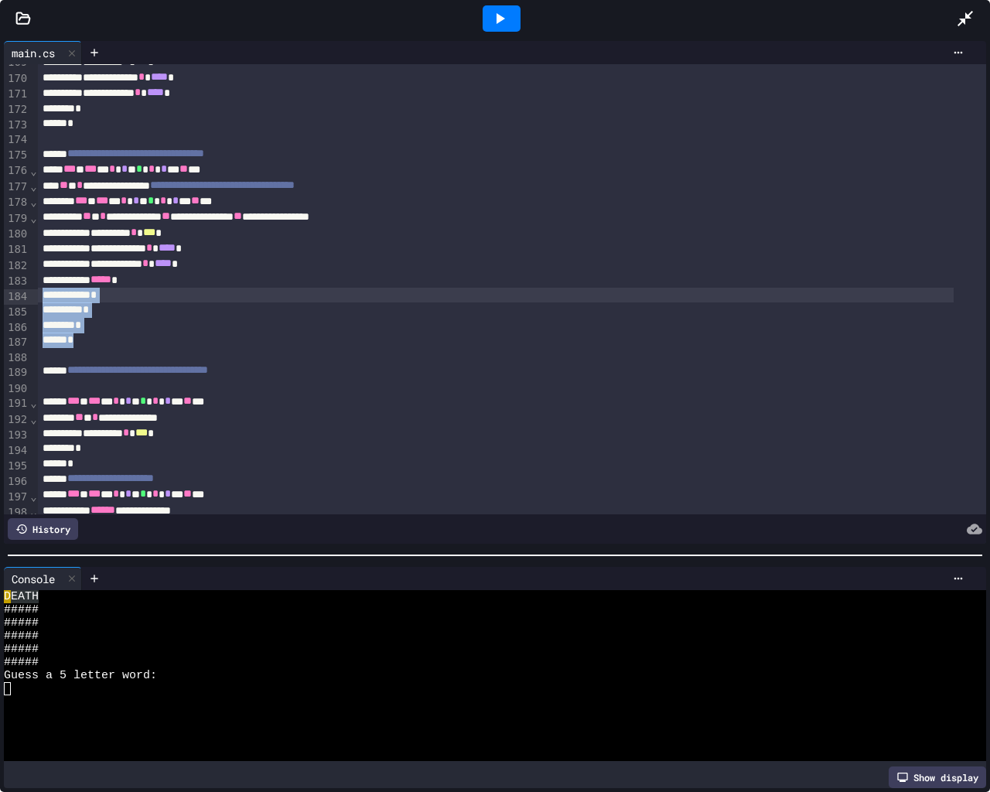
drag, startPoint x: 62, startPoint y: 322, endPoint x: 13, endPoint y: 298, distance: 54.6
click at [13, 298] on div "**********" at bounding box center [495, 289] width 982 height 450
click at [118, 329] on div "*" at bounding box center [496, 325] width 916 height 15
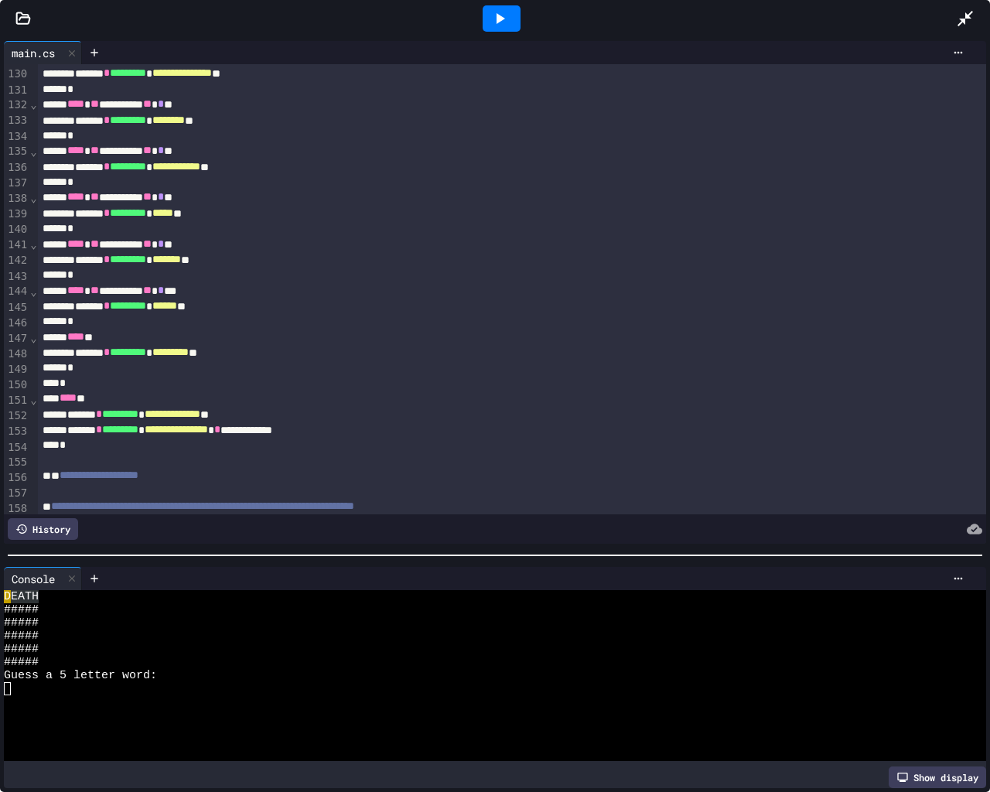
scroll to position [2035, 0]
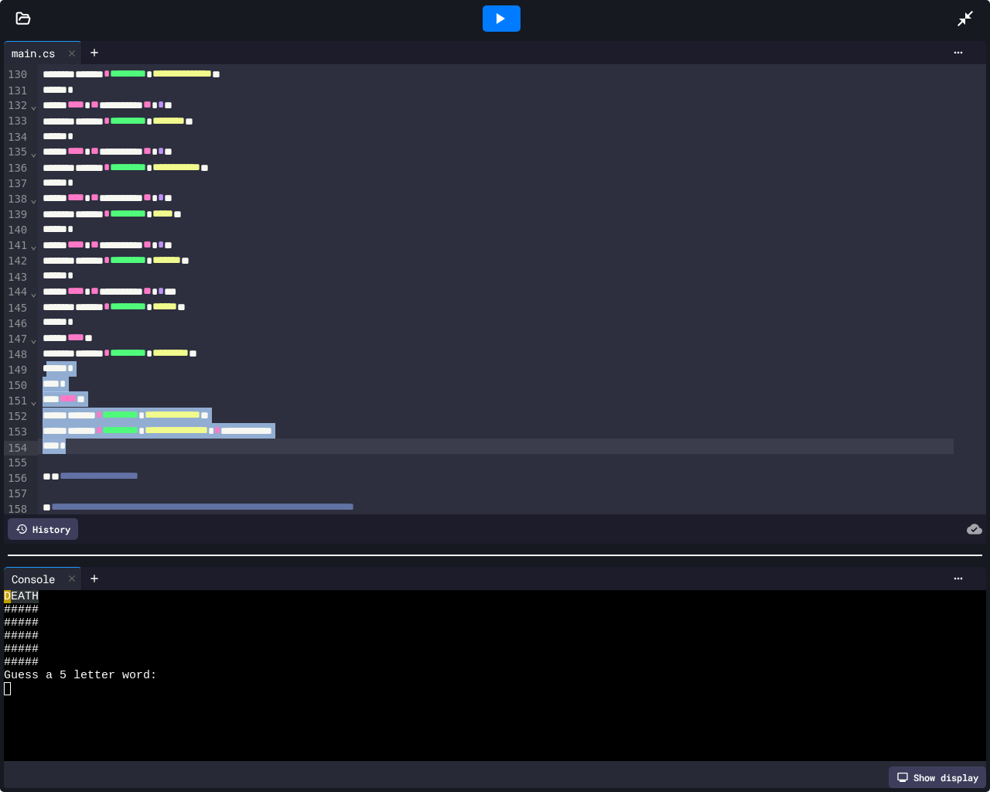
drag, startPoint x: 46, startPoint y: 365, endPoint x: 124, endPoint y: 452, distance: 117.2
click at [73, 370] on div "*" at bounding box center [496, 368] width 916 height 15
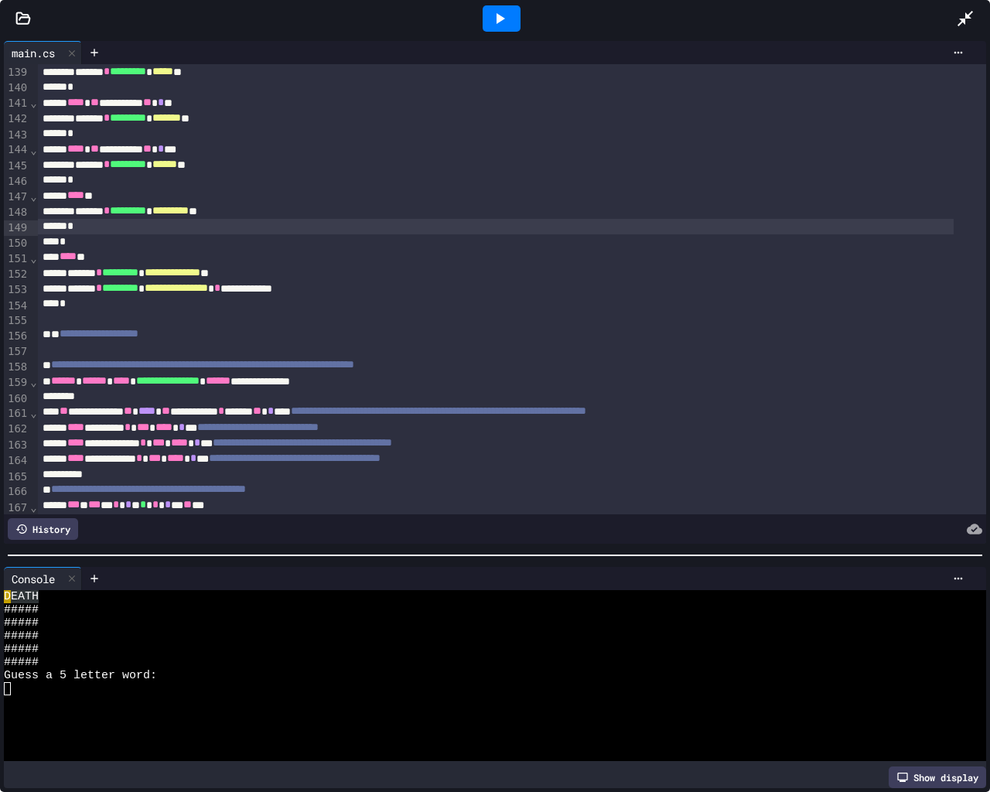
scroll to position [2190, 0]
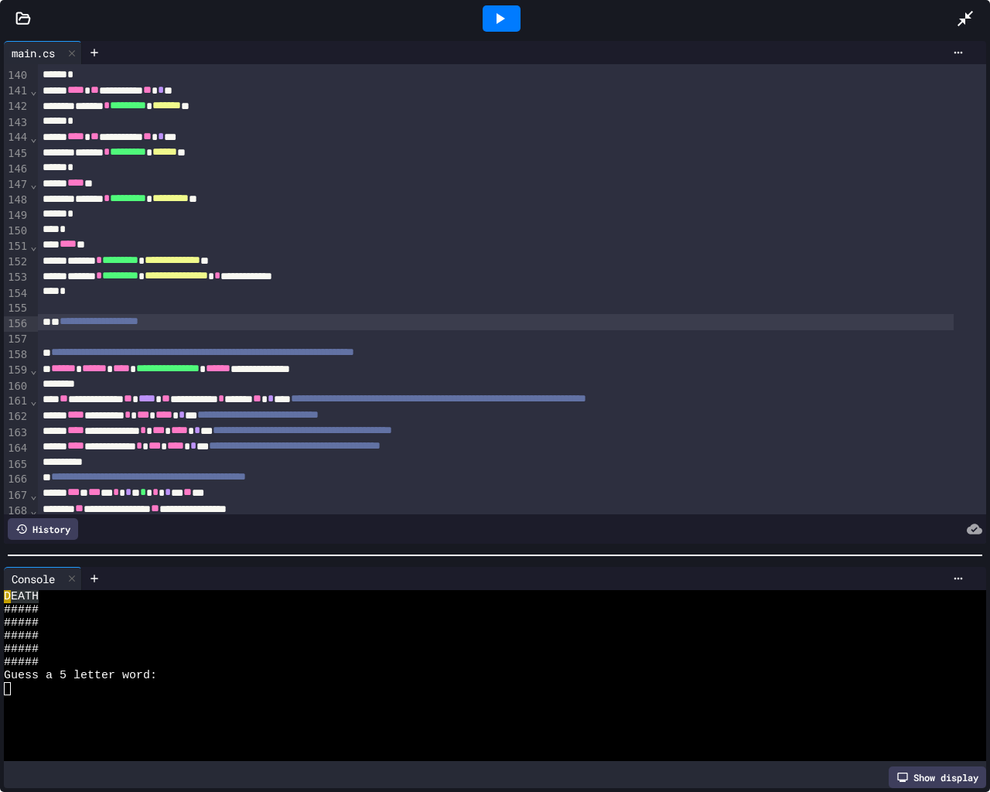
click at [138, 326] on span "**********" at bounding box center [99, 321] width 79 height 11
click at [103, 220] on div "*" at bounding box center [496, 213] width 916 height 15
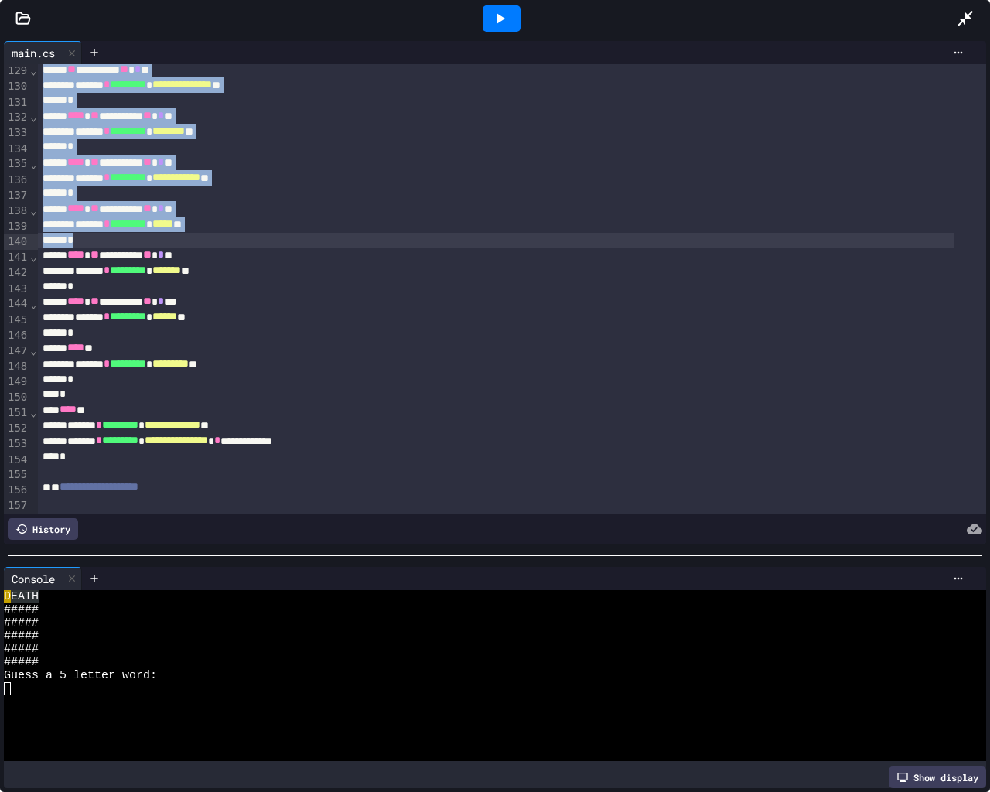
scroll to position [2037, 0]
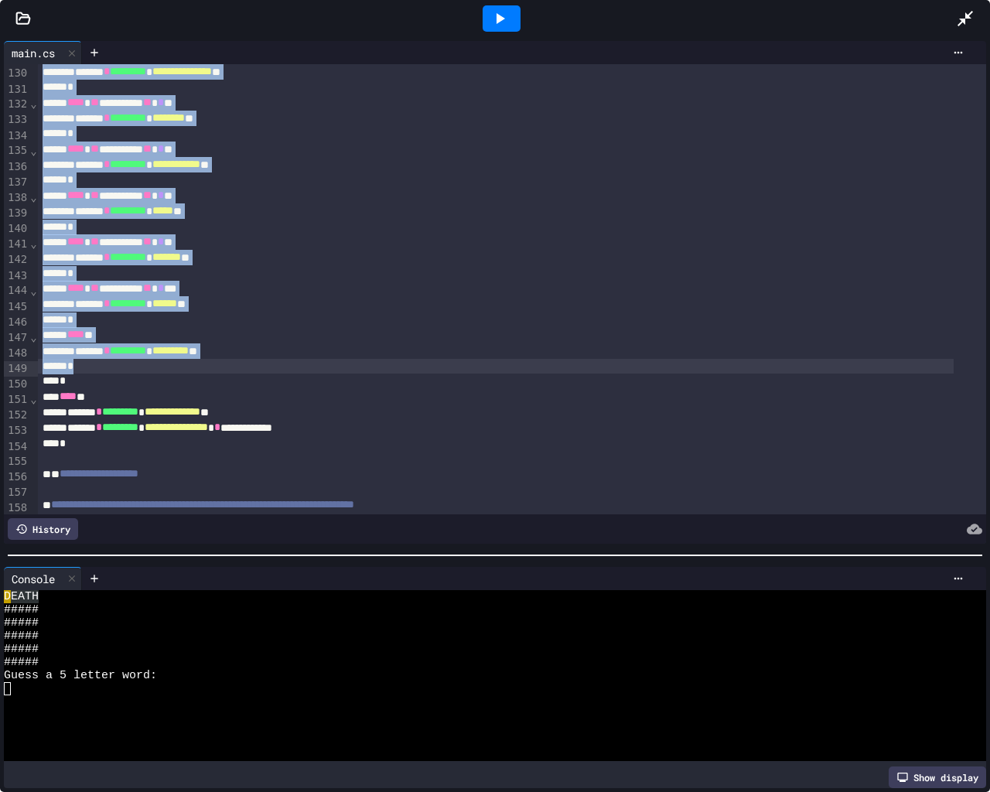
drag, startPoint x: 60, startPoint y: 195, endPoint x: 189, endPoint y: 367, distance: 215.0
copy div "**********"
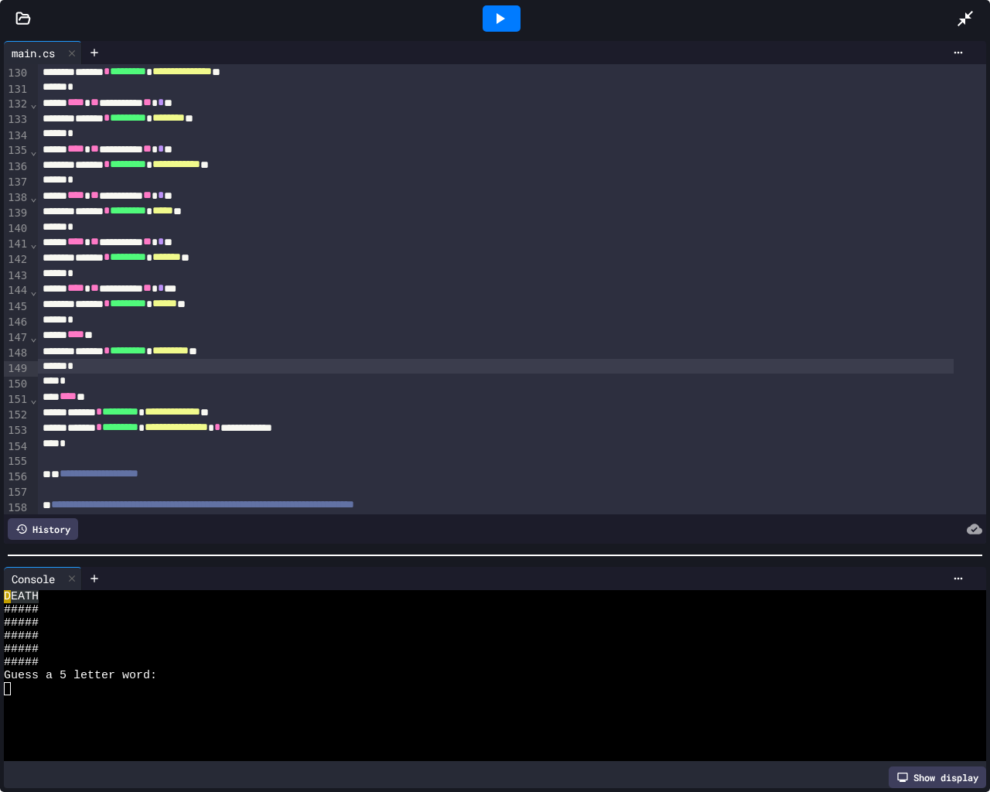
click at [224, 369] on div "*" at bounding box center [496, 366] width 916 height 15
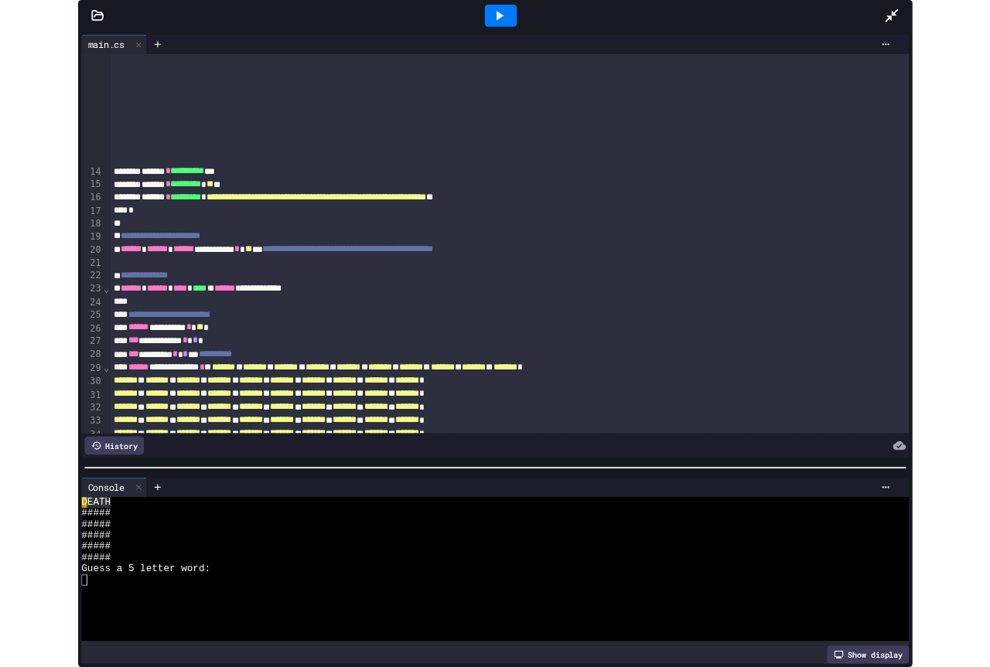
scroll to position [0, 0]
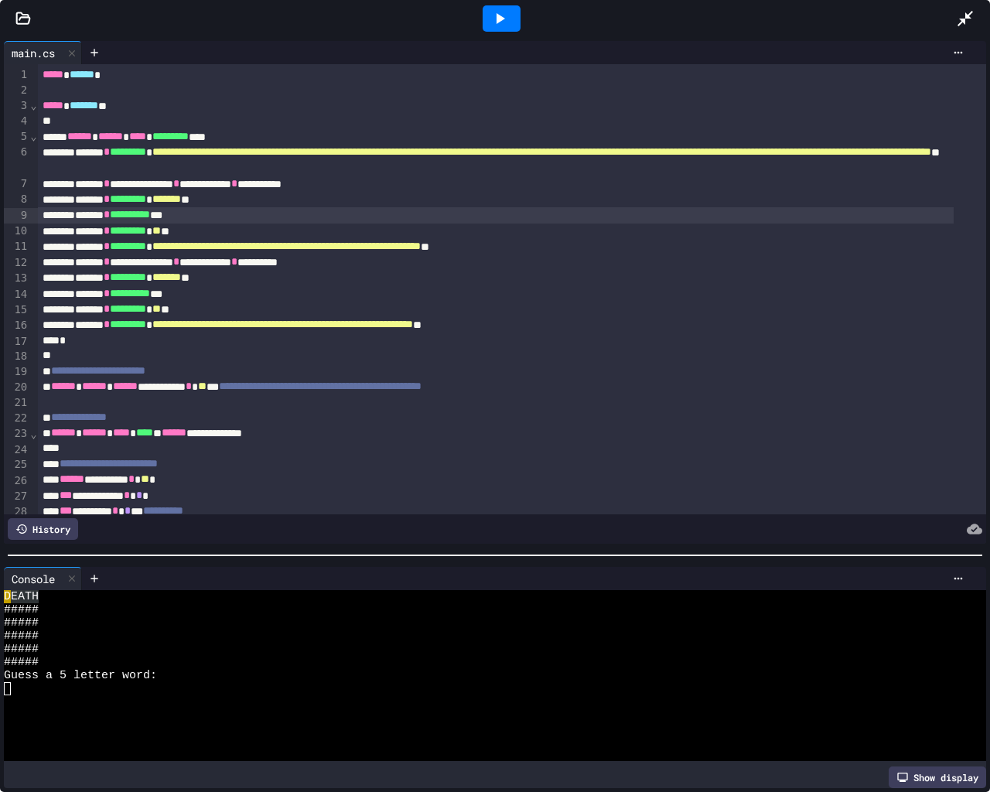
click at [481, 221] on div "**********" at bounding box center [496, 214] width 916 height 15
click at [974, 20] on icon at bounding box center [965, 18] width 19 height 19
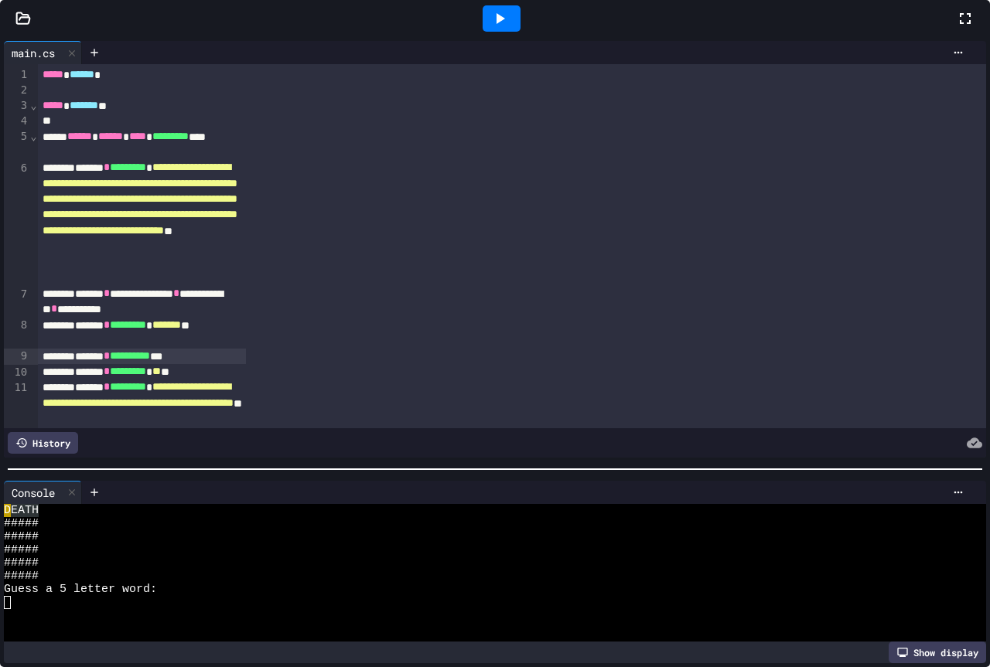
scroll to position [13, 0]
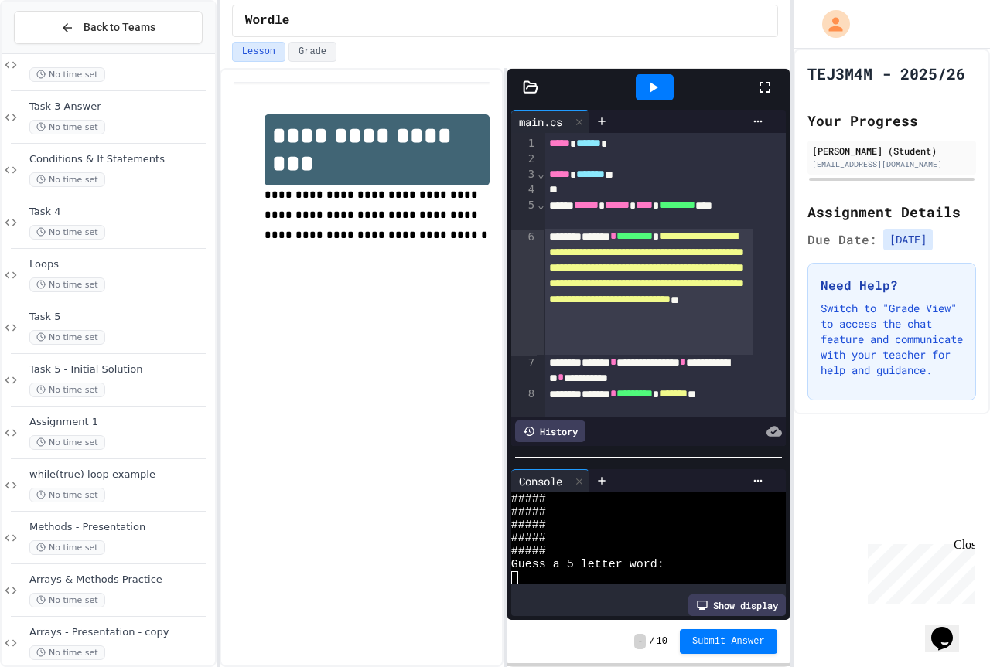
click at [647, 277] on div "**********" at bounding box center [648, 292] width 208 height 126
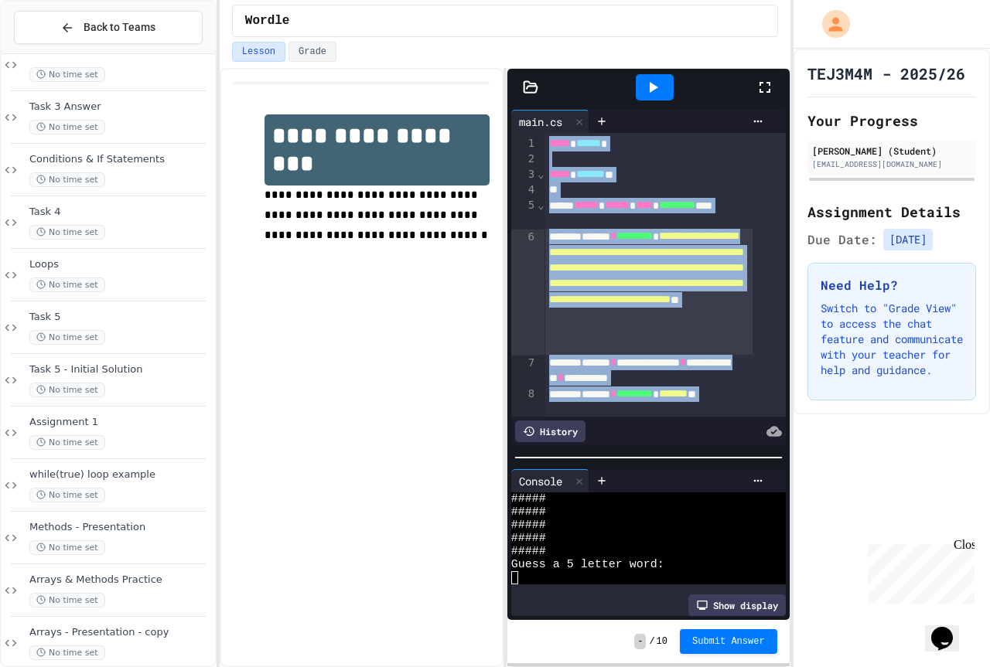
copy div "**********"
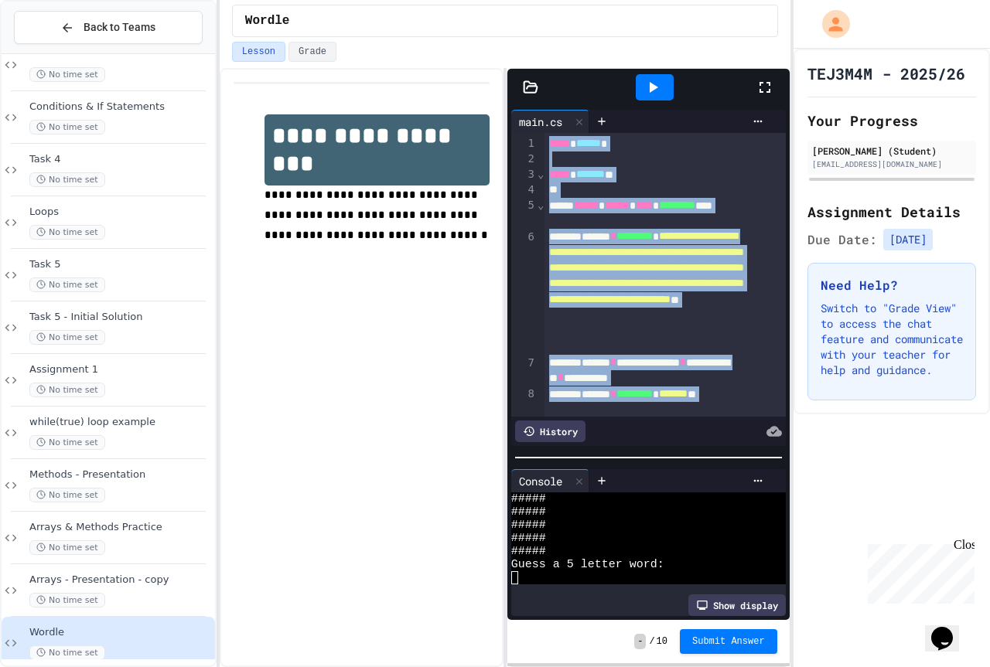
scroll to position [471, 0]
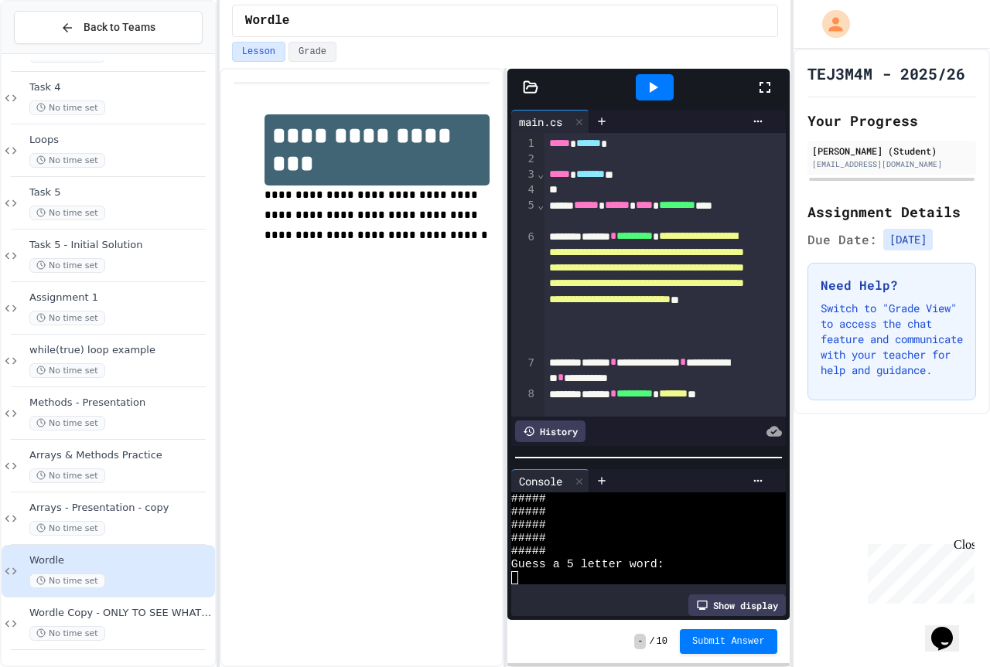
click at [77, 565] on span "Wordle" at bounding box center [120, 560] width 183 height 13
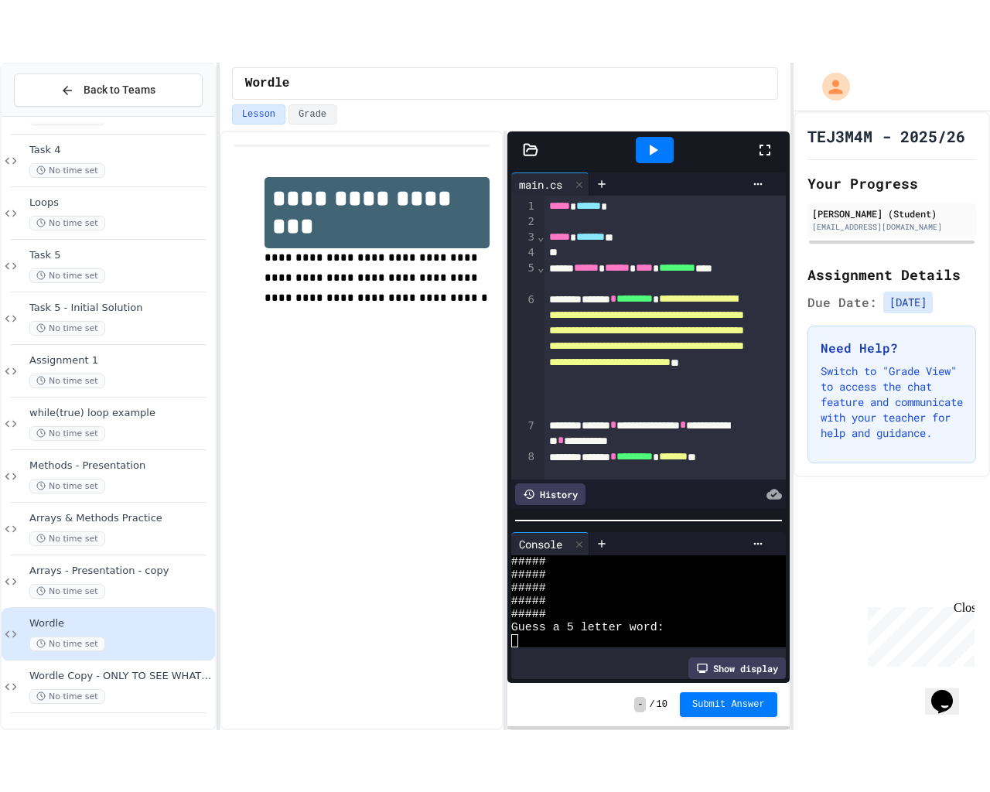
scroll to position [452, 0]
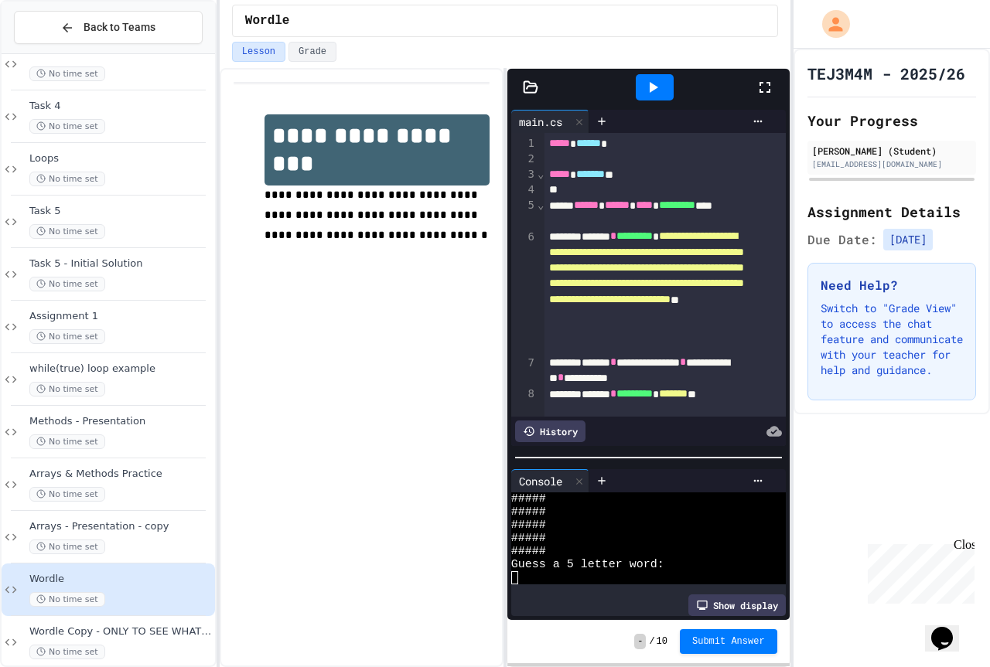
click at [784, 80] on div at bounding box center [773, 88] width 34 height 42
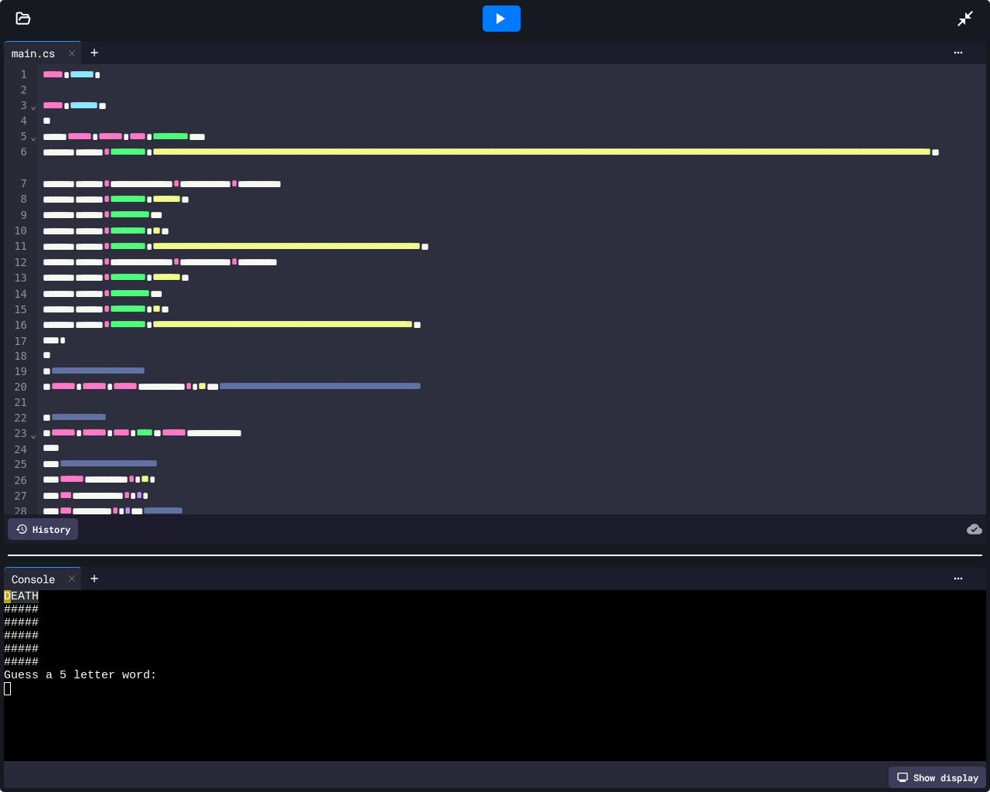
scroll to position [346, 0]
click at [510, 16] on div at bounding box center [502, 18] width 38 height 26
click at [144, 667] on div at bounding box center [481, 675] width 954 height 13
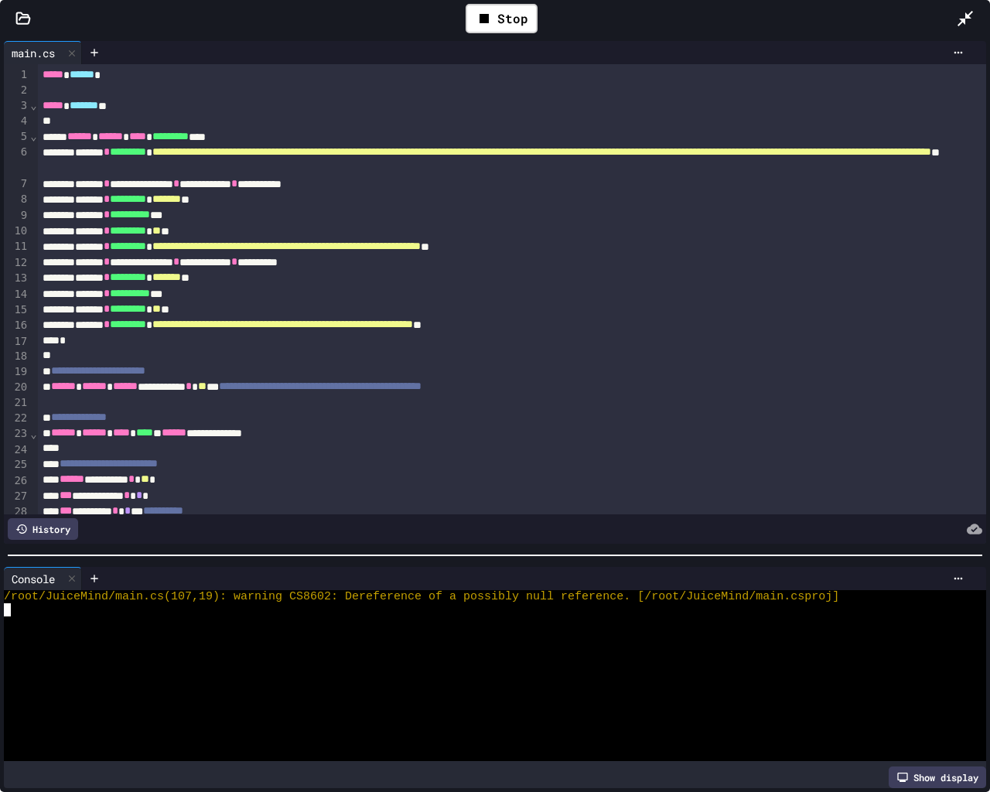
scroll to position [66, 0]
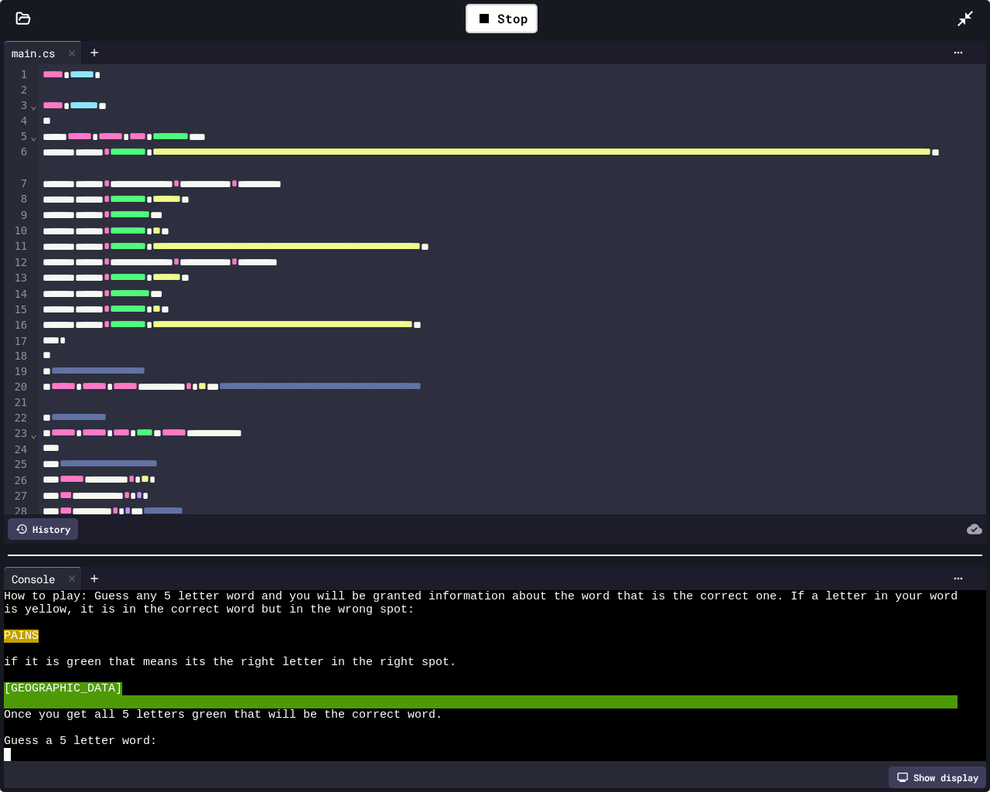
click at [94, 667] on div at bounding box center [481, 754] width 954 height 13
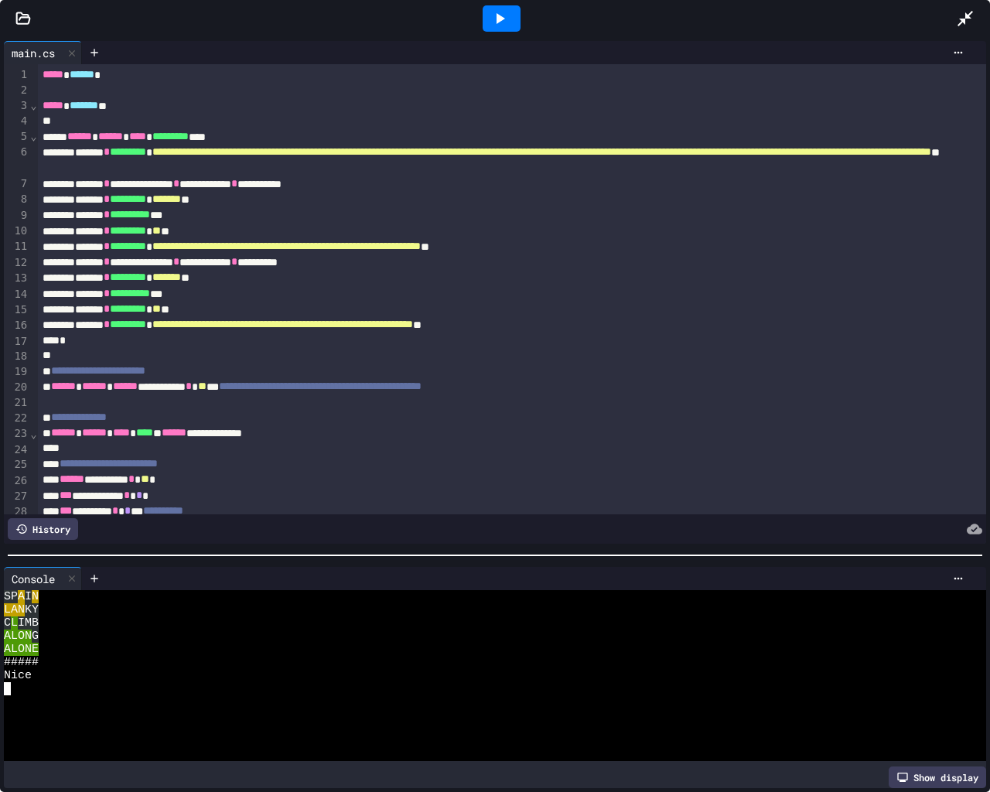
click at [512, 14] on div at bounding box center [502, 18] width 38 height 26
click at [119, 630] on div at bounding box center [481, 636] width 954 height 13
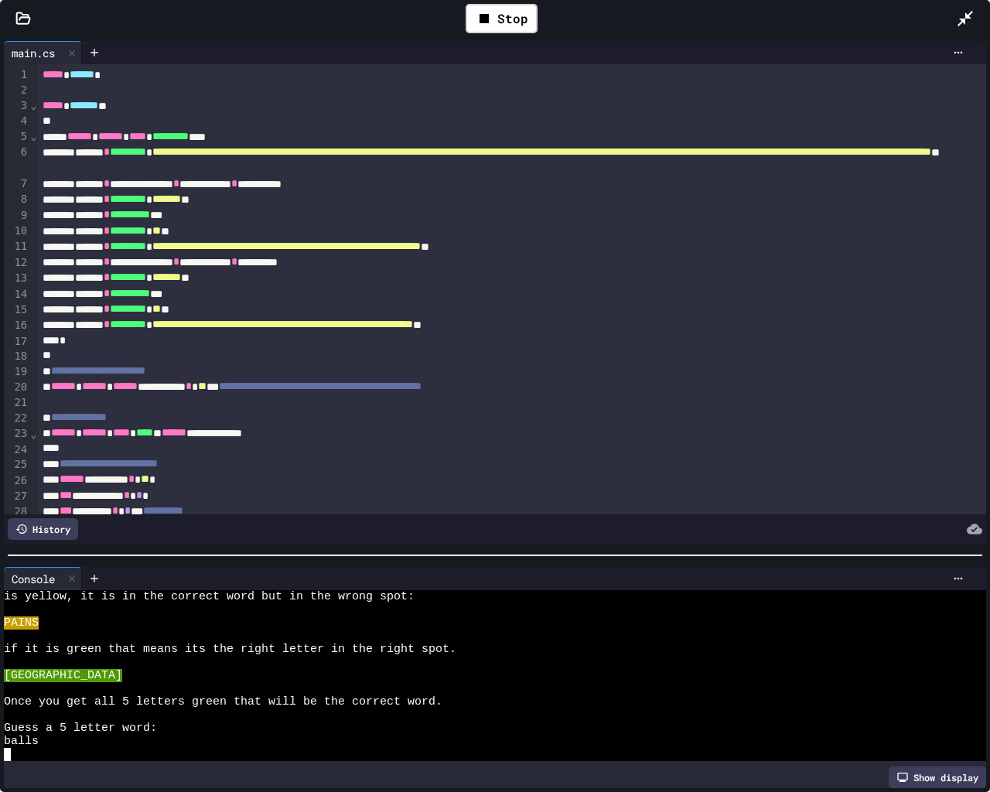
scroll to position [66, 0]
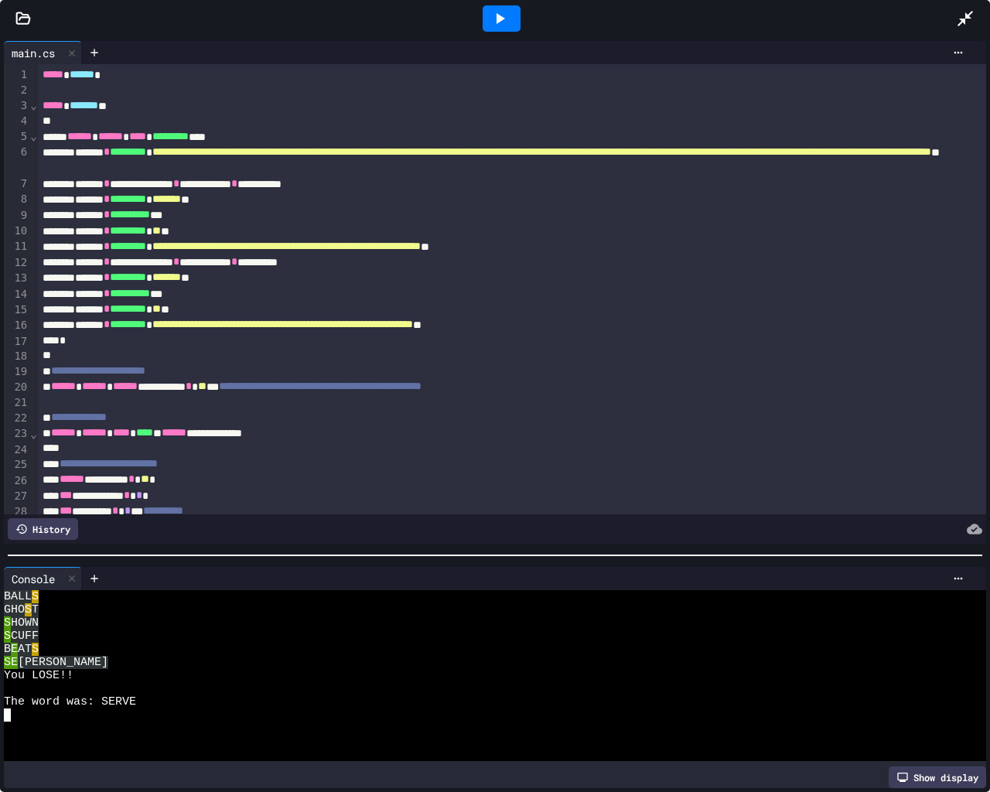
click at [503, 15] on icon at bounding box center [499, 18] width 19 height 19
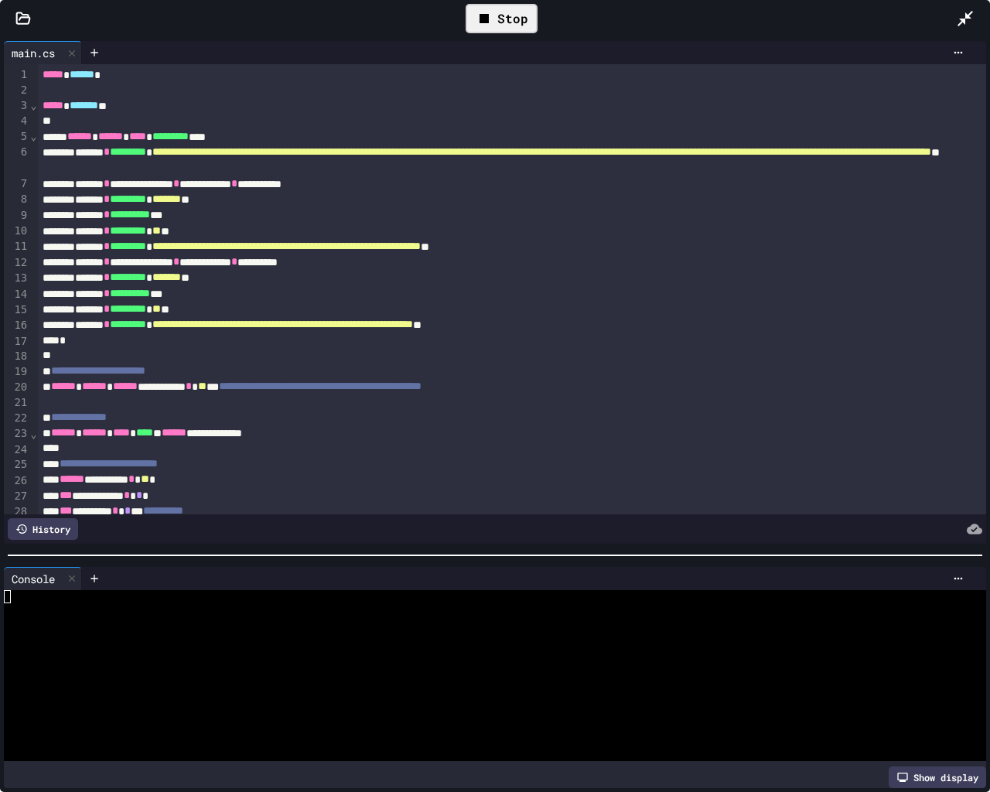
scroll to position [53, 0]
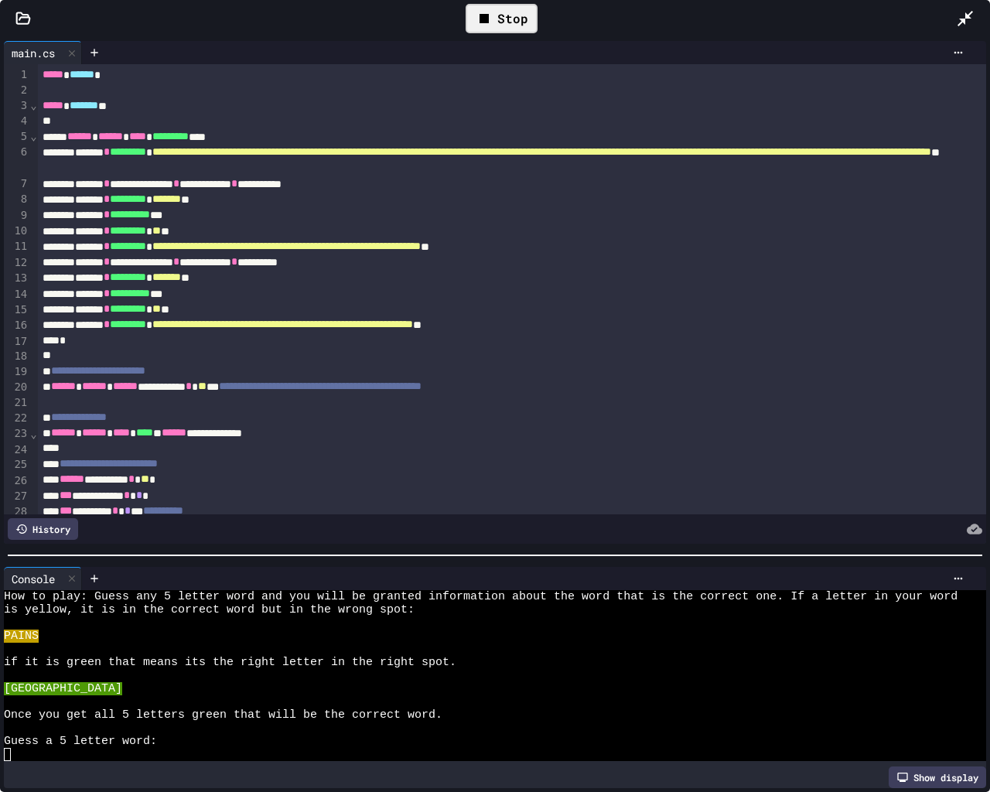
click at [485, 5] on div "Stop" at bounding box center [502, 18] width 72 height 29
click at [492, 13] on icon at bounding box center [499, 18] width 19 height 19
click at [141, 667] on div at bounding box center [481, 728] width 954 height 13
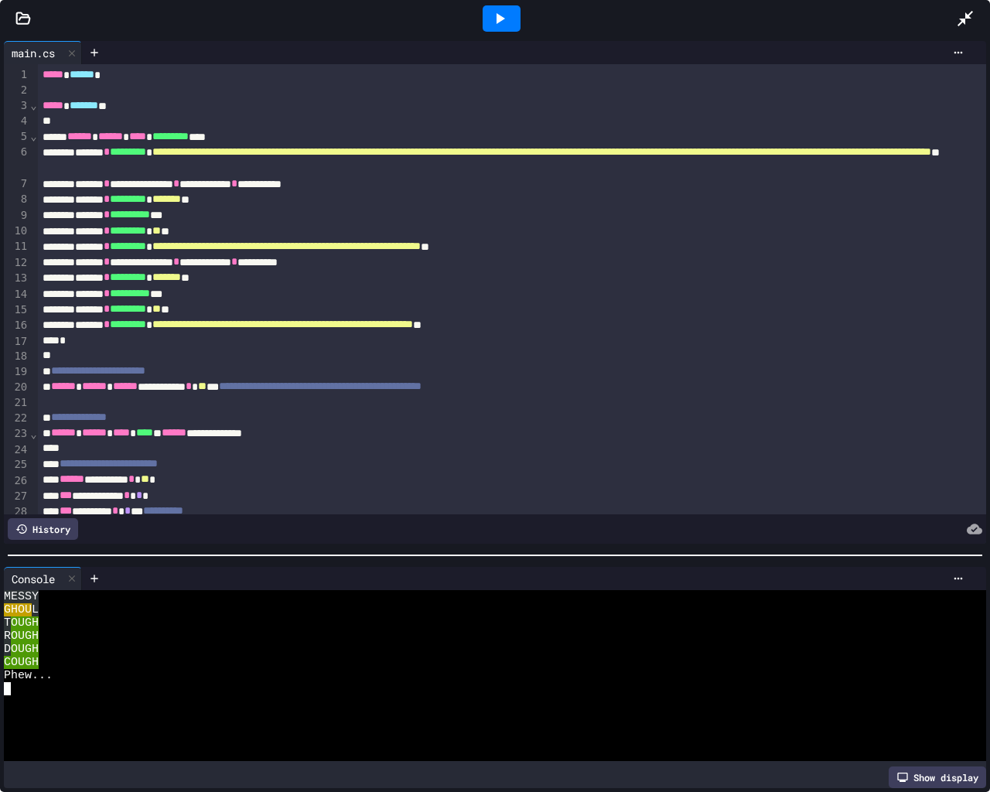
click at [524, 12] on div at bounding box center [501, 19] width 53 height 42
click at [510, 13] on div at bounding box center [502, 18] width 38 height 26
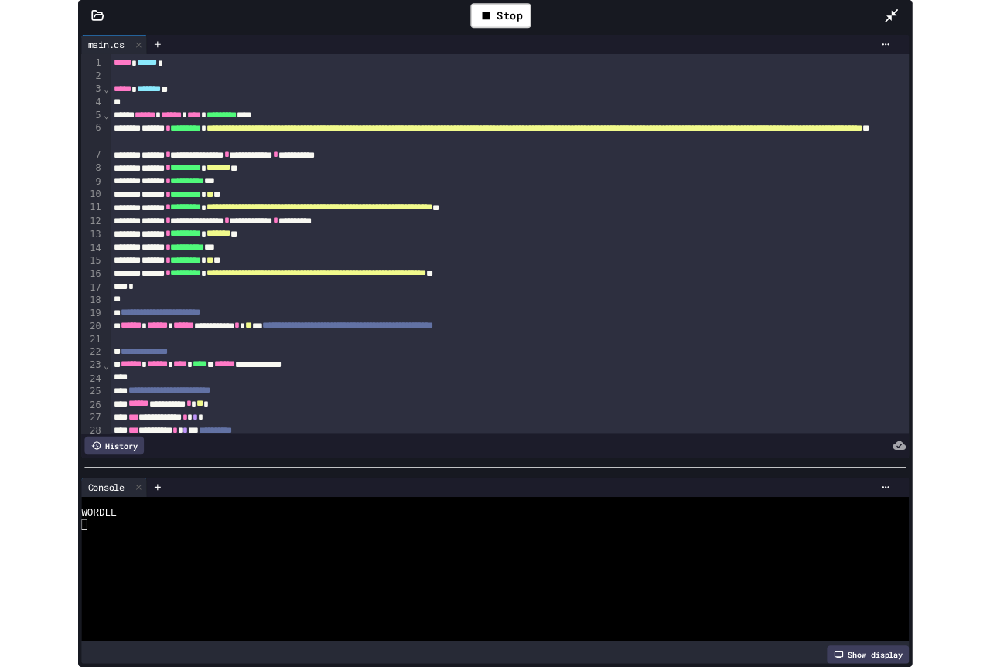
scroll to position [53, 0]
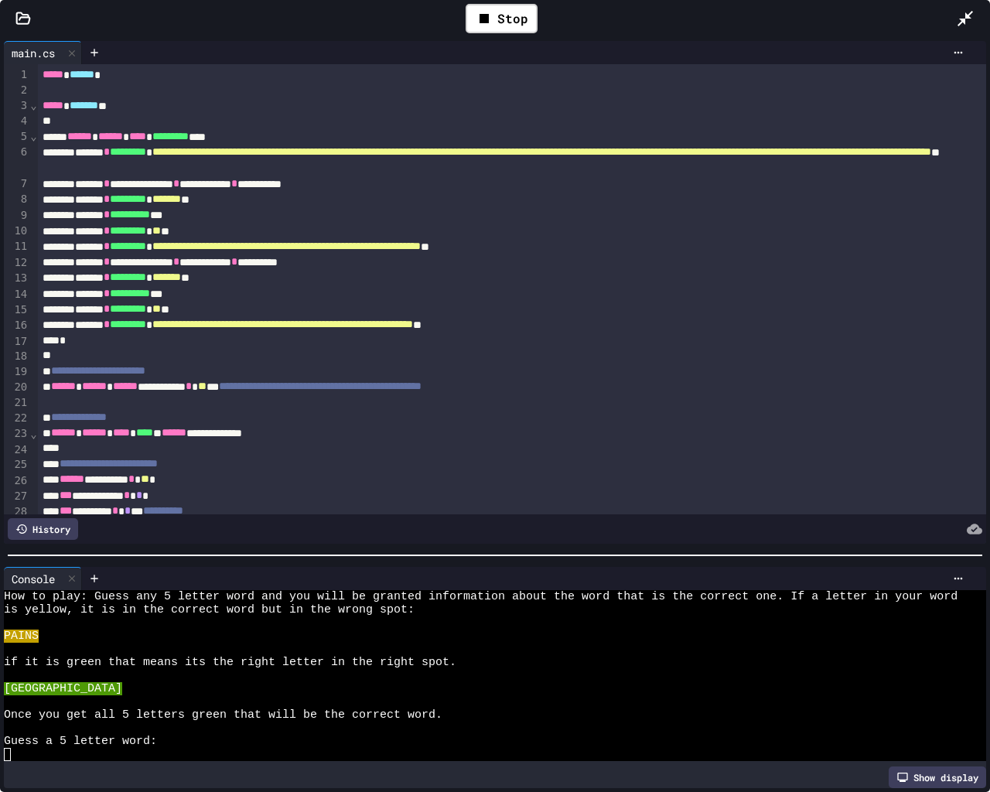
click at [950, 18] on div "Stop" at bounding box center [500, 18] width 909 height 45
click at [960, 16] on icon at bounding box center [965, 18] width 19 height 19
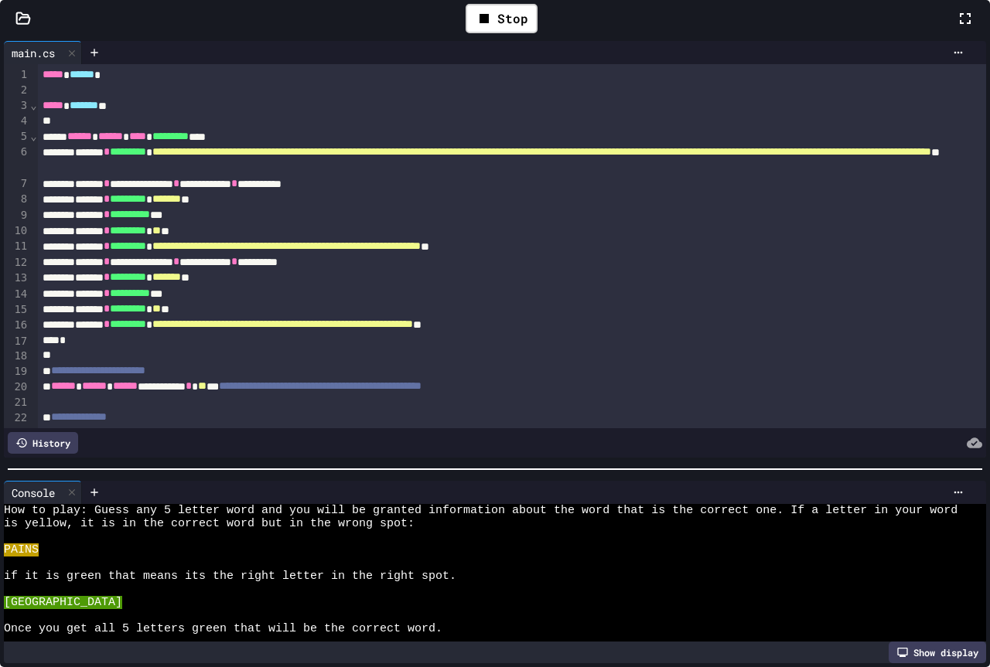
scroll to position [210, 0]
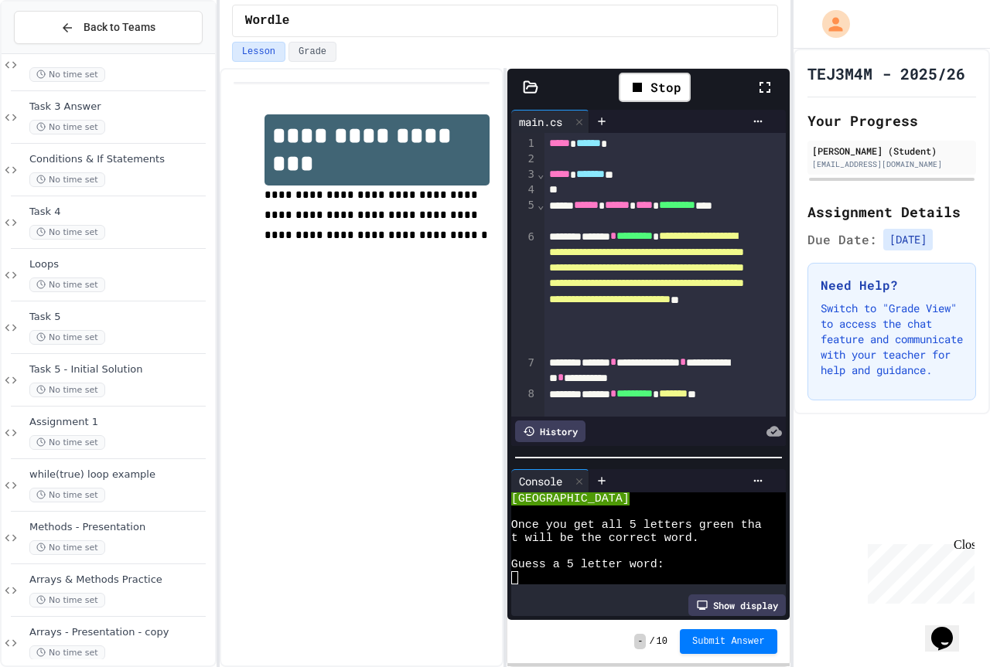
drag, startPoint x: 211, startPoint y: 105, endPoint x: 427, endPoint y: 32, distance: 227.9
click at [427, 32] on div "Wordle" at bounding box center [505, 21] width 546 height 32
